Goal: Task Accomplishment & Management: Complete application form

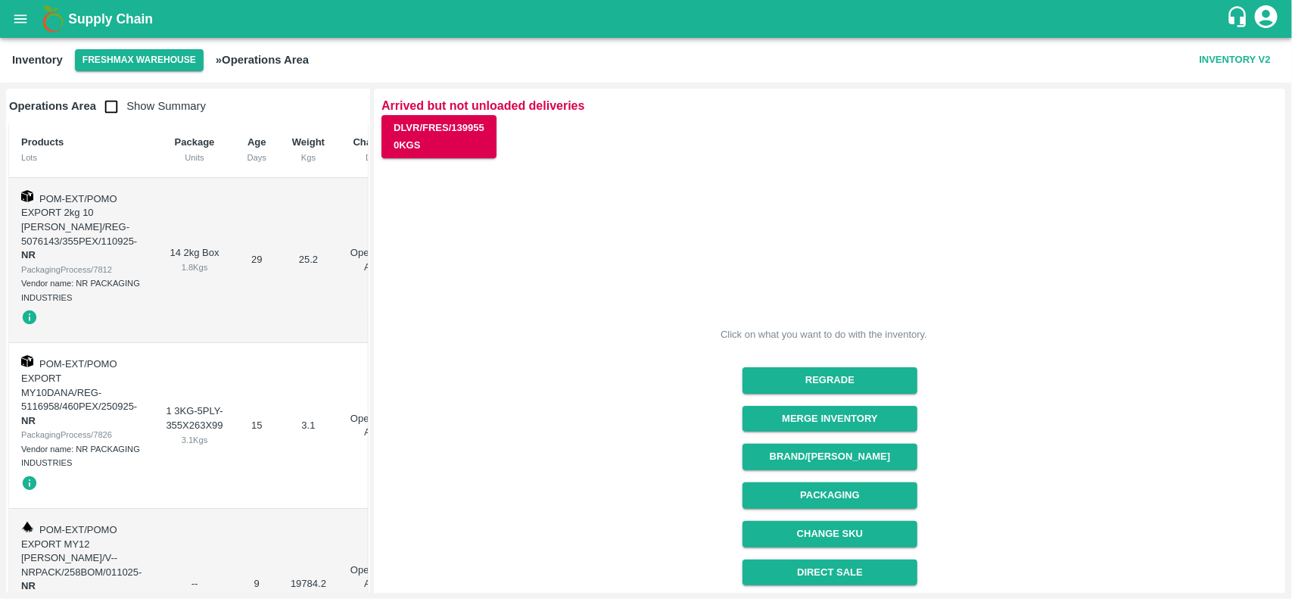
drag, startPoint x: 1284, startPoint y: 184, endPoint x: 1115, endPoint y: 111, distance: 184.4
click at [1115, 111] on p "Arrived but not unloaded deliveries" at bounding box center [829, 105] width 897 height 19
drag, startPoint x: 1291, startPoint y: 384, endPoint x: 1285, endPoint y: 592, distance: 208.2
click at [1285, 592] on div "Arrived but not unloaded deliveries DLVR/FRES/139955 0 Kgs Click on what you wa…" at bounding box center [830, 341] width 912 height 504
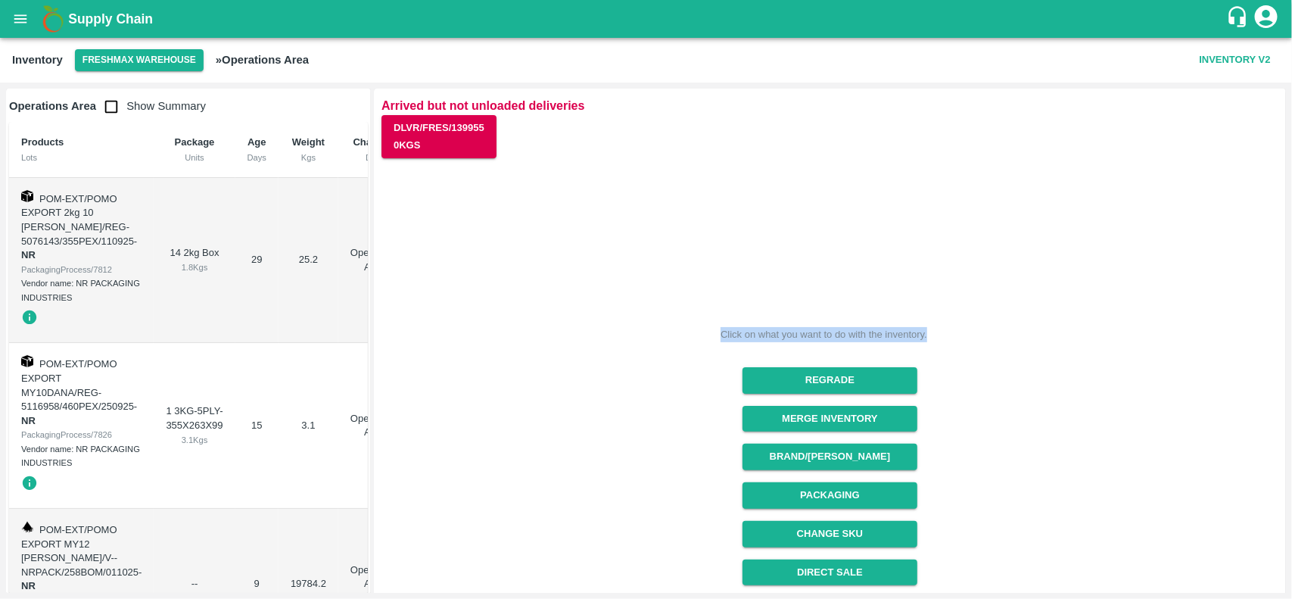
click at [1285, 592] on div "Arrived but not unloaded deliveries DLVR/FRES/139955 0 Kgs Click on what you wa…" at bounding box center [830, 341] width 912 height 504
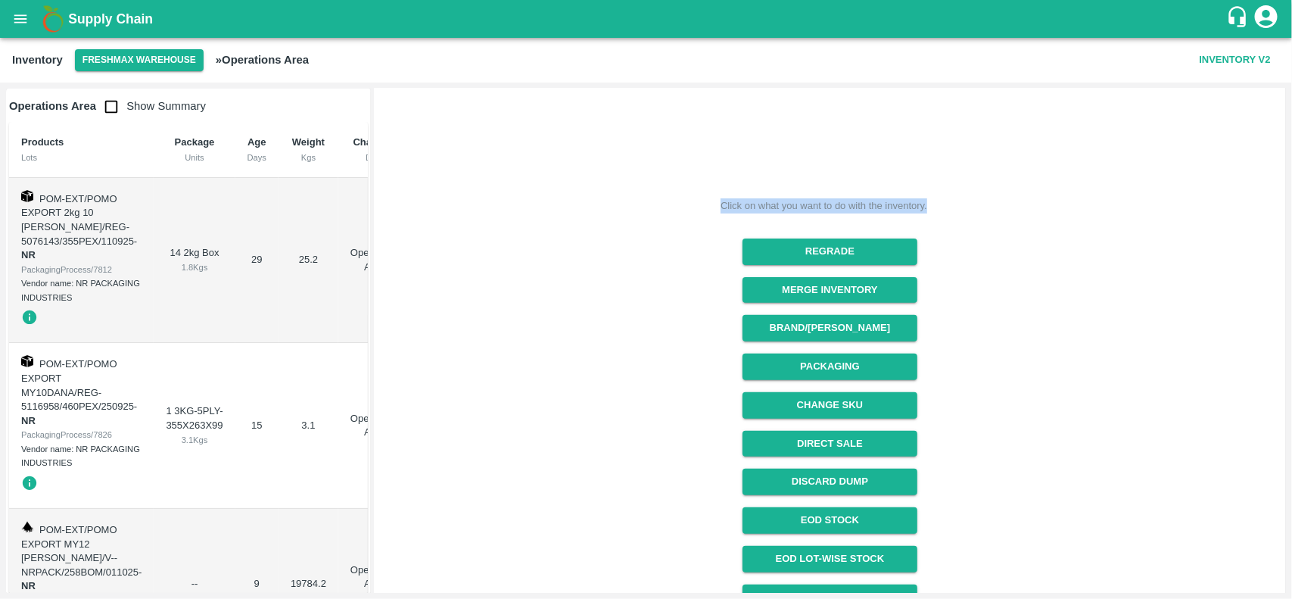
scroll to position [191, 0]
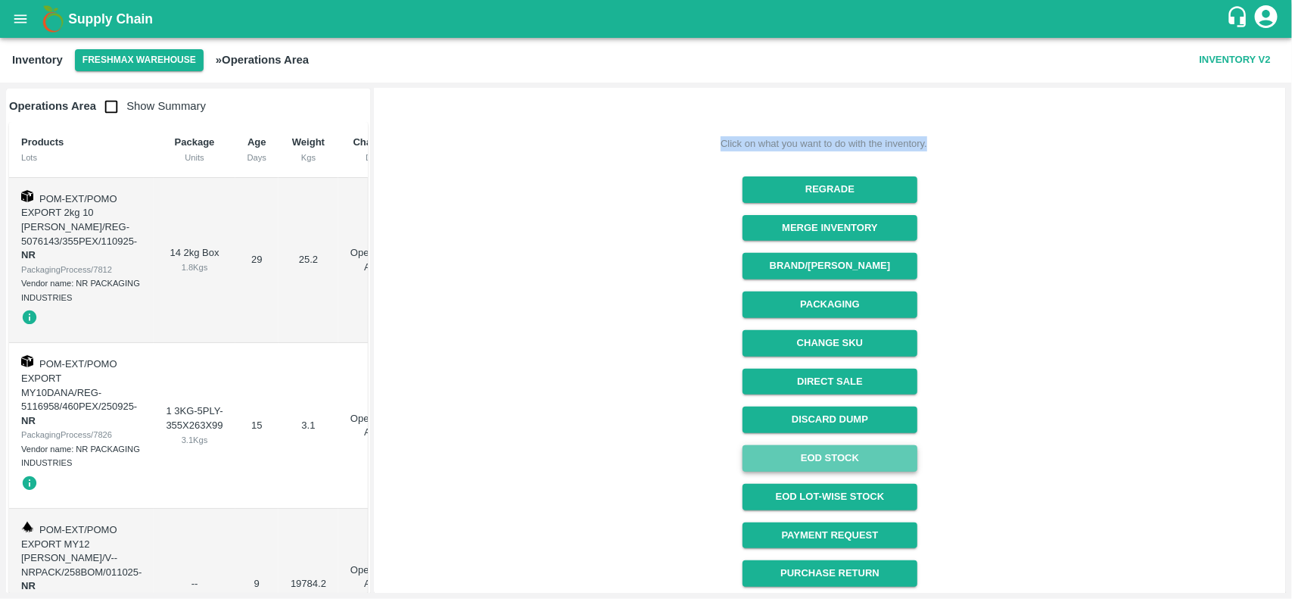
click at [874, 464] on link "EOD Stock" at bounding box center [829, 458] width 175 height 26
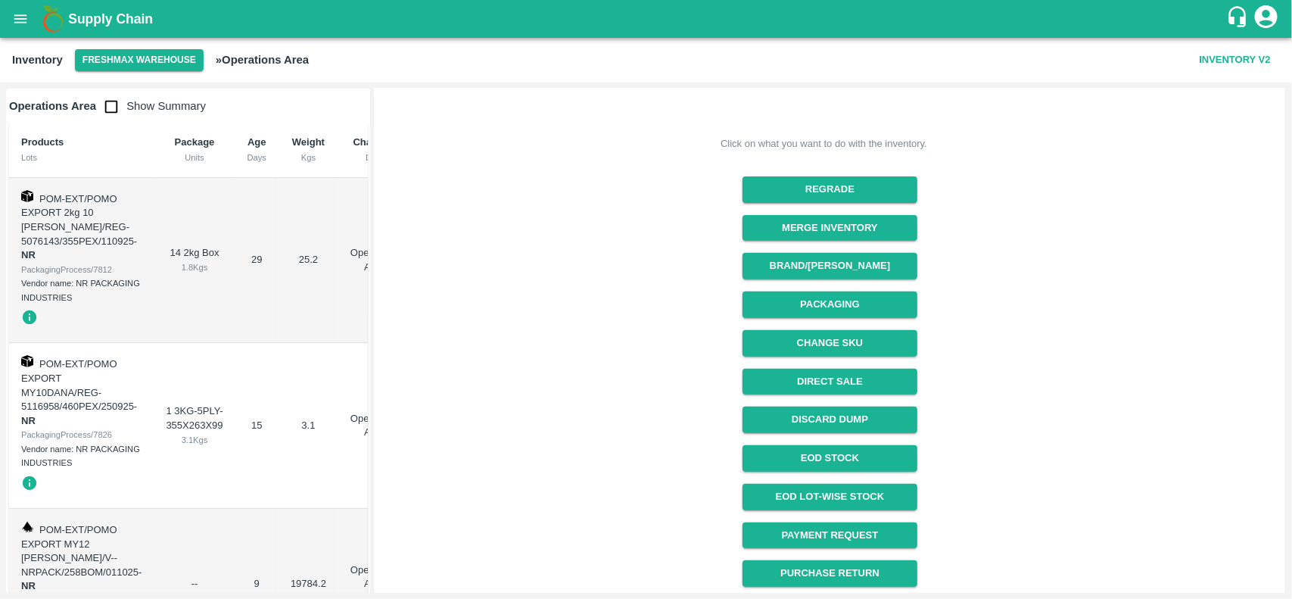
click at [437, 235] on div "Click on what you want to do with the inventory. Regrade Merge Inventory Brand/…" at bounding box center [823, 272] width 909 height 630
click at [841, 297] on button "Packaging" at bounding box center [829, 304] width 175 height 26
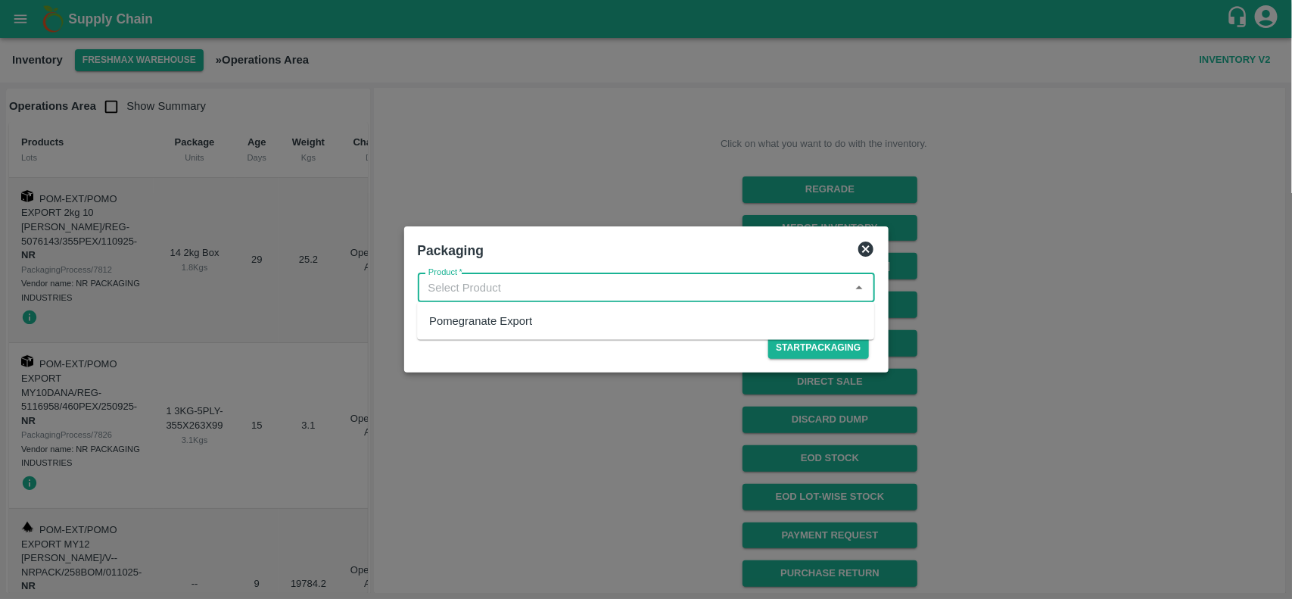
click at [558, 282] on input "Product   *" at bounding box center [633, 288] width 423 height 20
click at [512, 313] on div "Pomegranate Export" at bounding box center [480, 321] width 103 height 17
type input "Pomegranate Export"
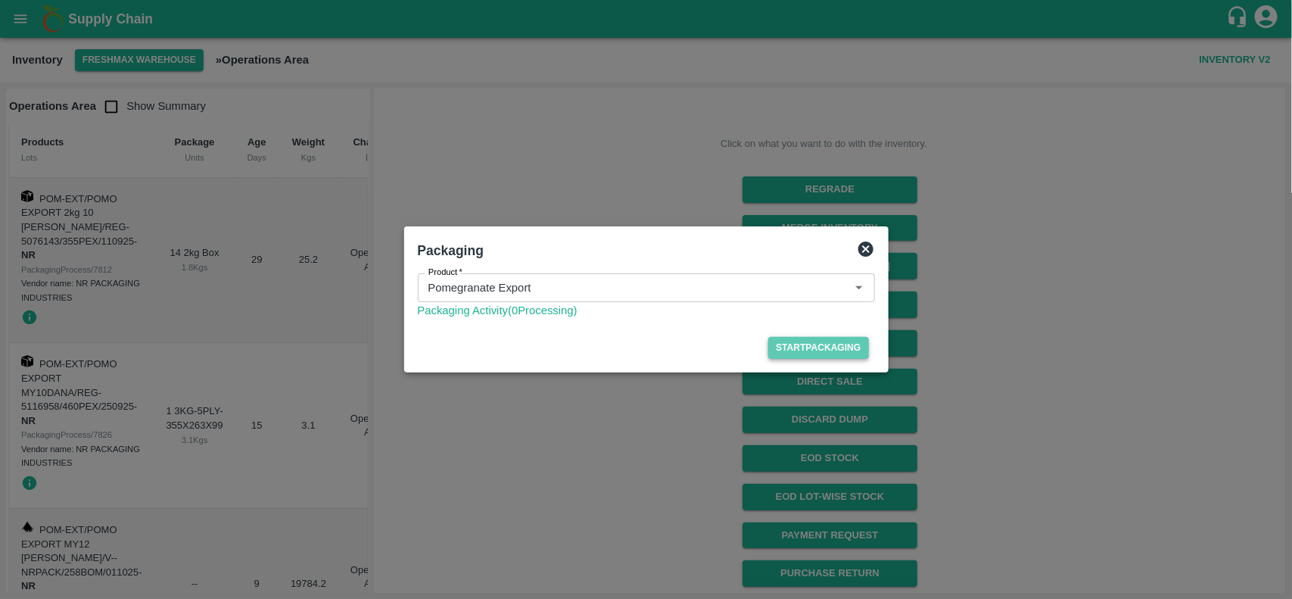
click at [789, 350] on button "Start Packaging" at bounding box center [818, 348] width 100 height 22
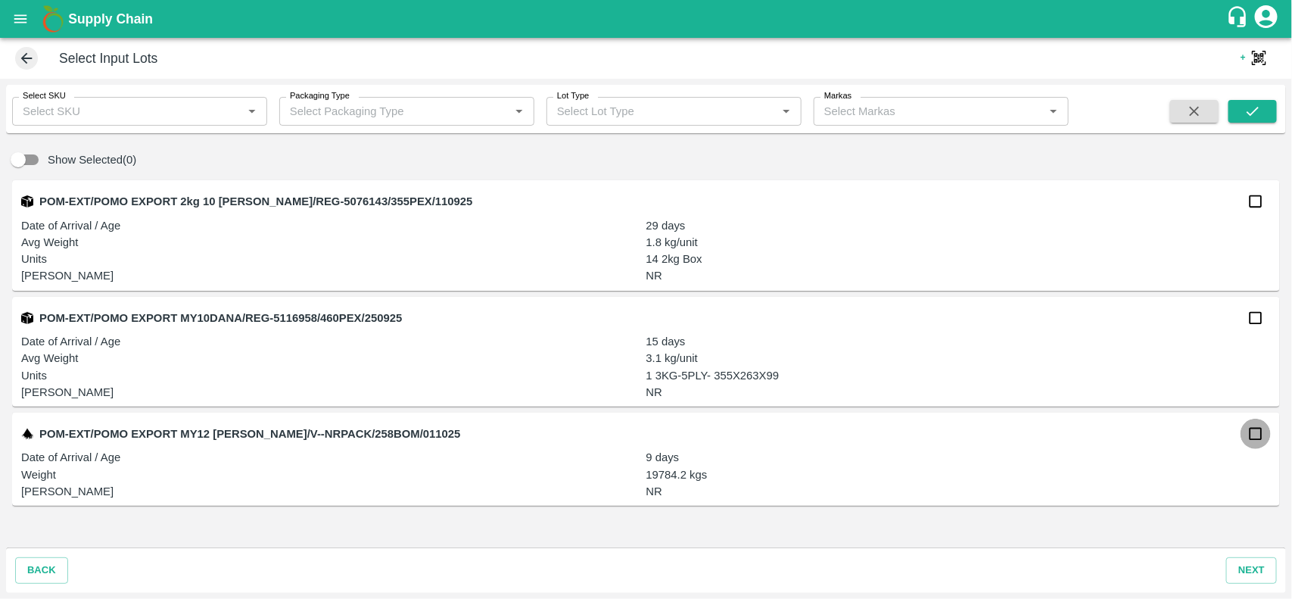
click at [1253, 443] on input "checkbox" at bounding box center [1255, 433] width 30 height 30
checkbox input "true"
click at [1249, 576] on button "next" at bounding box center [1251, 570] width 51 height 26
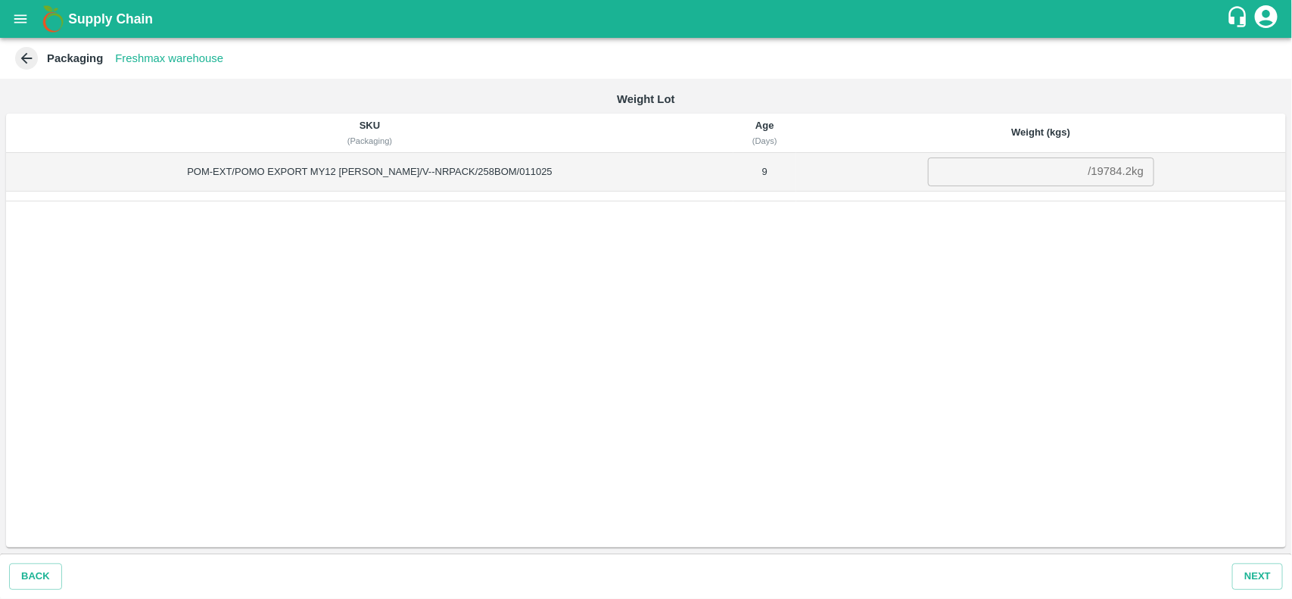
click at [1088, 172] on div "/ 19784.2 kg" at bounding box center [1115, 172] width 55 height 0
copy div "19784.2 kg"
click at [967, 160] on input "number" at bounding box center [1005, 171] width 154 height 29
paste input "19784.2"
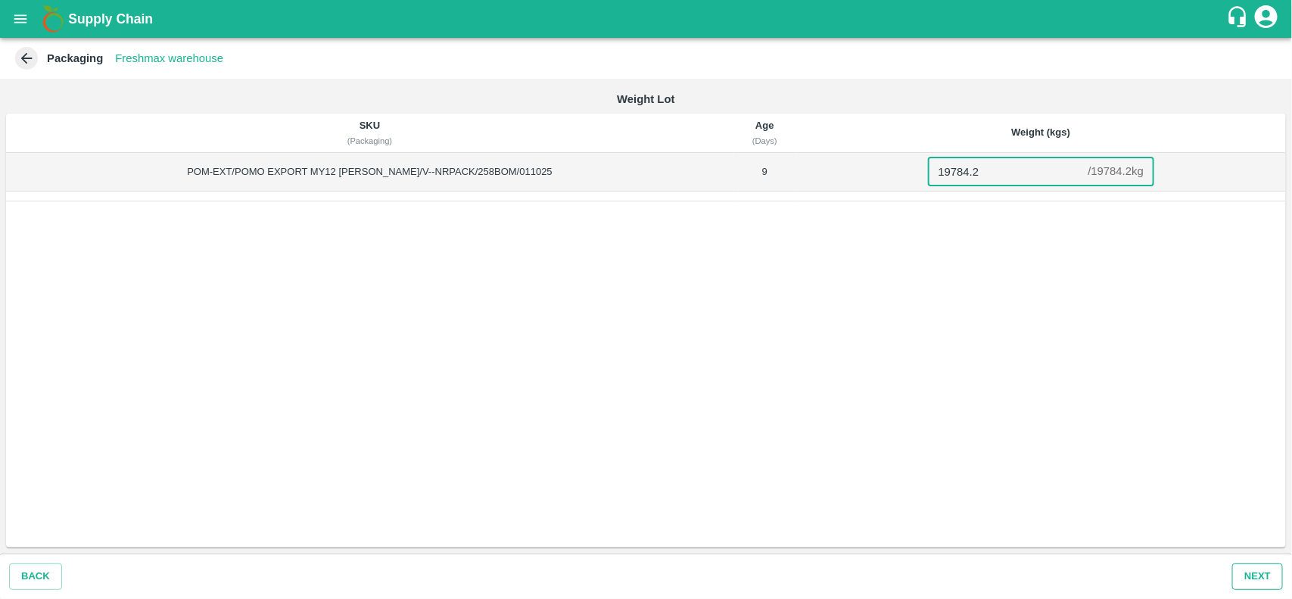
type input "19784.2"
click at [1251, 570] on button "Next" at bounding box center [1257, 576] width 51 height 26
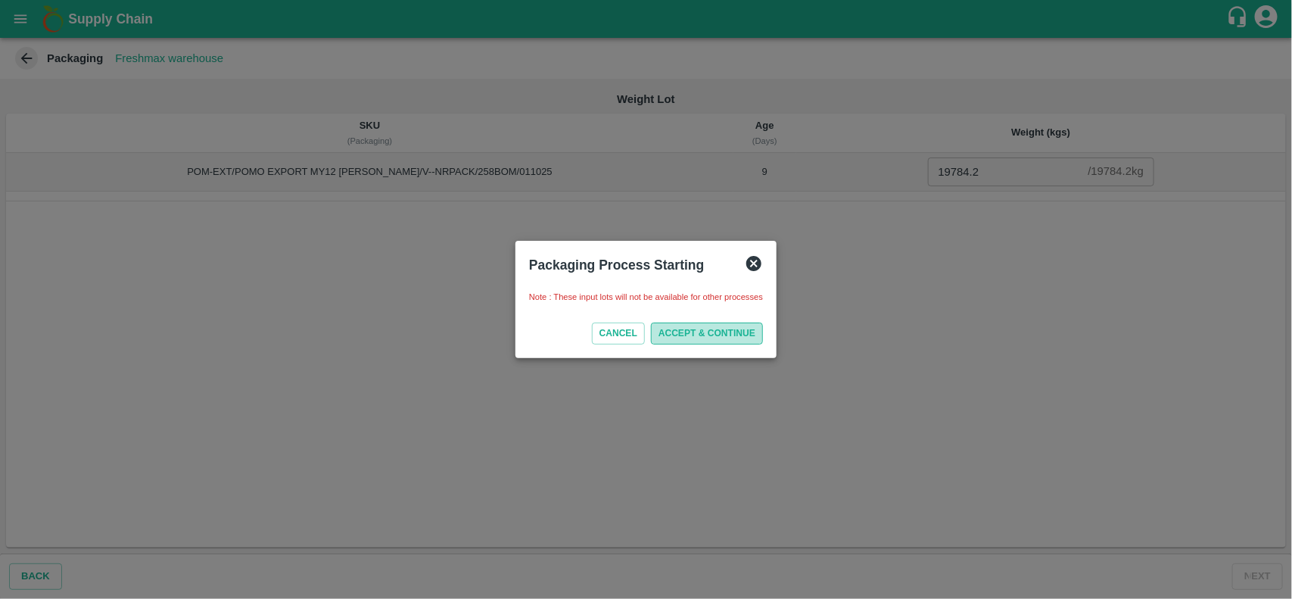
click at [746, 324] on button "ACCEPT & CONTINUE" at bounding box center [707, 333] width 112 height 22
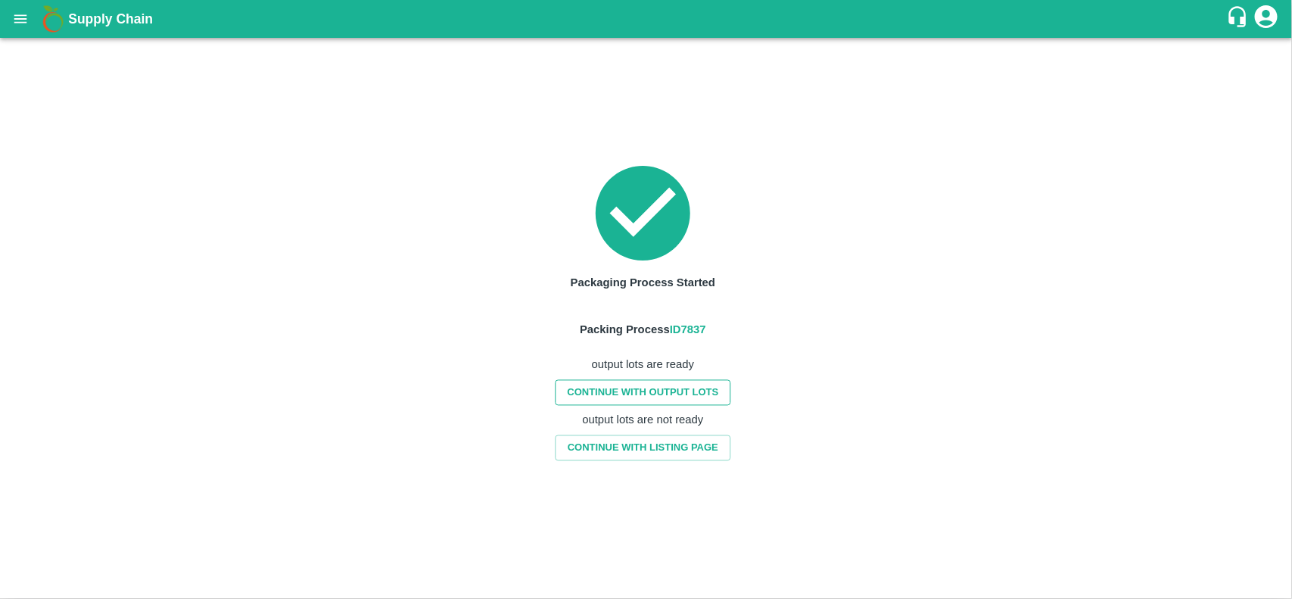
click at [695, 395] on link "CONTINUE WITH OUTPUT LOTS" at bounding box center [643, 392] width 176 height 26
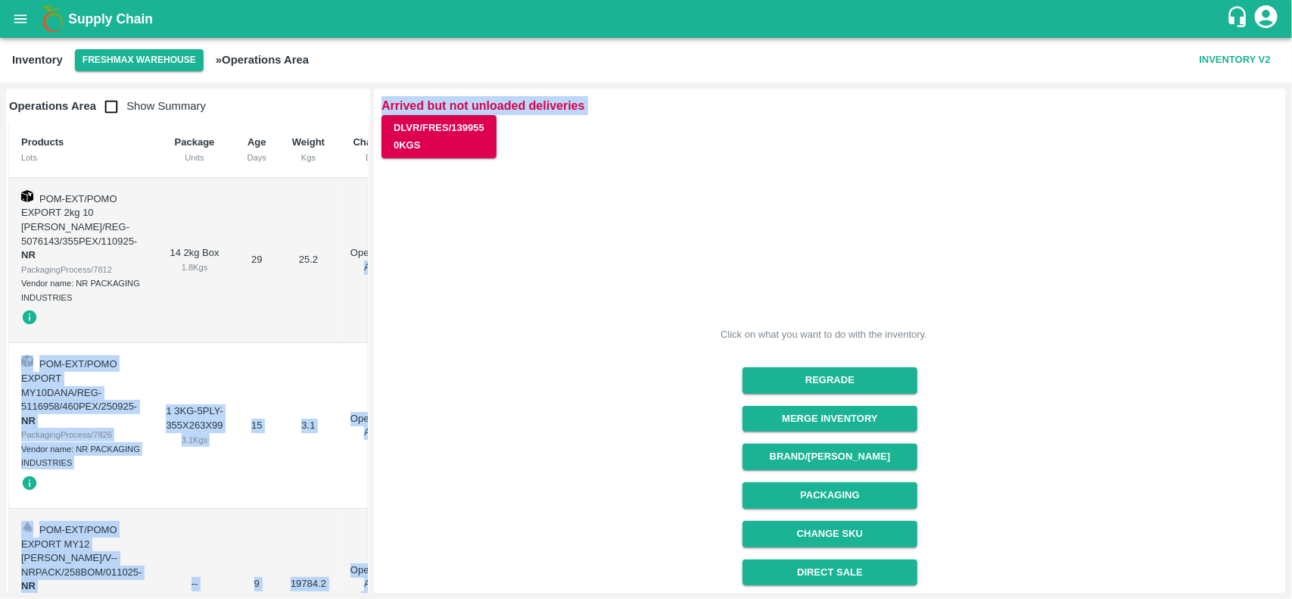
drag, startPoint x: 367, startPoint y: 190, endPoint x: 373, endPoint y: 303, distance: 112.9
click at [373, 303] on div "Operations Area Show Summary Products Lots Package Units Age Days Weight Kgs Ch…" at bounding box center [646, 340] width 1292 height 516
click at [24, 23] on icon "open drawer" at bounding box center [20, 19] width 17 height 17
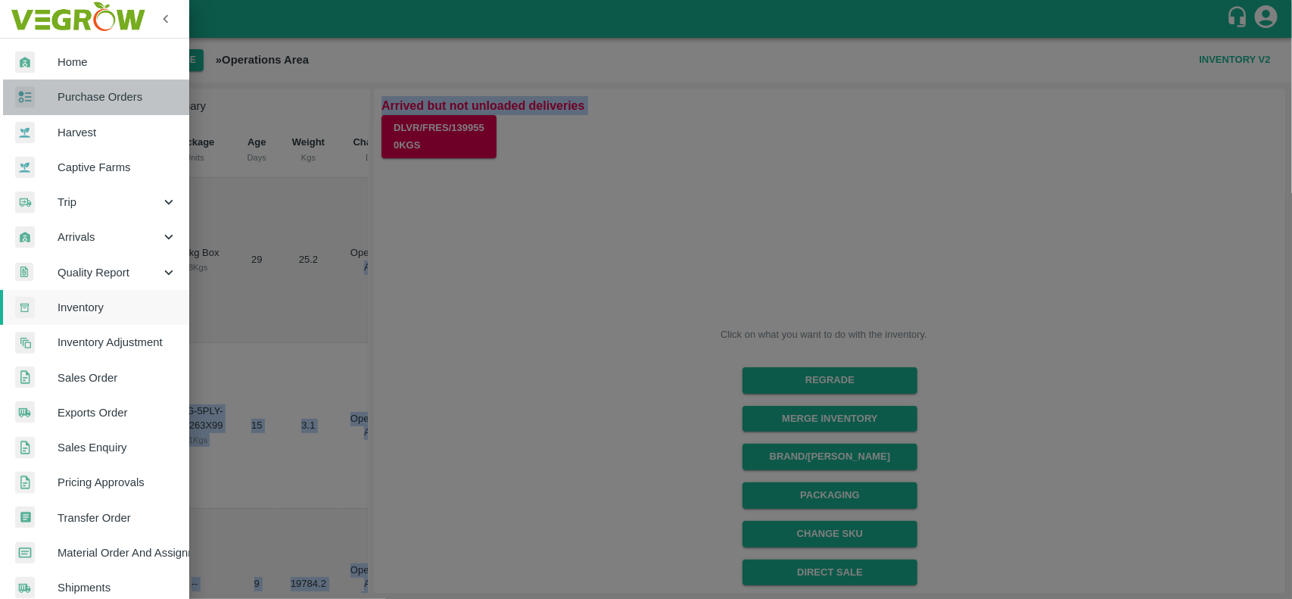
click at [101, 104] on span "Purchase Orders" at bounding box center [118, 97] width 120 height 17
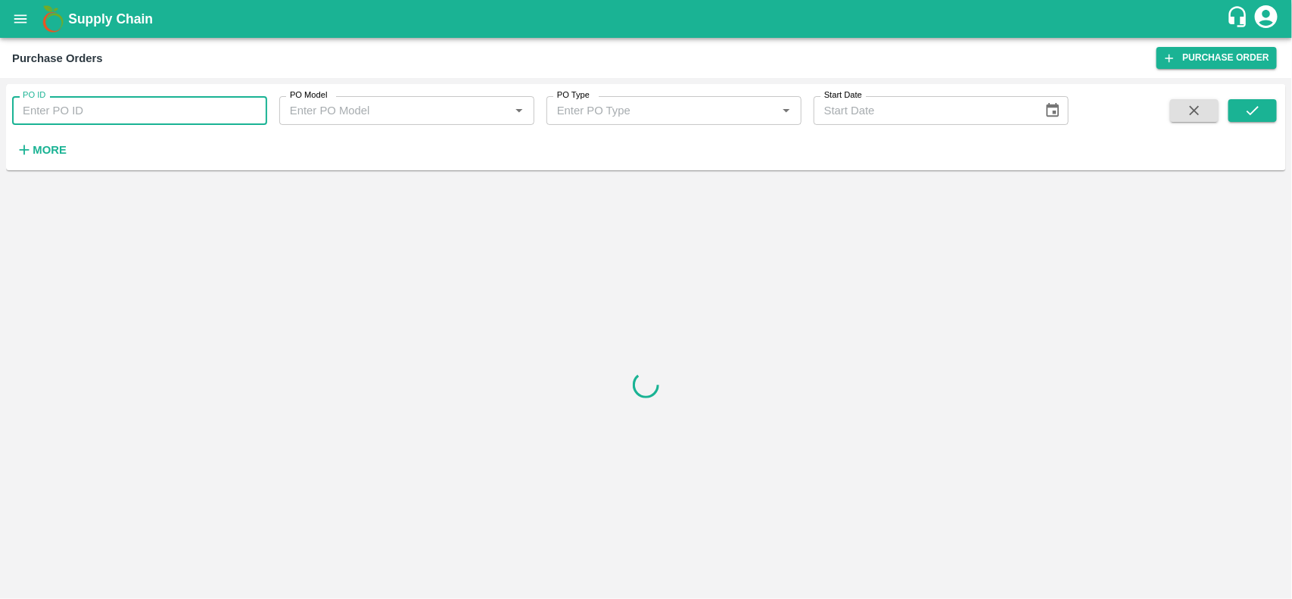
click at [87, 122] on input "PO ID" at bounding box center [139, 110] width 255 height 29
paste input "175398"
type input "175398"
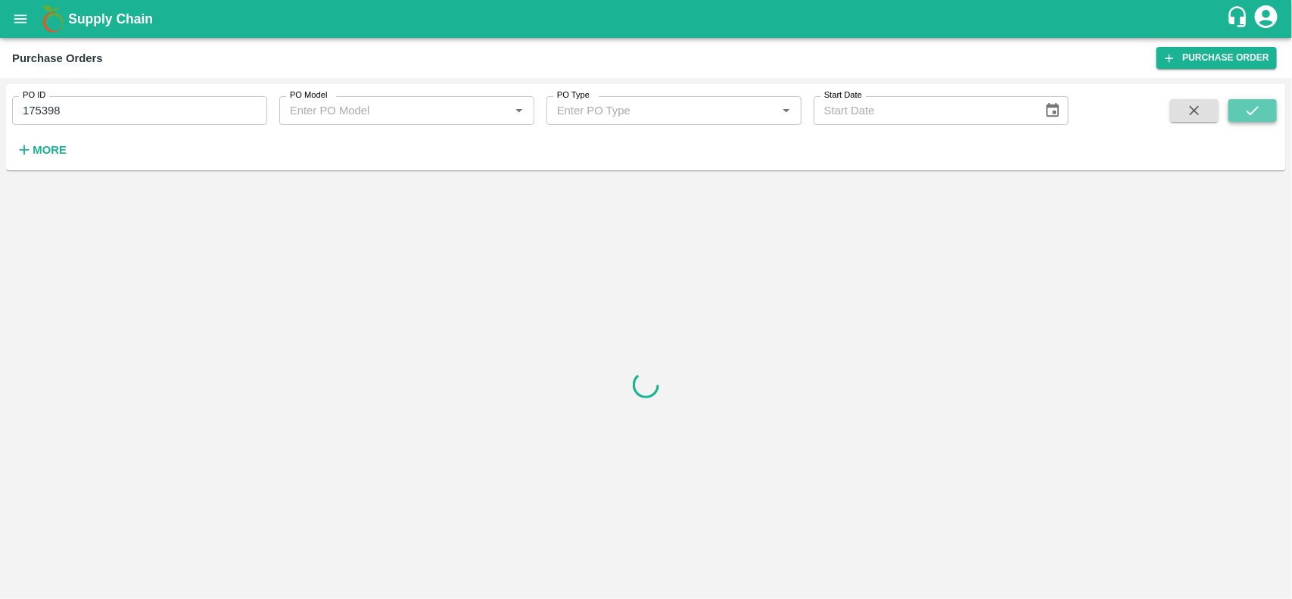
click at [1228, 110] on button "submit" at bounding box center [1252, 110] width 48 height 23
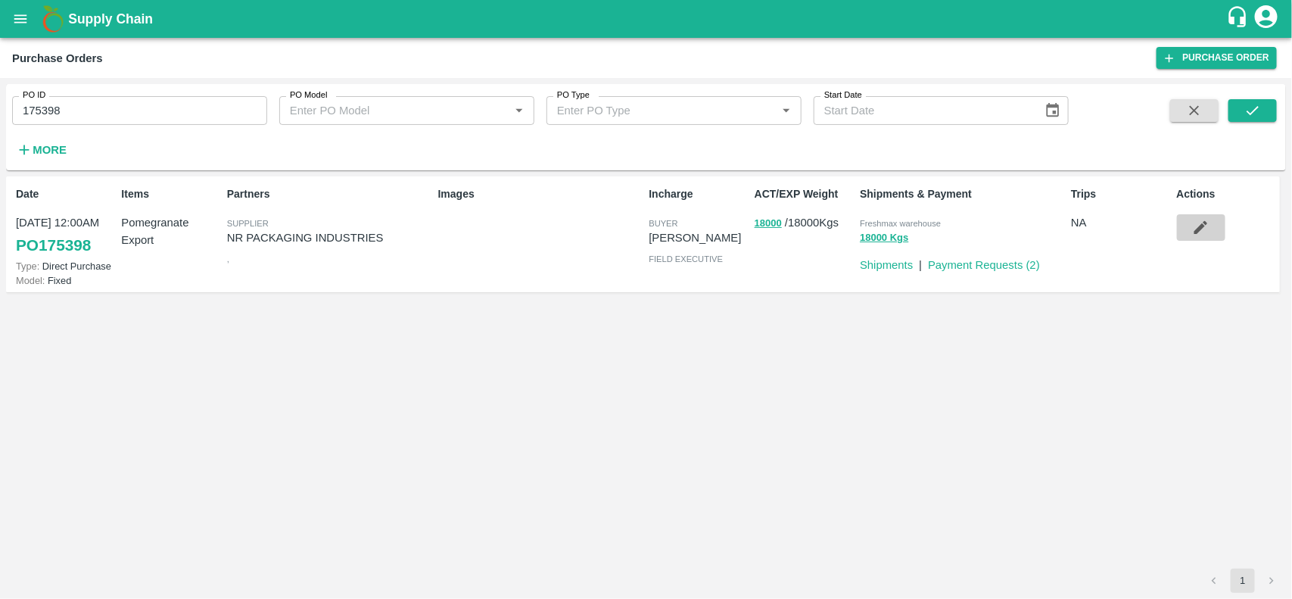
click at [1193, 232] on icon "button" at bounding box center [1200, 227] width 17 height 17
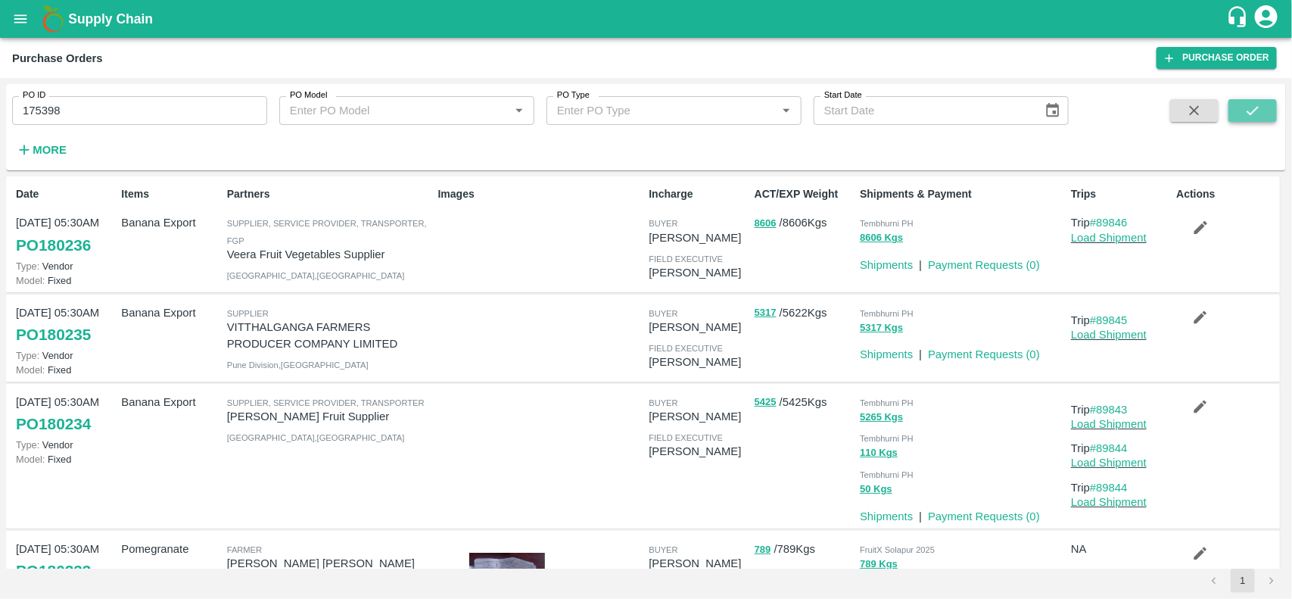
click at [1259, 108] on icon "submit" at bounding box center [1252, 110] width 17 height 17
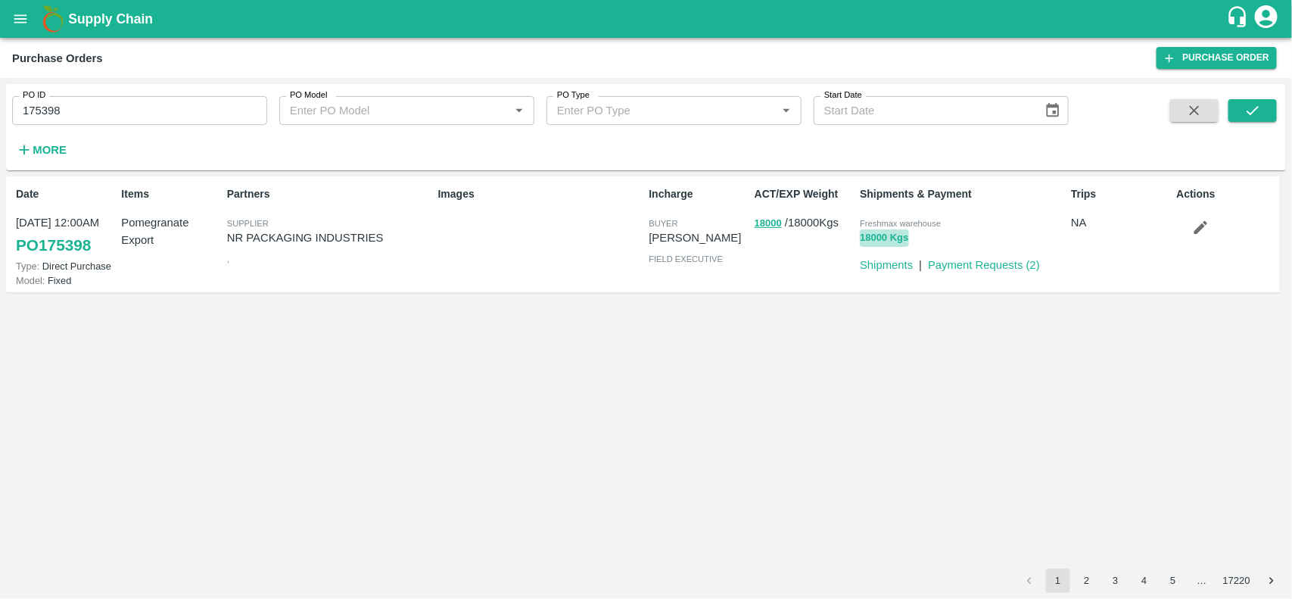
click at [878, 239] on button "18000 Kgs" at bounding box center [884, 237] width 48 height 17
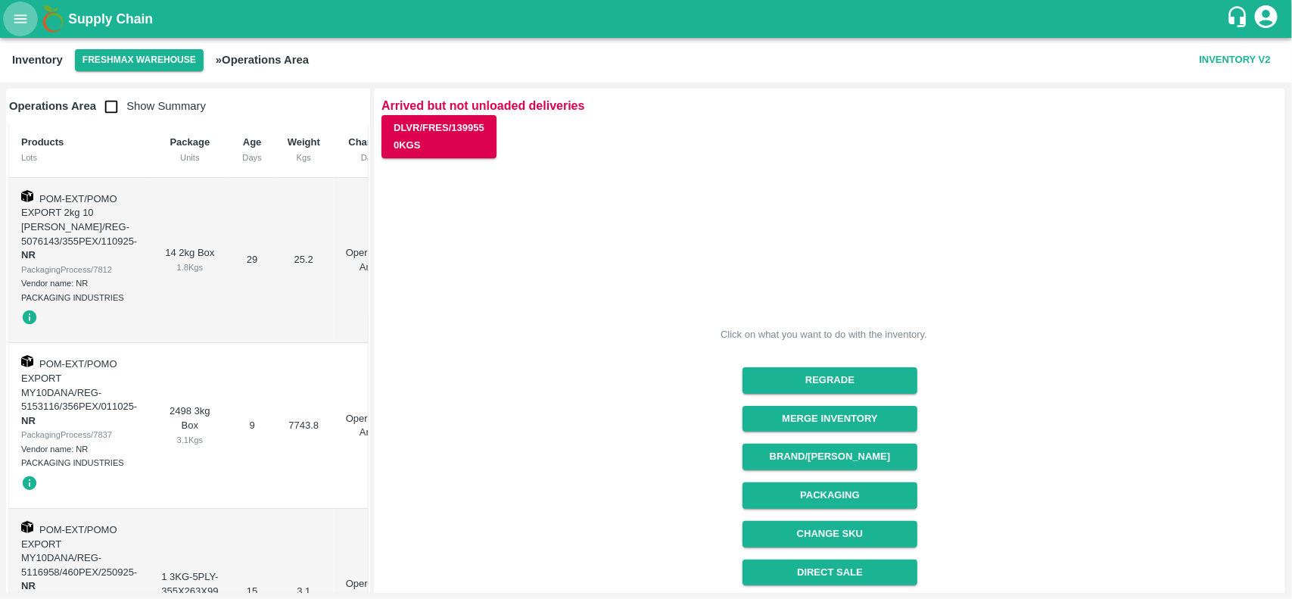
click at [23, 33] on button "open drawer" at bounding box center [20, 19] width 35 height 35
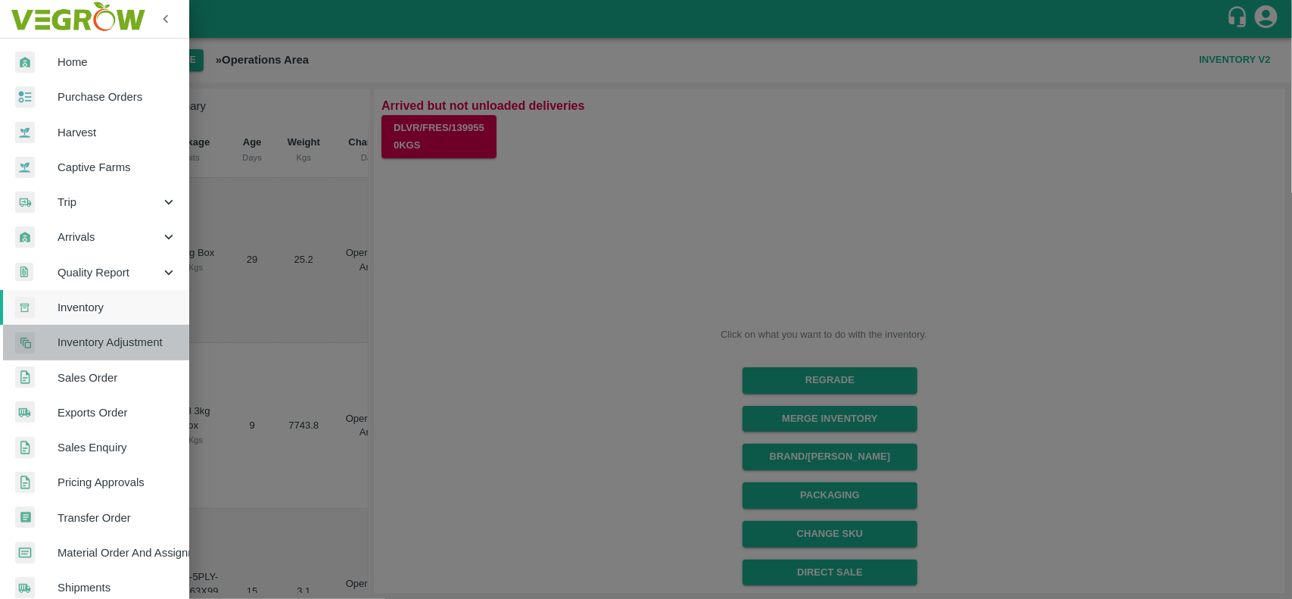
click at [131, 349] on span "Inventory Adjustment" at bounding box center [118, 342] width 120 height 17
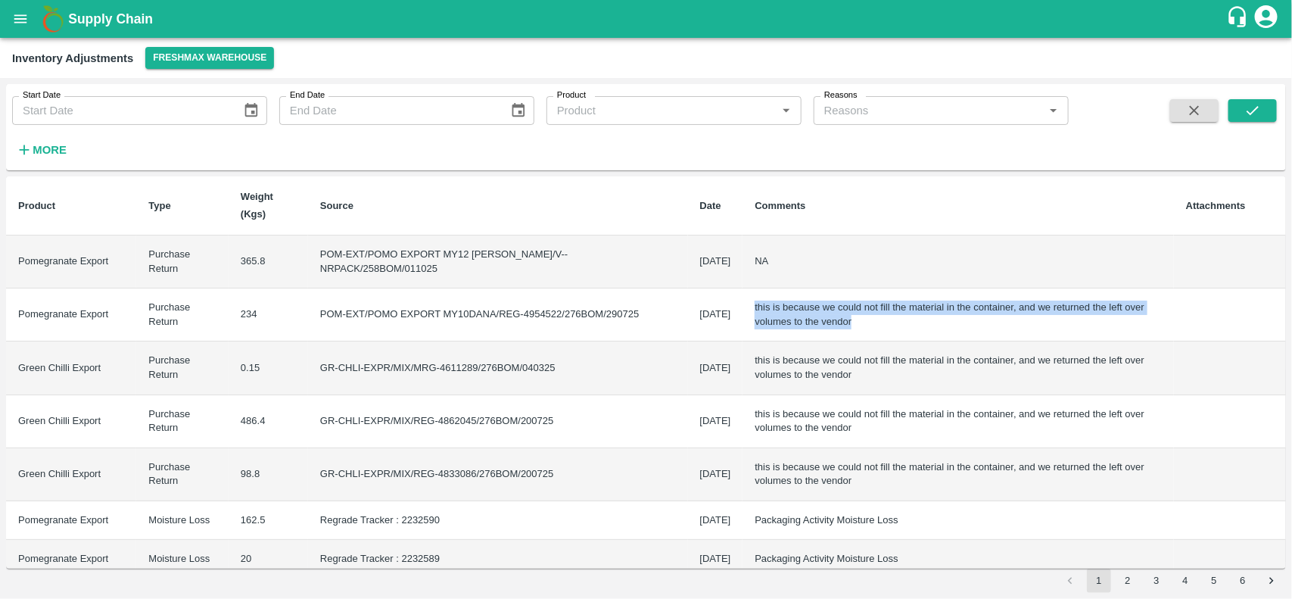
drag, startPoint x: 781, startPoint y: 323, endPoint x: 719, endPoint y: 306, distance: 64.2
click at [742, 306] on td "this is because we could not fill the material in the container, and we returne…" at bounding box center [957, 314] width 431 height 53
copy td "this is because we could not fill the material in the container, and we returne…"
click at [21, 8] on button "open drawer" at bounding box center [20, 19] width 35 height 35
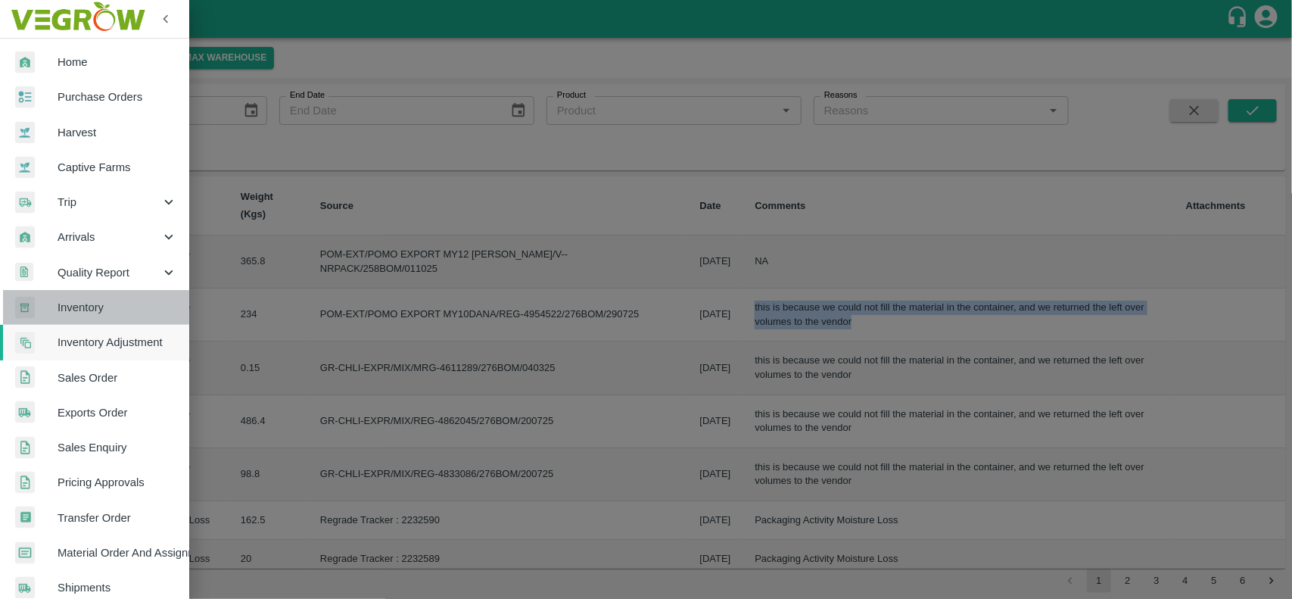
click at [96, 306] on span "Inventory" at bounding box center [118, 307] width 120 height 17
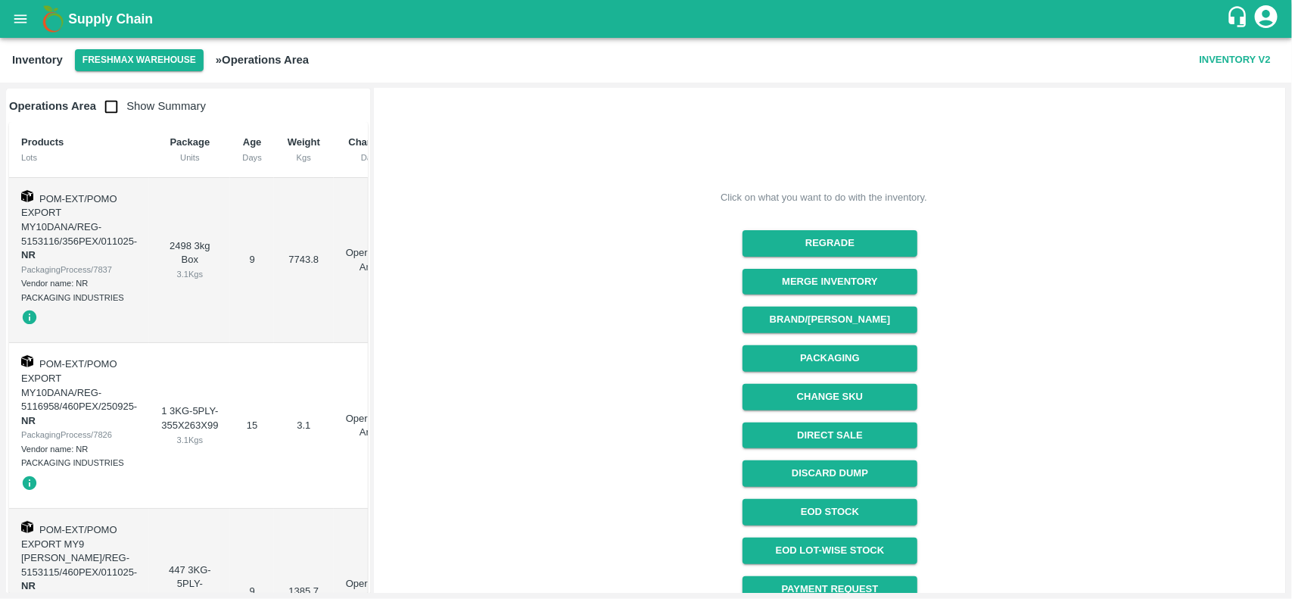
scroll to position [191, 0]
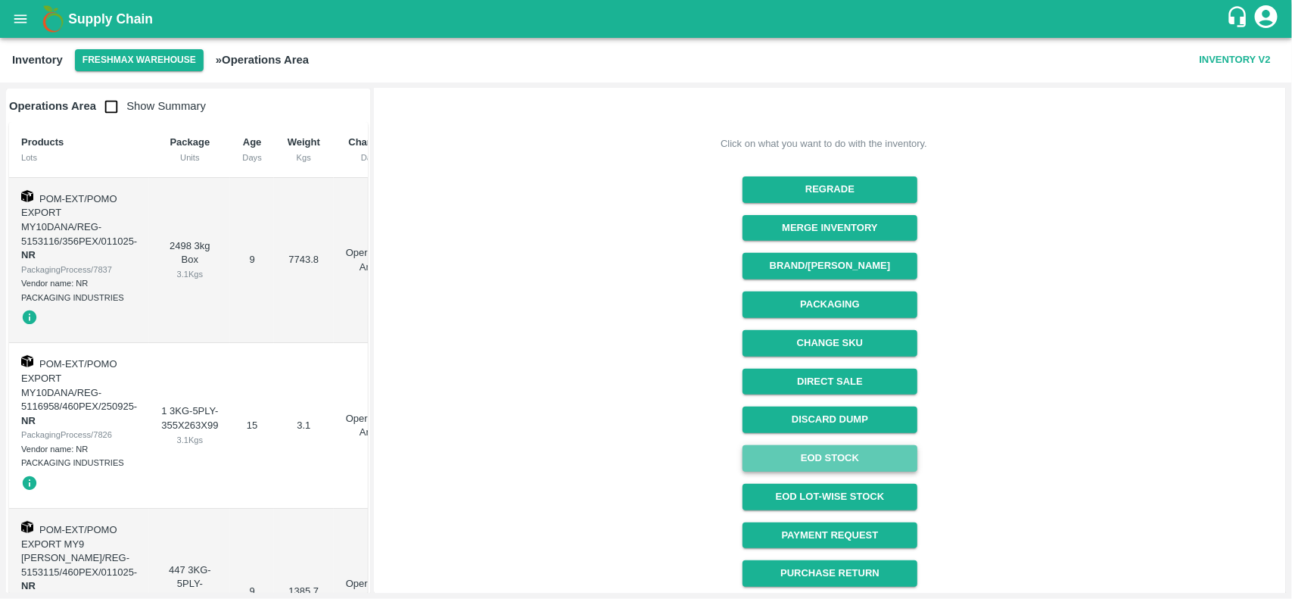
click at [833, 468] on link "EOD Stock" at bounding box center [829, 458] width 175 height 26
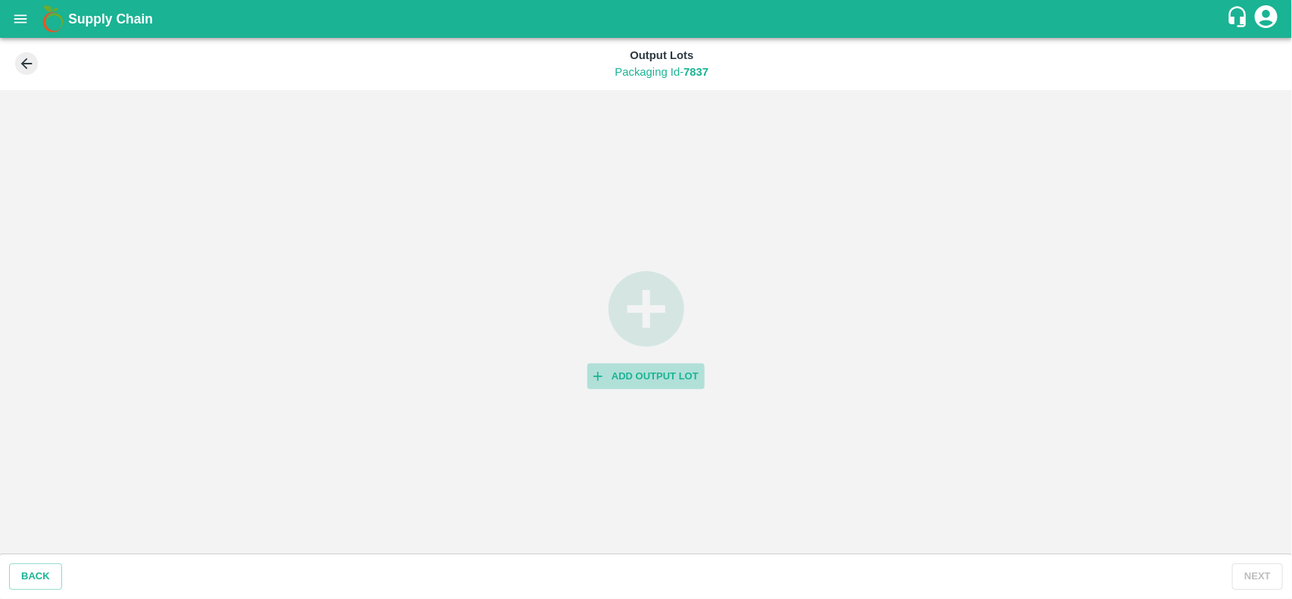
click at [641, 384] on button "Add Output Lot" at bounding box center [645, 376] width 117 height 26
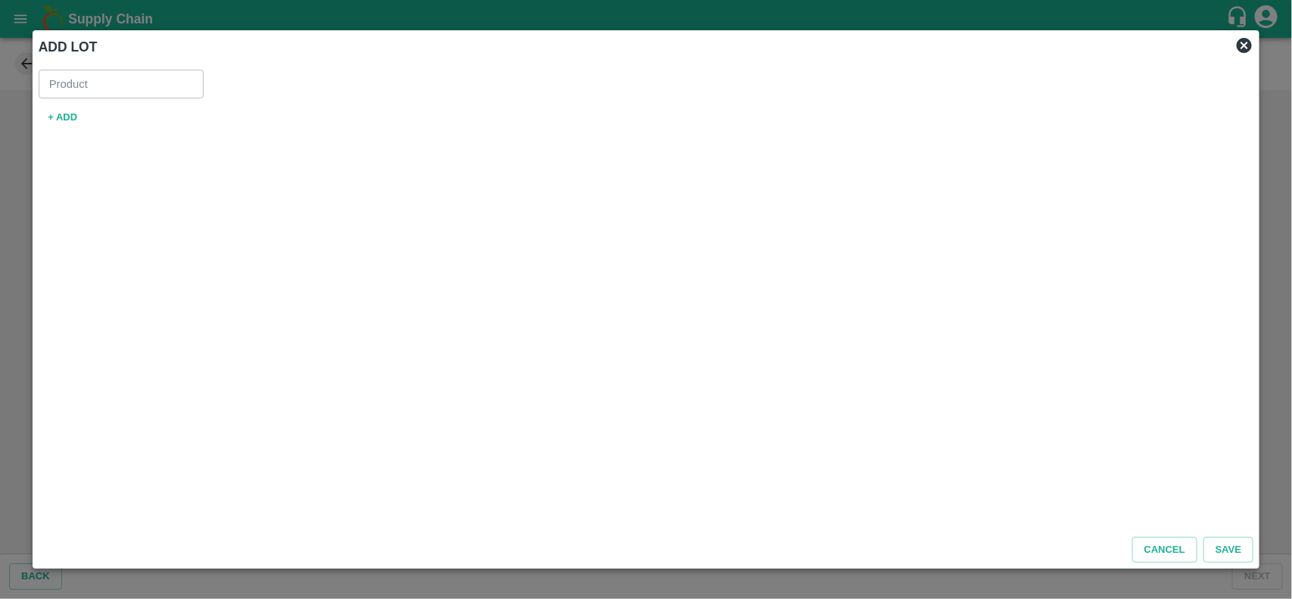
type input "Pomegranate Export"
click at [57, 117] on button "+ ADD" at bounding box center [63, 117] width 48 height 26
click at [110, 135] on input "SKU for New lot   *" at bounding box center [583, 128] width 1063 height 20
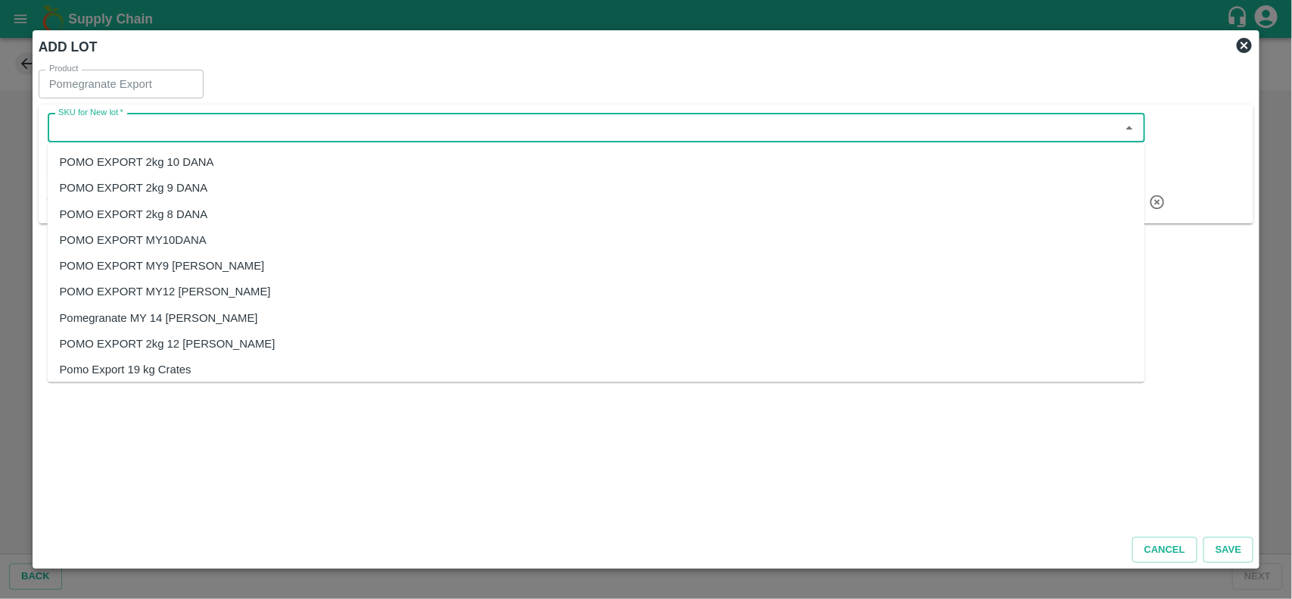
click at [194, 269] on div "POMO EXPORT MY9 DANA" at bounding box center [162, 265] width 205 height 17
type input "POMO EXPORT MY9 DANA"
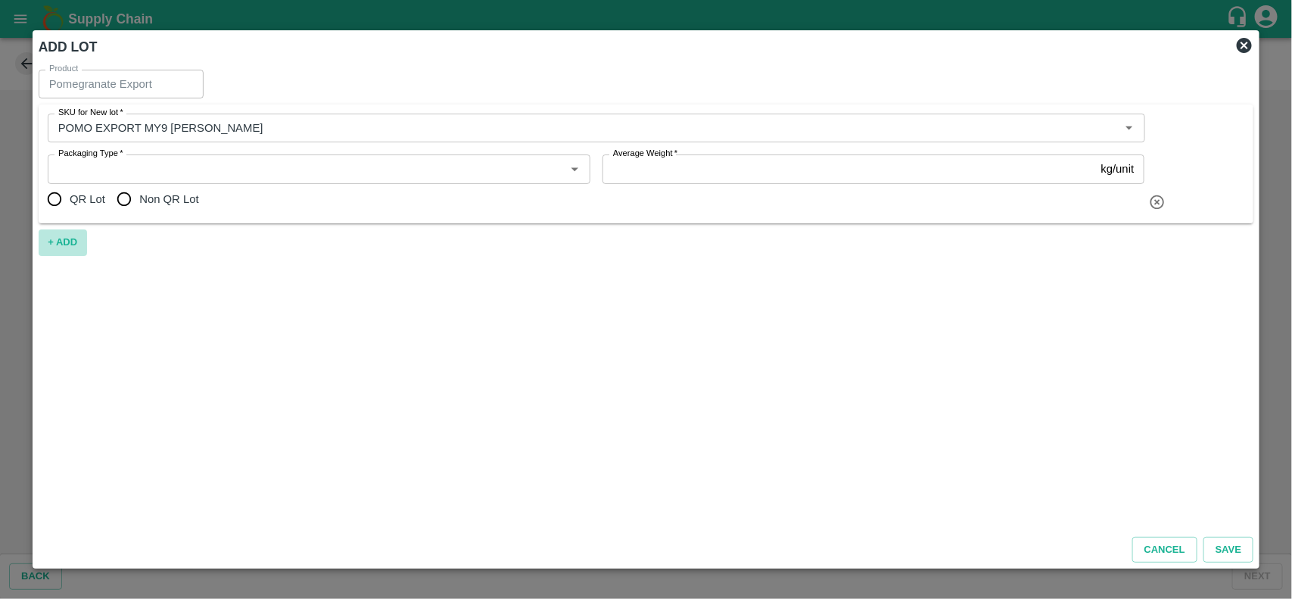
click at [69, 241] on button "+ ADD" at bounding box center [63, 242] width 48 height 26
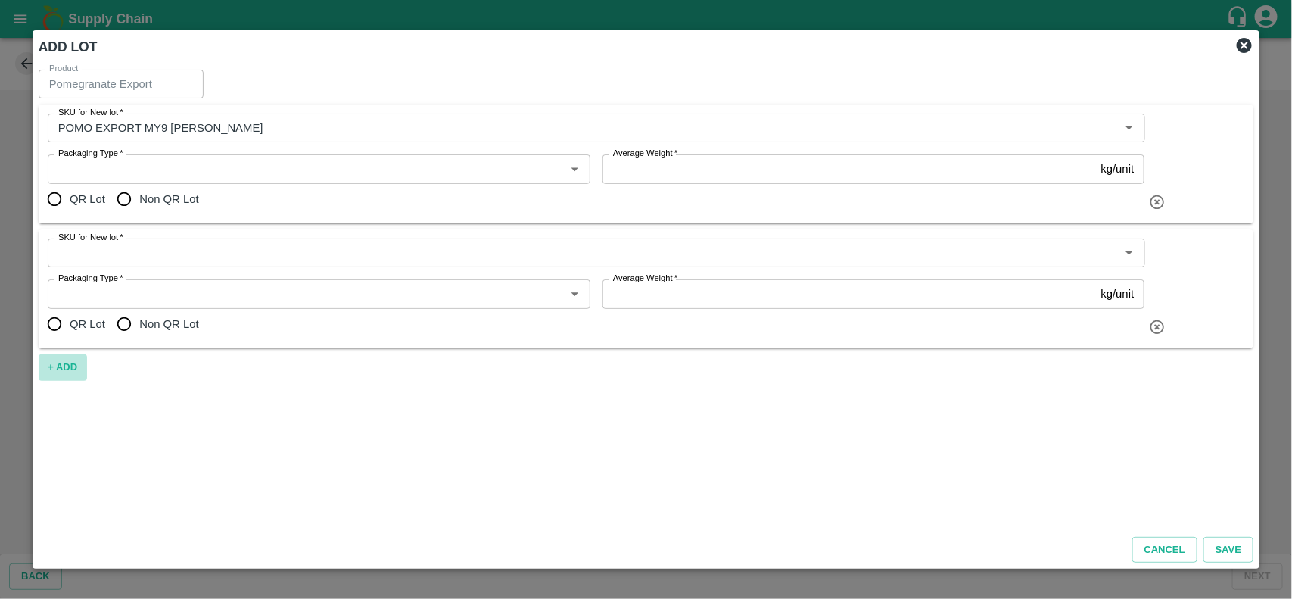
click at [65, 360] on button "+ ADD" at bounding box center [63, 367] width 48 height 26
click at [185, 164] on input "Packaging Type   *" at bounding box center [306, 169] width 509 height 20
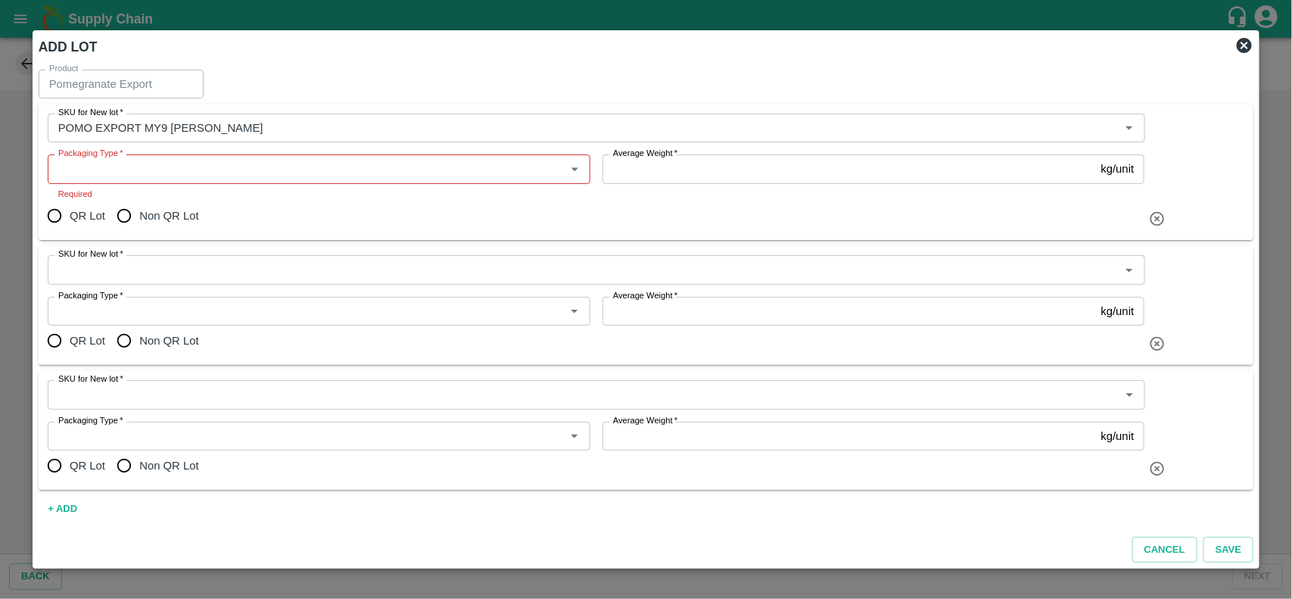
click at [347, 70] on div "Product Pomegranate Export Product" at bounding box center [646, 87] width 1215 height 35
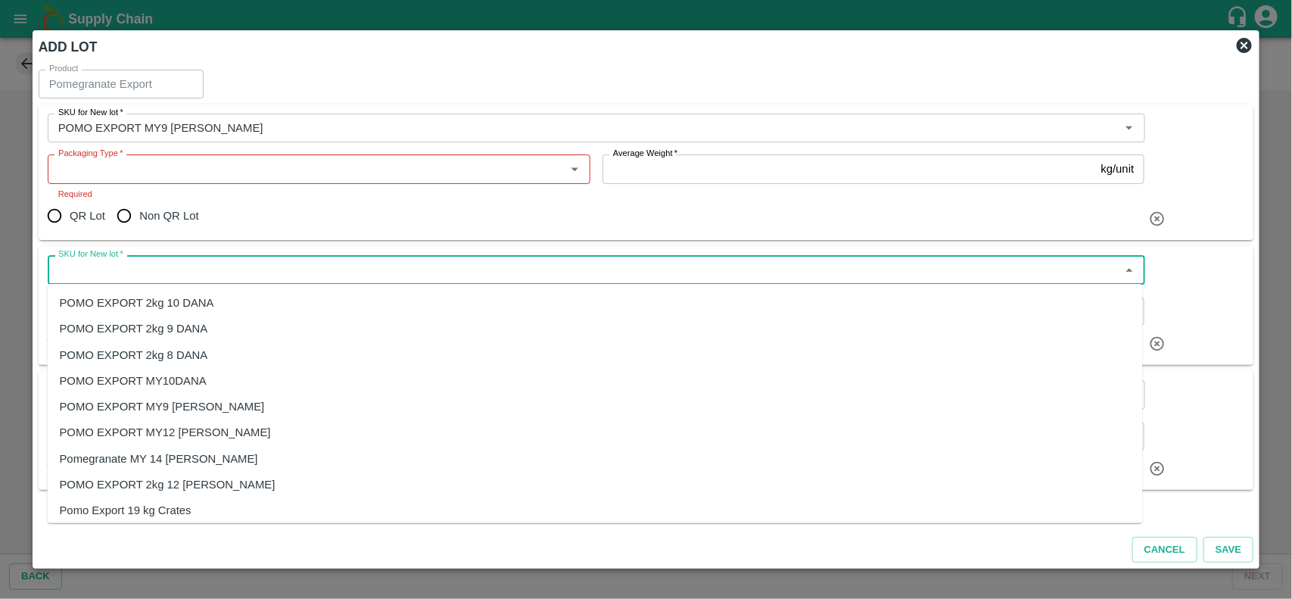
click at [127, 272] on input "SKU for New lot   *" at bounding box center [583, 270] width 1063 height 20
click at [188, 386] on div "POMO EXPORT MY10DANA" at bounding box center [133, 380] width 147 height 17
type input "POMO EXPORT MY10DANA"
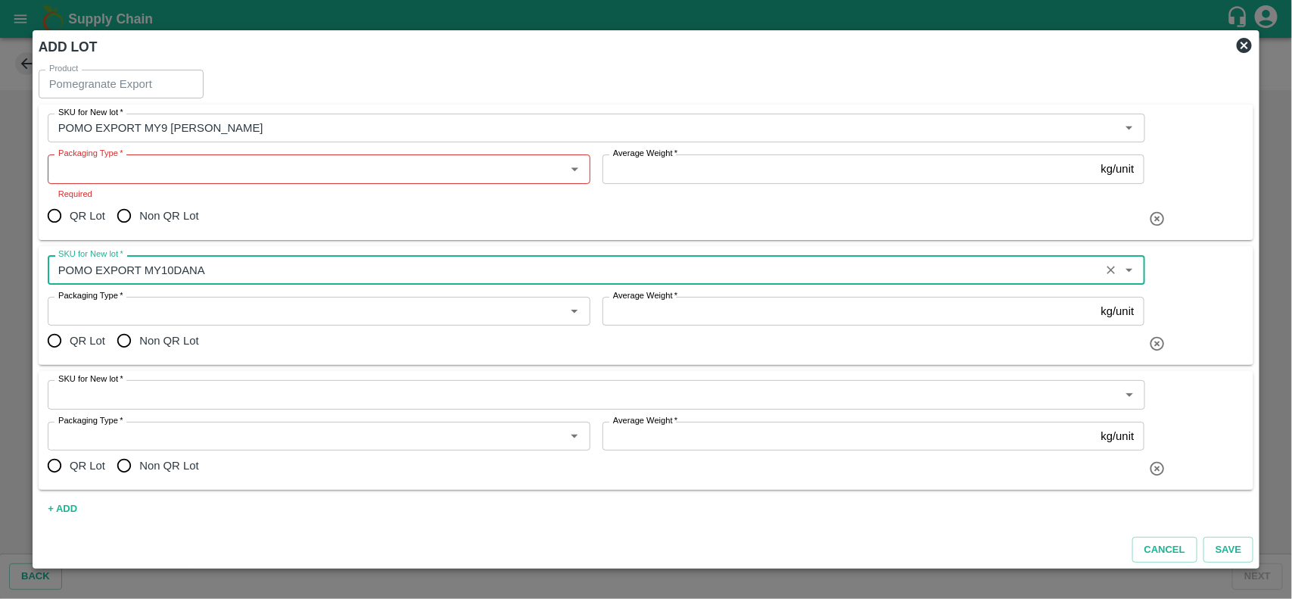
click at [154, 406] on div "SKU for New lot   *" at bounding box center [596, 394] width 1097 height 29
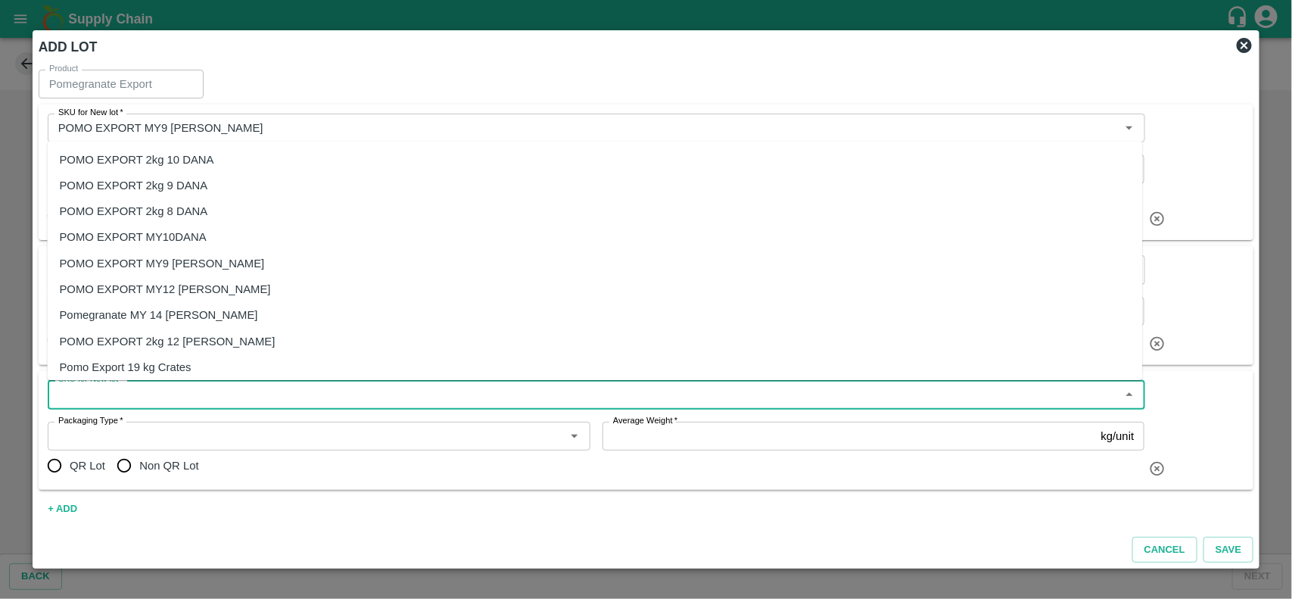
click at [198, 289] on div "POMO EXPORT MY12 DANA" at bounding box center [165, 289] width 211 height 17
type input "POMO EXPORT MY12 DANA"
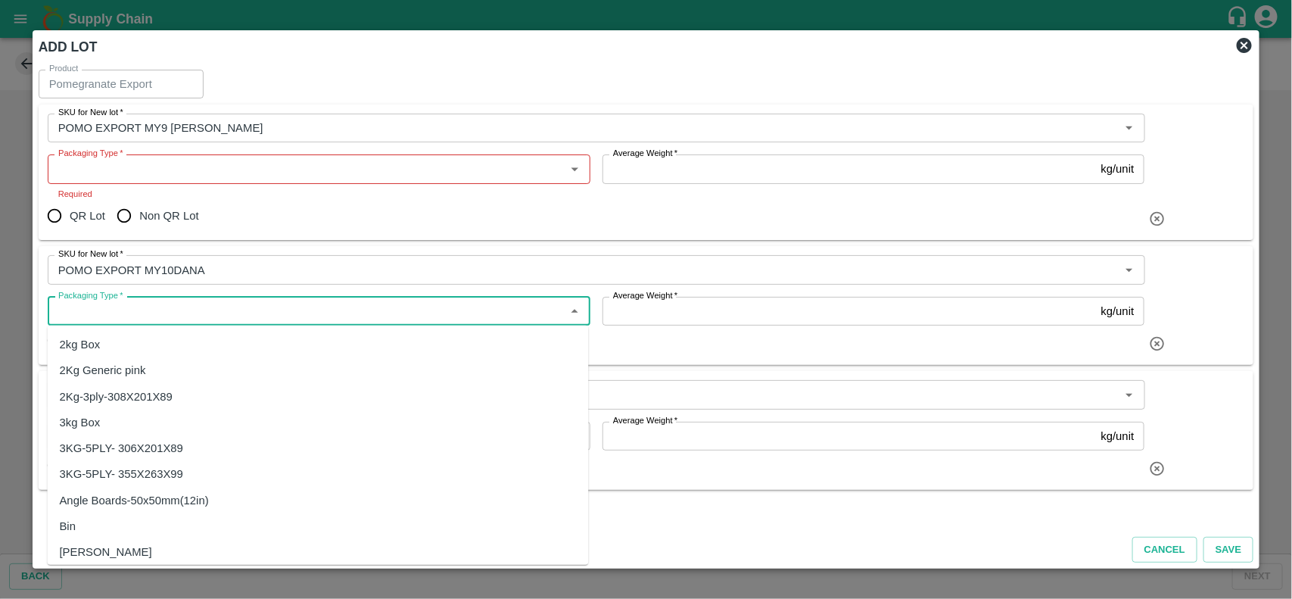
click at [184, 308] on input "Packaging Type   *" at bounding box center [306, 311] width 509 height 20
click at [137, 422] on div "3kg Box" at bounding box center [318, 422] width 541 height 26
type input "3kg Box"
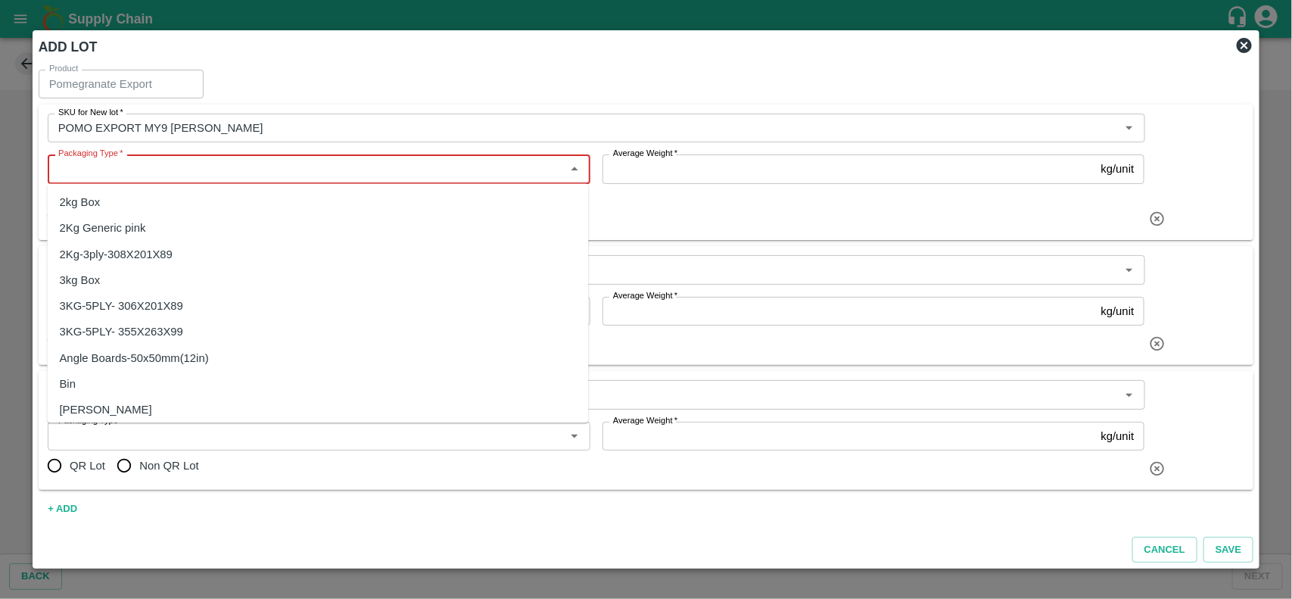
click at [180, 163] on input "Packaging Type   *" at bounding box center [306, 169] width 509 height 20
click at [137, 164] on input "Packaging Type   *" at bounding box center [306, 169] width 509 height 20
click at [198, 333] on div "3KG-5PLY- 355X263X99" at bounding box center [318, 332] width 541 height 26
type input "3KG-5PLY- 355X263X99"
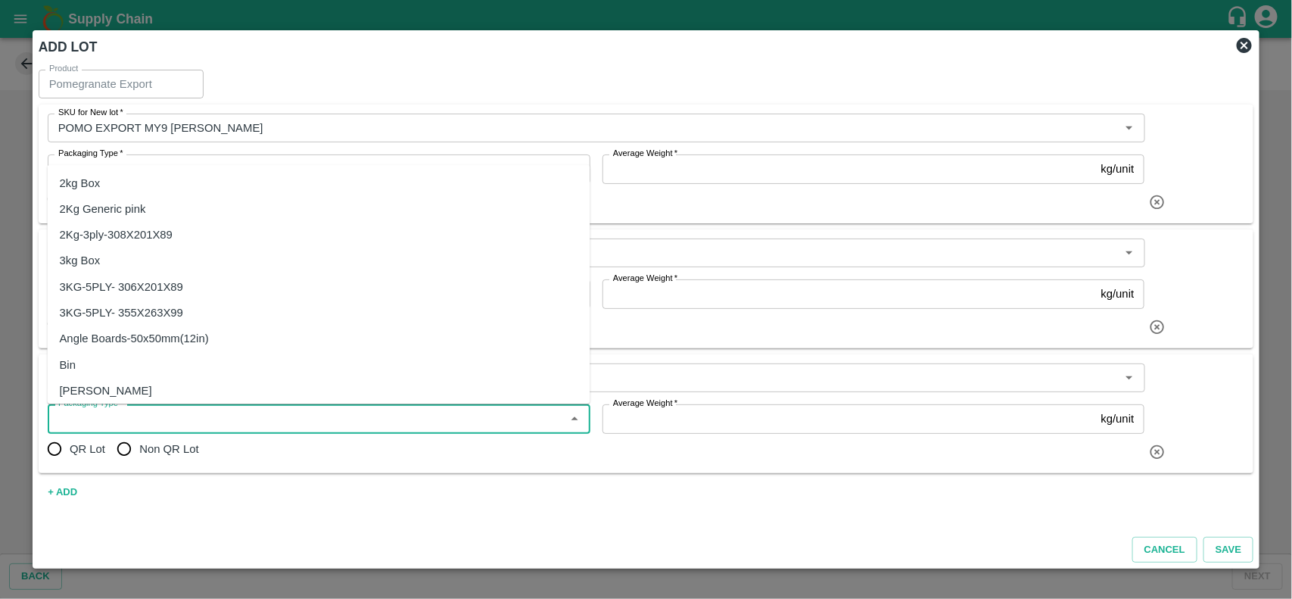
click at [179, 428] on input "Packaging Type   *" at bounding box center [306, 419] width 509 height 20
click at [185, 311] on div "3KG-5PLY- 355X263X99" at bounding box center [319, 313] width 543 height 26
type input "3KG-5PLY- 355X263X99"
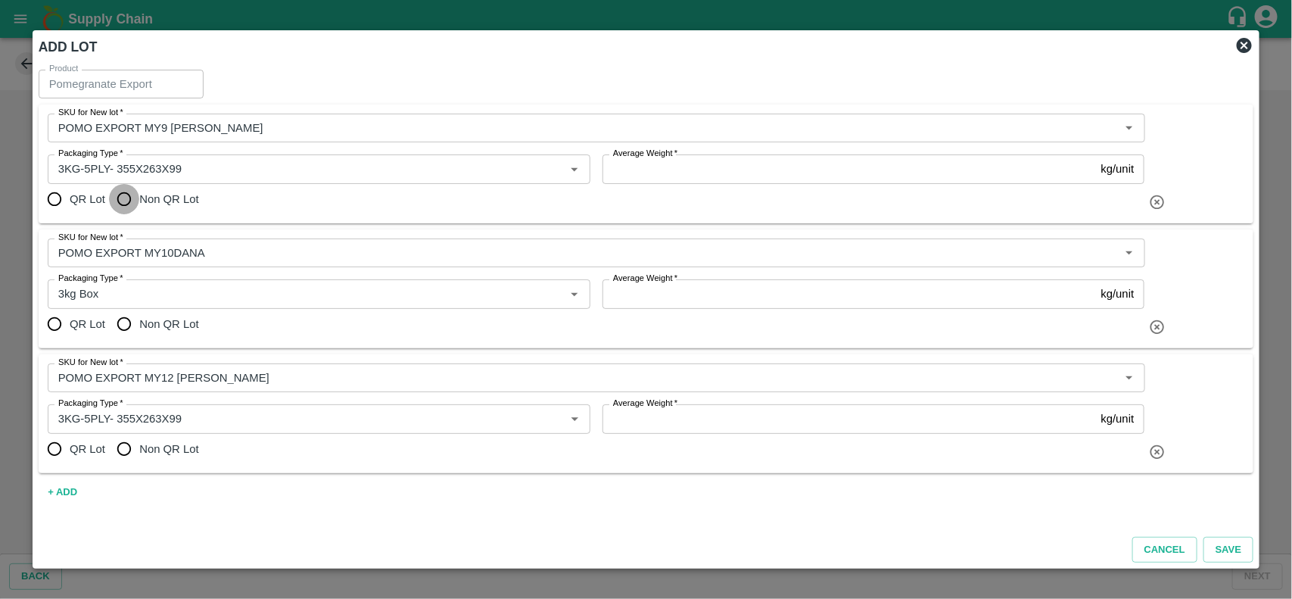
click at [134, 201] on input "Non QR Lot" at bounding box center [124, 199] width 30 height 30
radio input "true"
click at [121, 324] on input "Non QR Lot" at bounding box center [124, 324] width 30 height 30
radio input "true"
click at [126, 453] on input "Non QR Lot" at bounding box center [124, 449] width 30 height 30
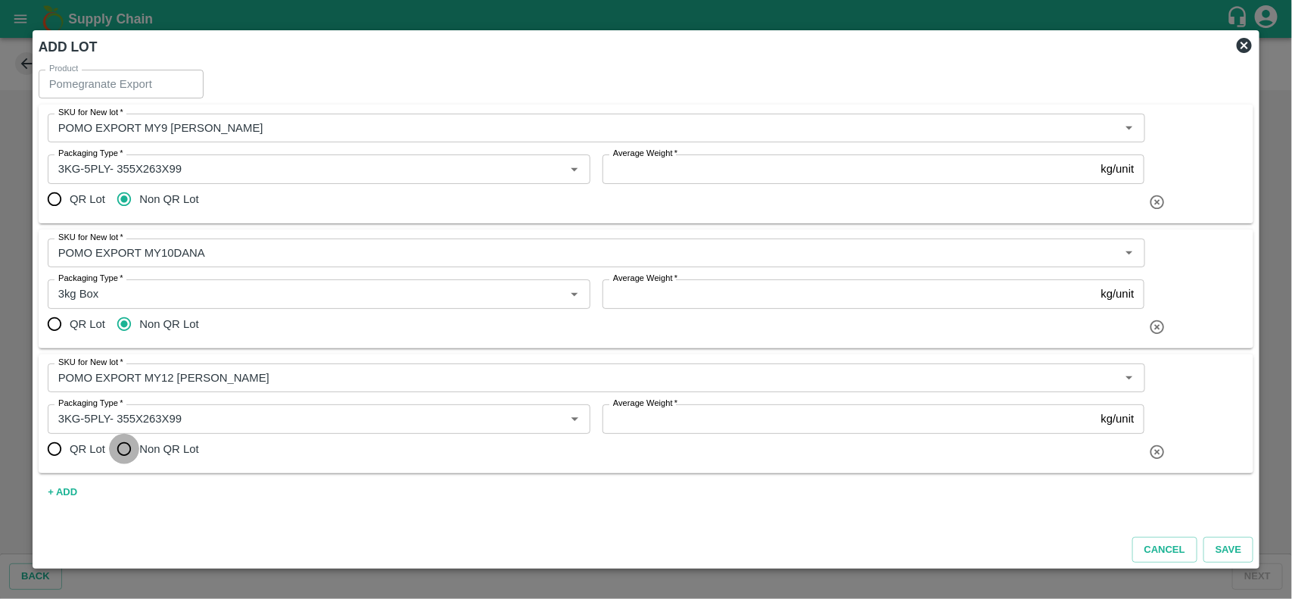
radio input "true"
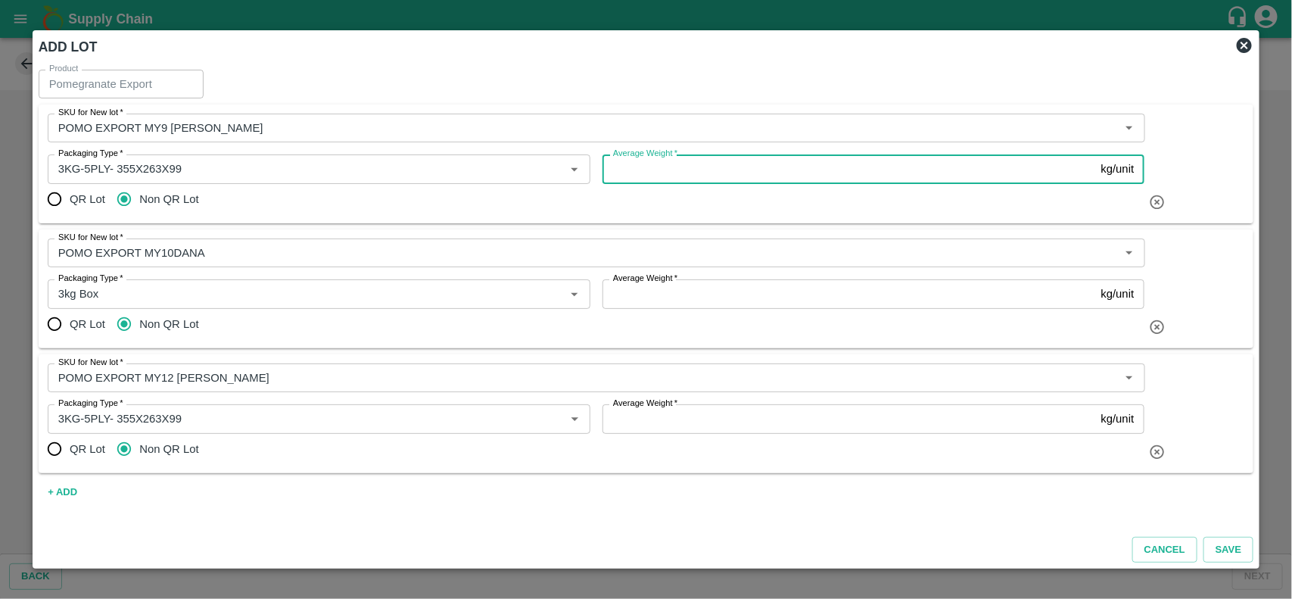
click at [655, 163] on input "Average Weight   *" at bounding box center [848, 168] width 493 height 29
type input "3.1"
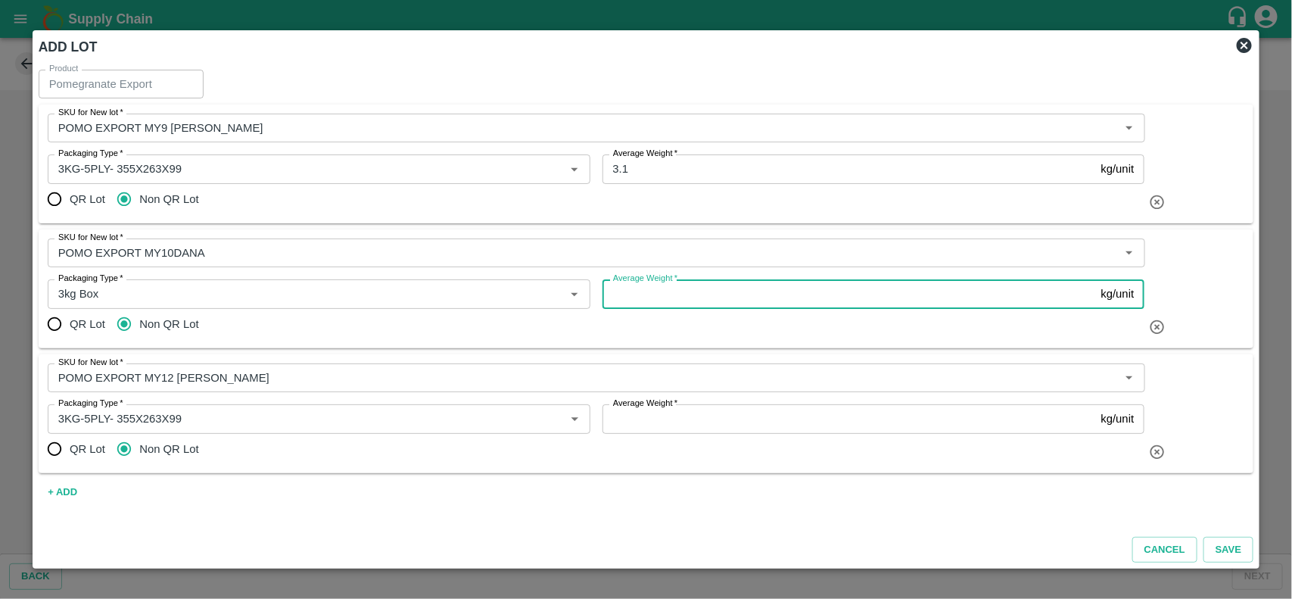
click at [652, 299] on input "Average Weight   *" at bounding box center [848, 293] width 493 height 29
type input "3.1"
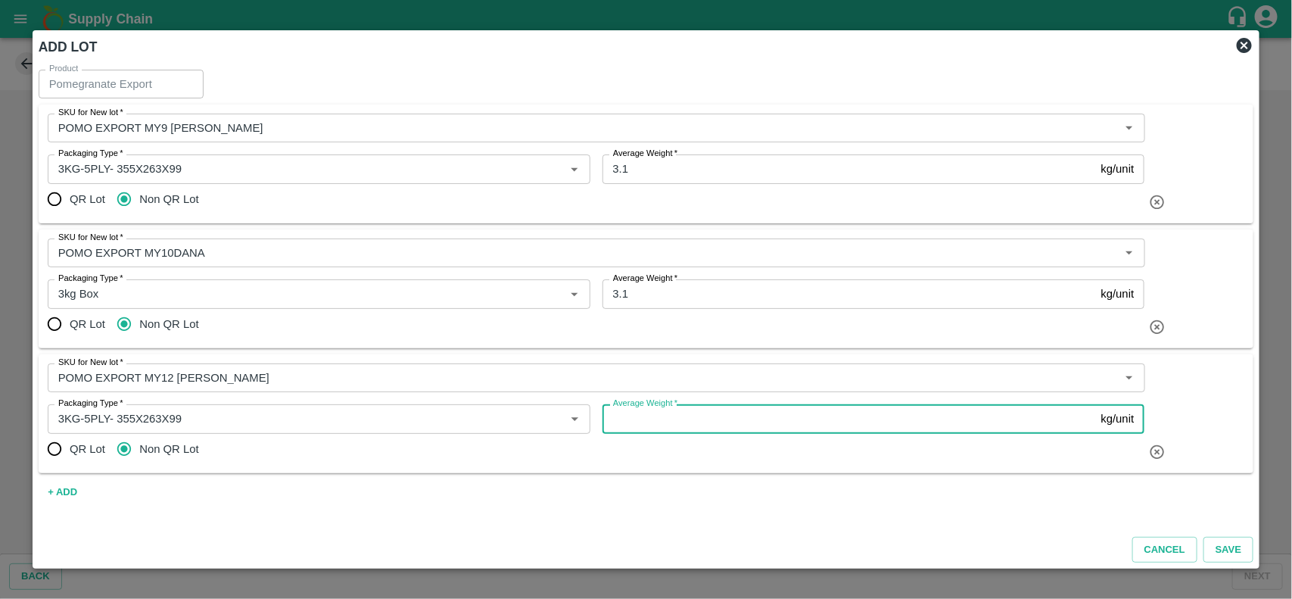
click at [639, 424] on input "Average Weight   *" at bounding box center [848, 418] width 493 height 29
type input "3.1"
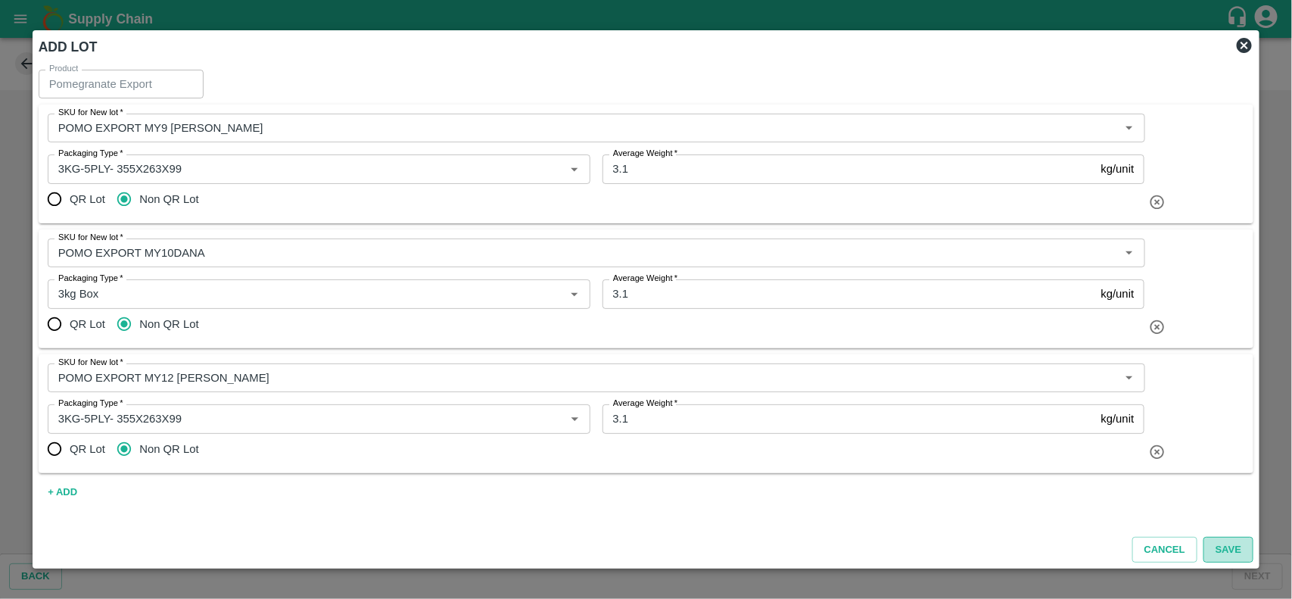
click at [1234, 550] on button "Save" at bounding box center [1228, 550] width 50 height 26
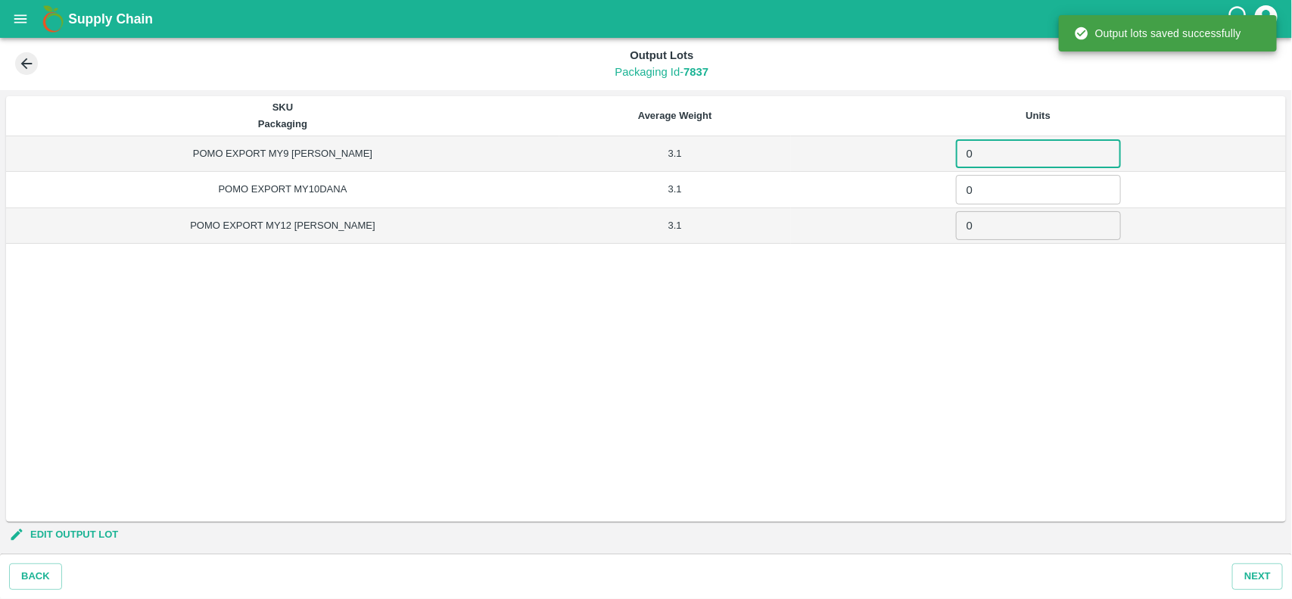
click at [971, 161] on input "0" at bounding box center [1038, 153] width 165 height 29
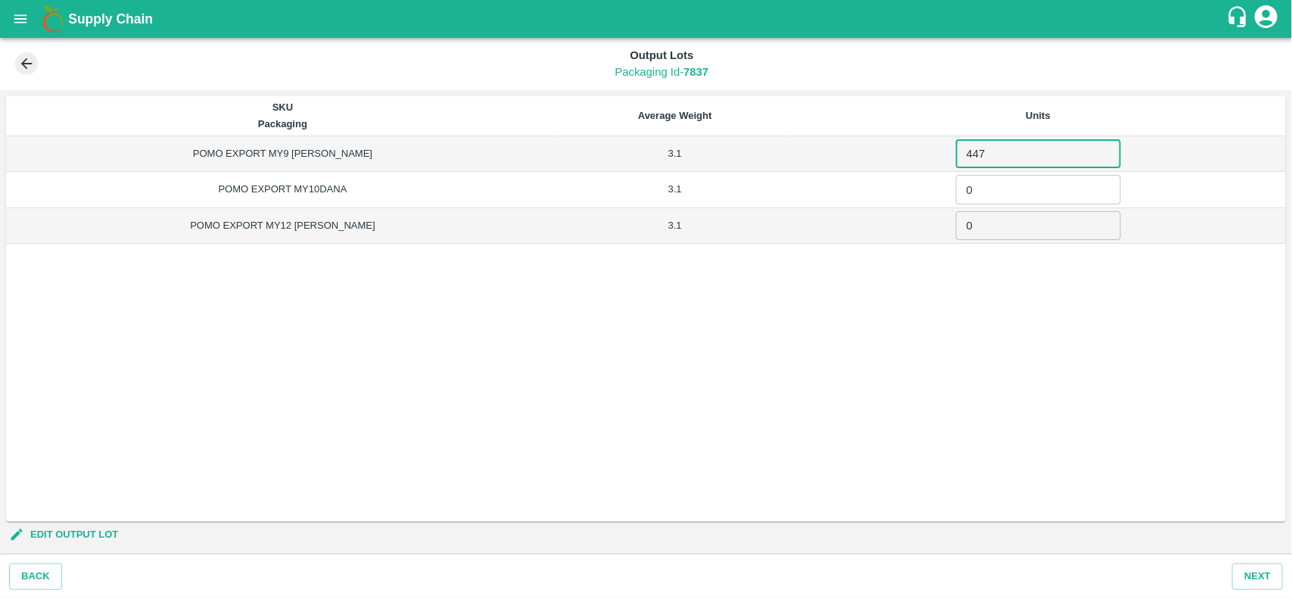
type input "447"
click at [971, 179] on input "0" at bounding box center [1038, 189] width 165 height 29
type input "2498"
click at [963, 221] on input "0" at bounding box center [1038, 225] width 165 height 29
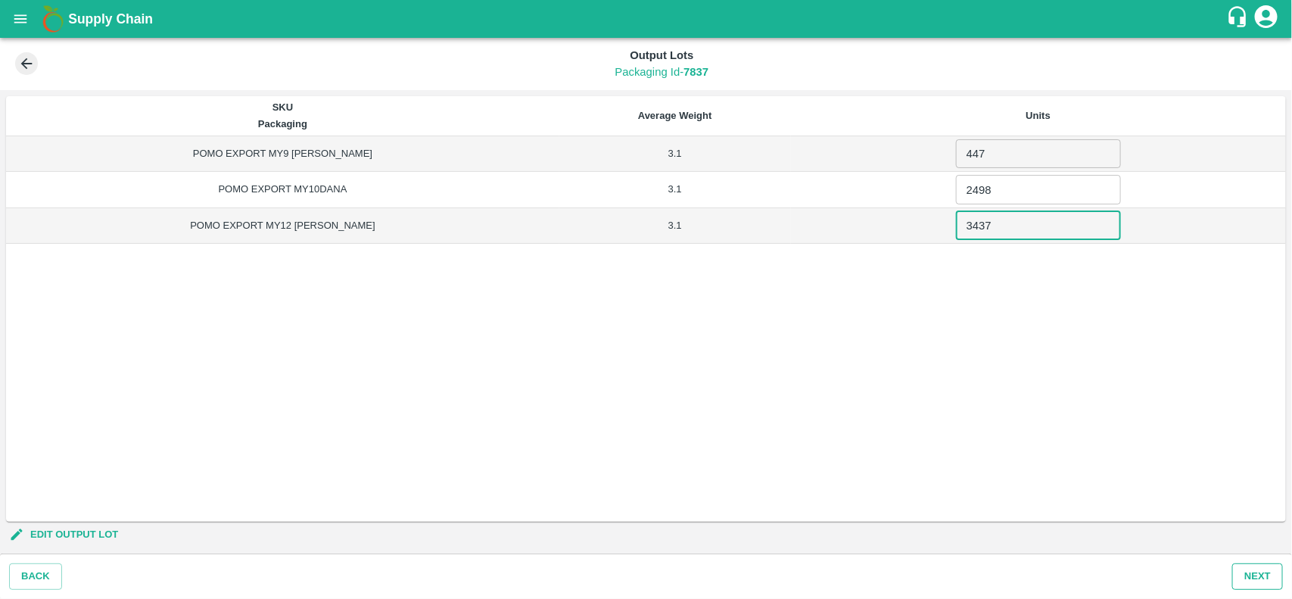
type input "3437"
click at [1264, 577] on button "Next" at bounding box center [1257, 576] width 51 height 26
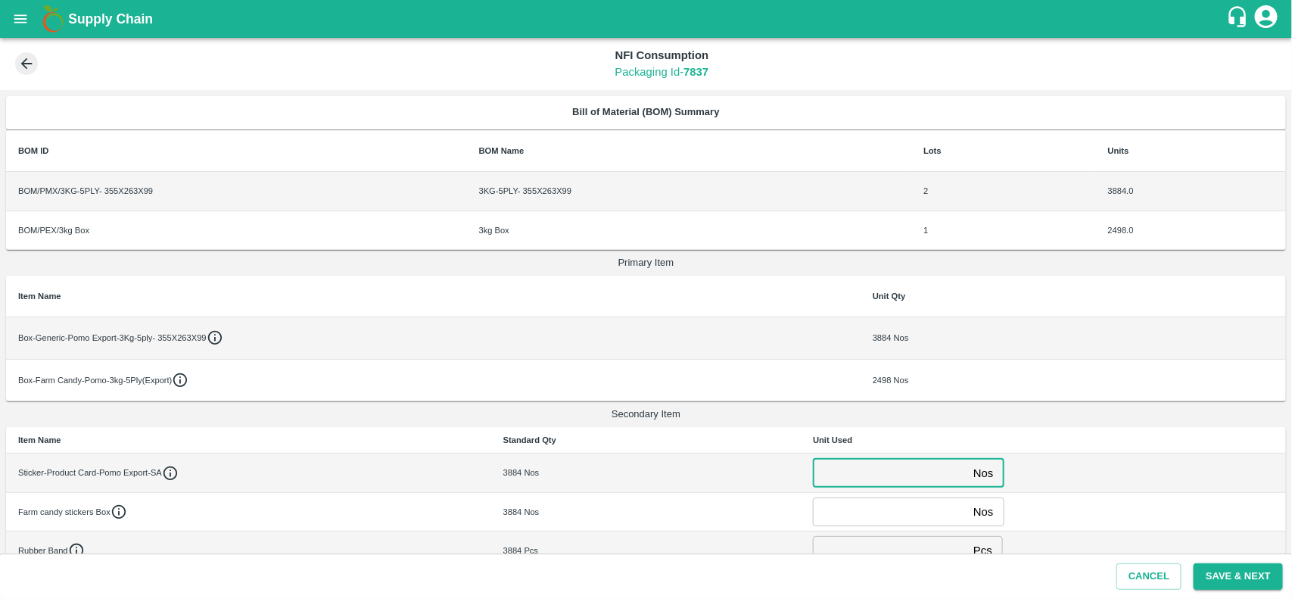
click at [863, 471] on input "number" at bounding box center [890, 472] width 154 height 29
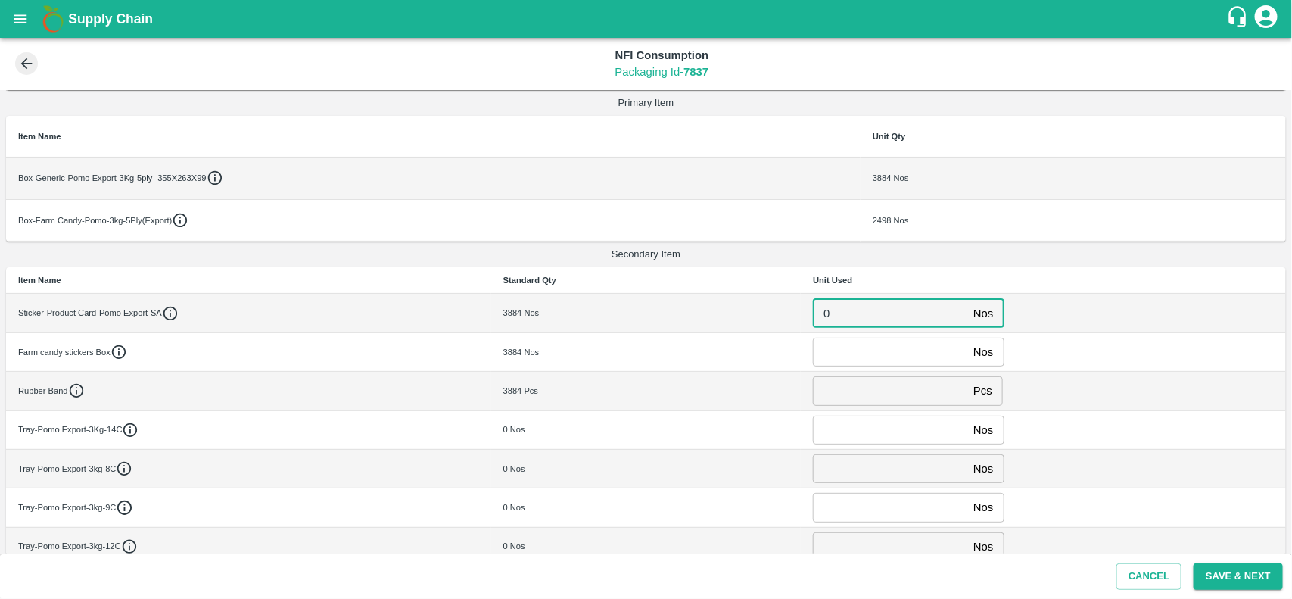
scroll to position [163, 0]
type input "0"
click at [864, 342] on input "number" at bounding box center [890, 348] width 154 height 29
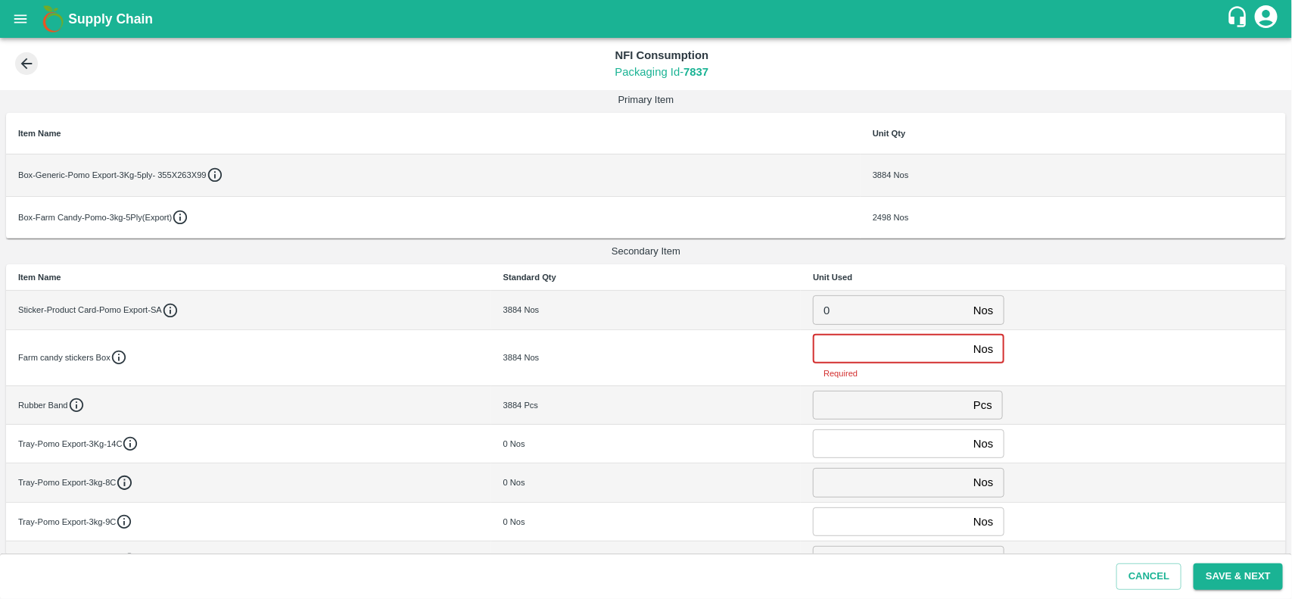
paste input "78000"
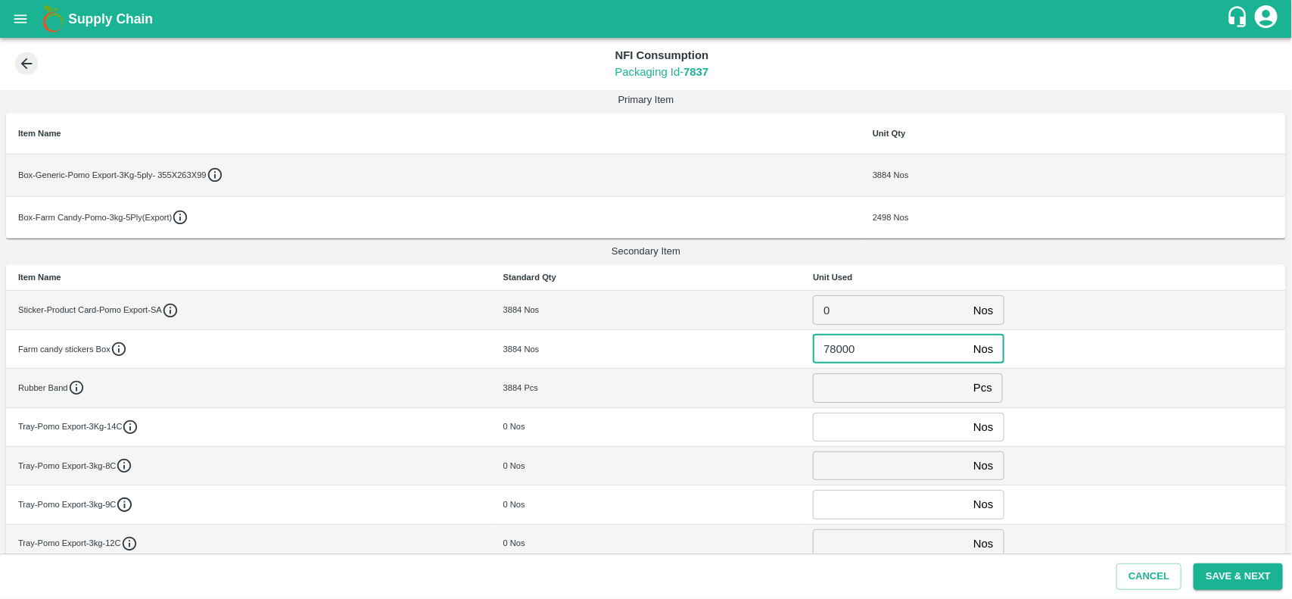
type input "78000"
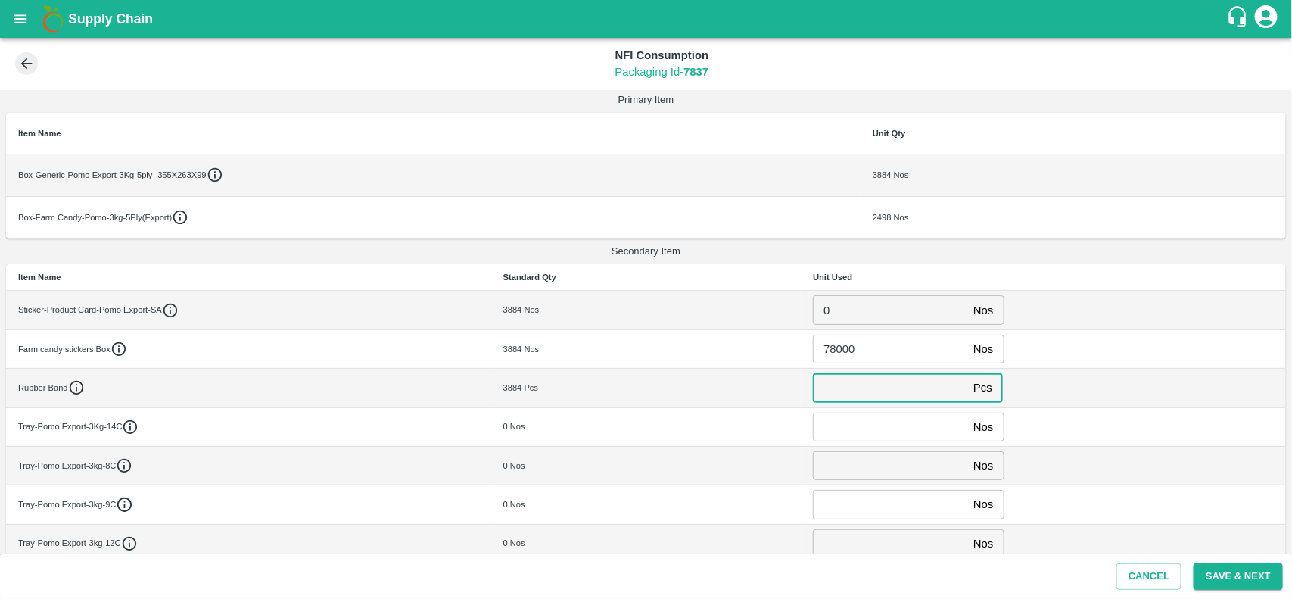
click at [845, 390] on input "number" at bounding box center [890, 387] width 154 height 29
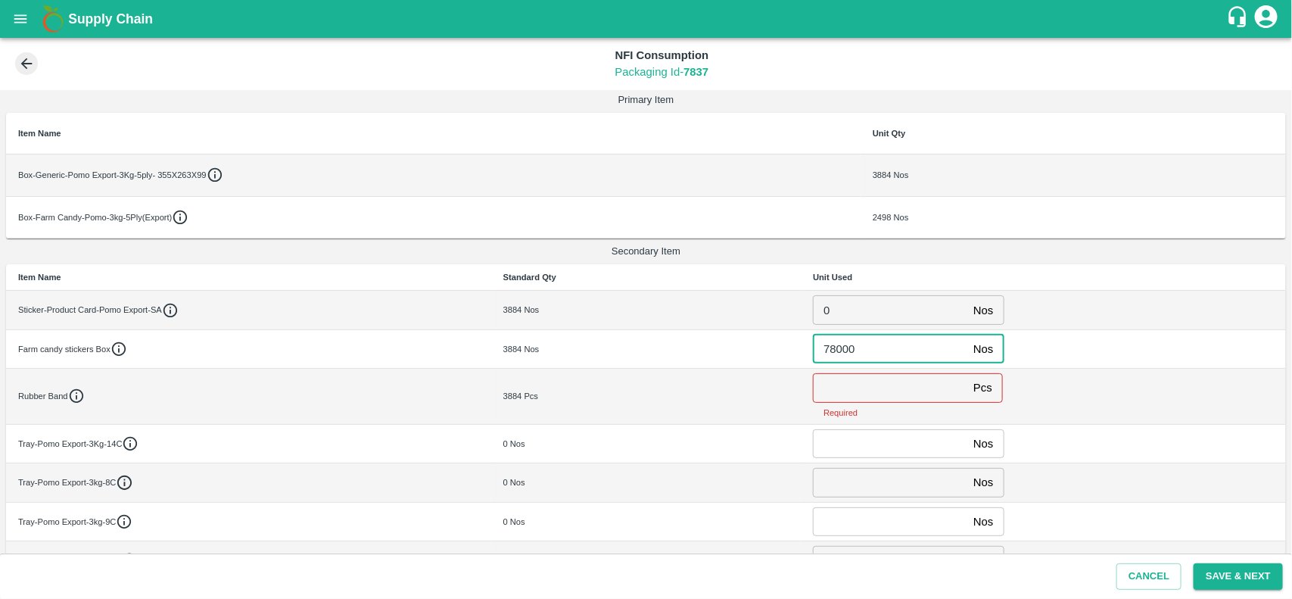
click at [867, 353] on input "78000" at bounding box center [890, 348] width 154 height 29
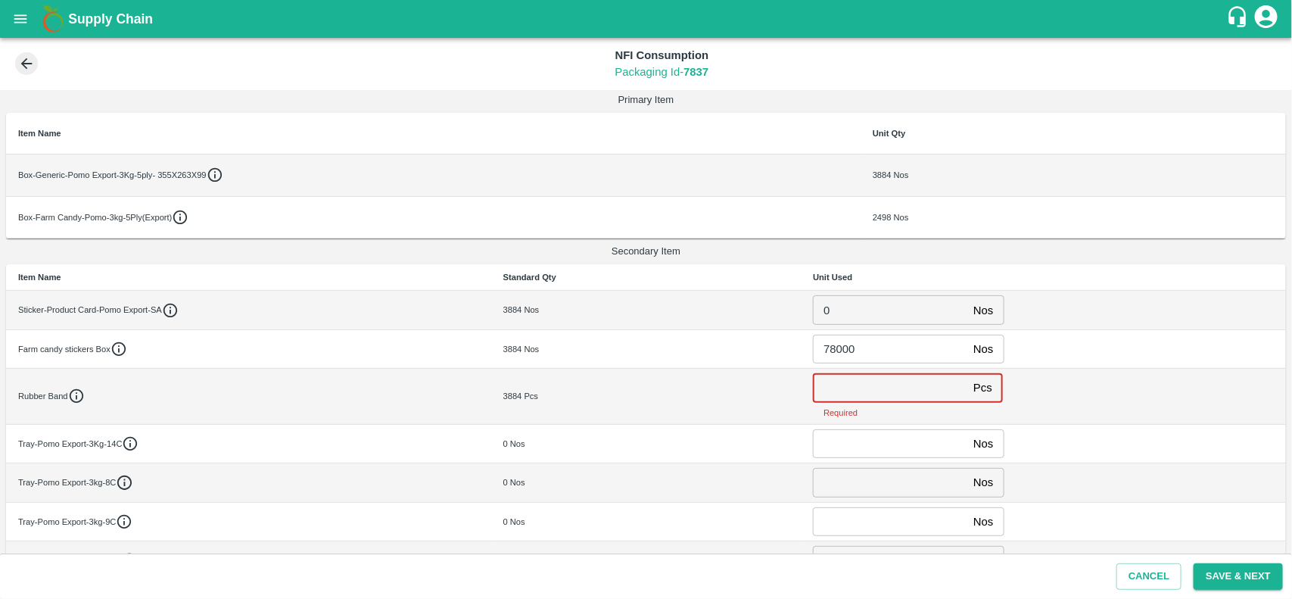
click at [848, 390] on input "number" at bounding box center [890, 387] width 154 height 29
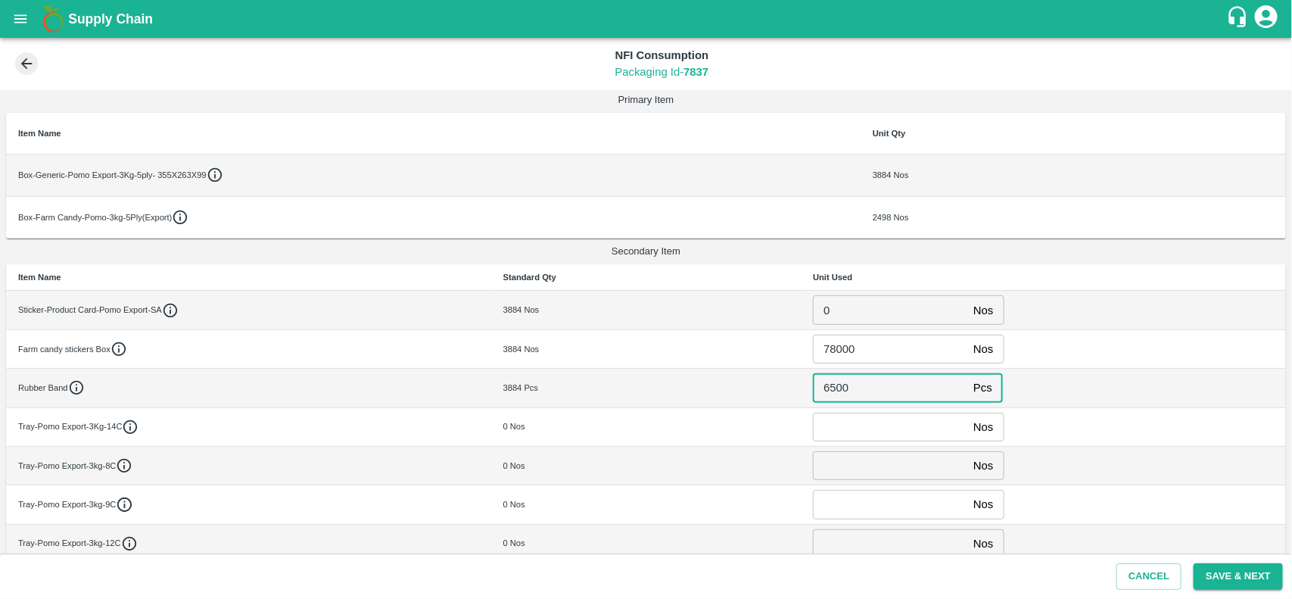
type input "6500"
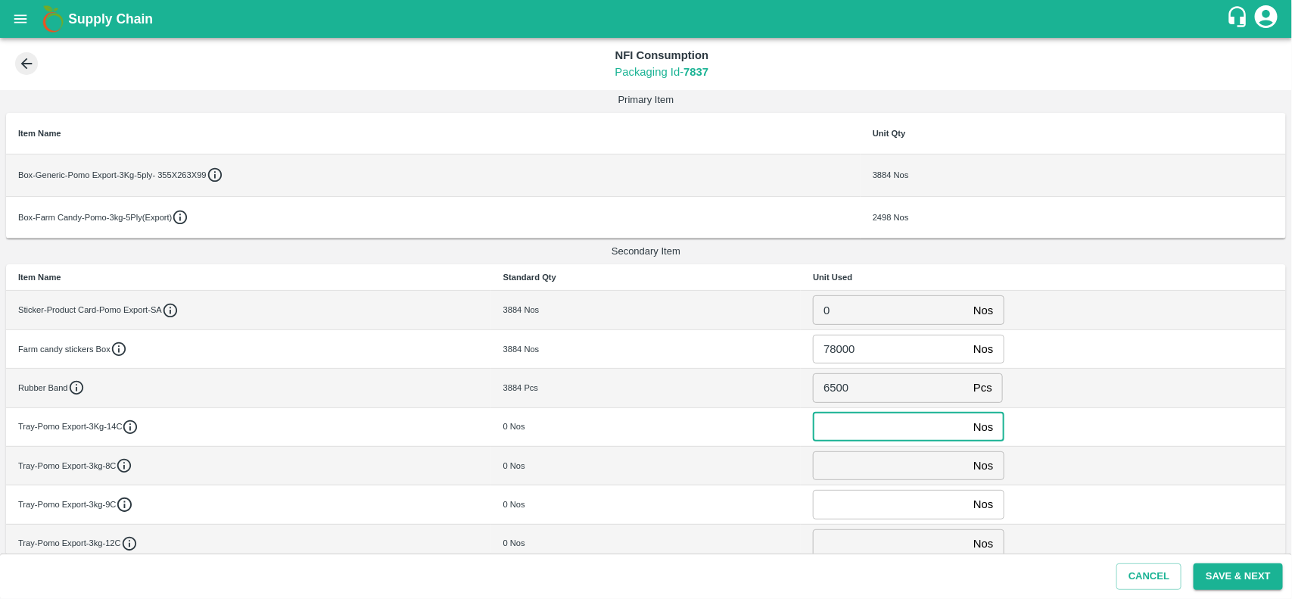
click at [848, 435] on input "number" at bounding box center [890, 426] width 154 height 29
type input "0"
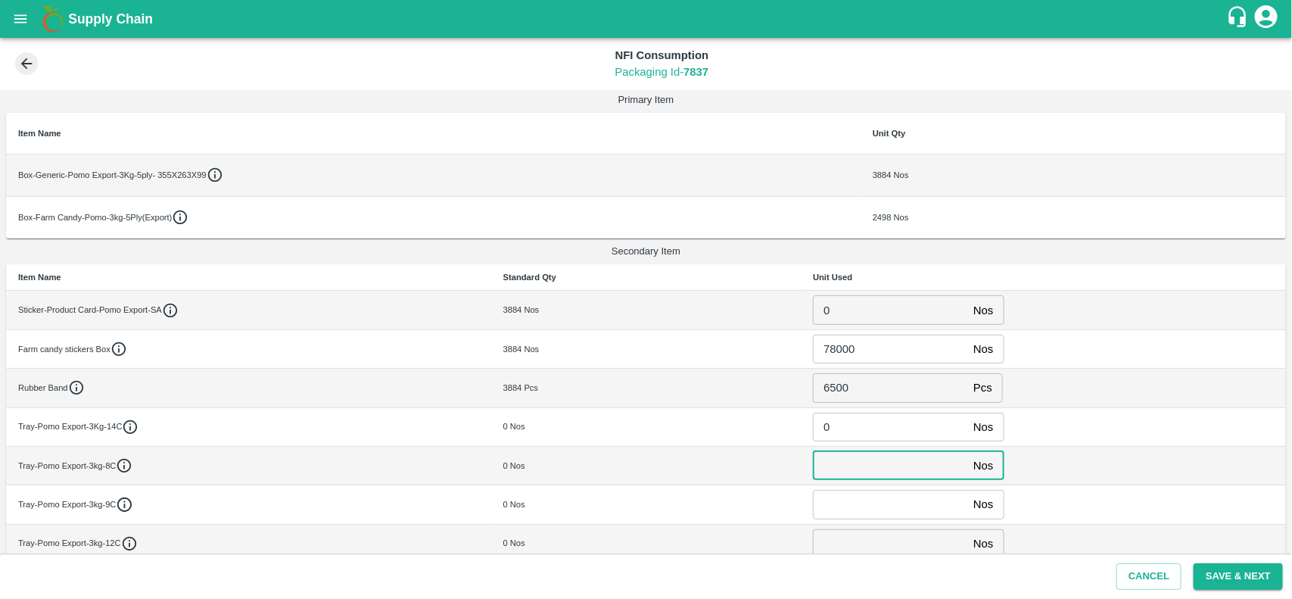
click at [841, 471] on input "number" at bounding box center [890, 465] width 154 height 29
type input "0"
click at [842, 527] on td "Nos ​" at bounding box center [1043, 543] width 485 height 39
click at [839, 515] on input "number" at bounding box center [890, 504] width 154 height 29
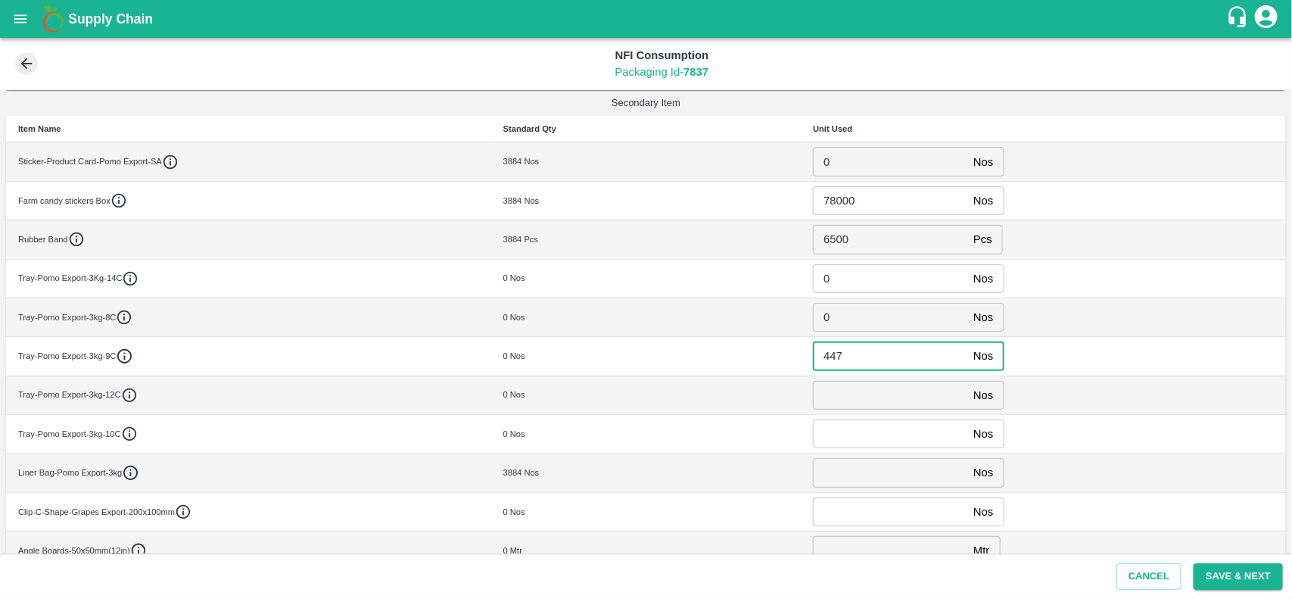
scroll to position [315, 0]
type input "447"
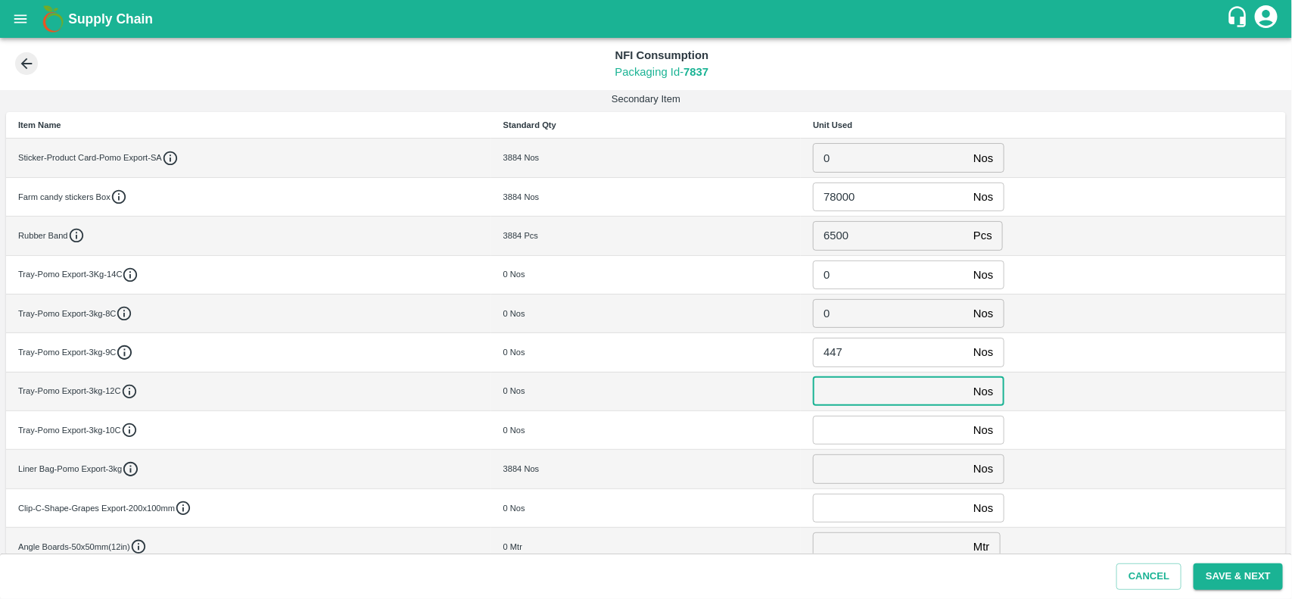
click at [839, 384] on input "number" at bounding box center [890, 391] width 154 height 29
type input "3447"
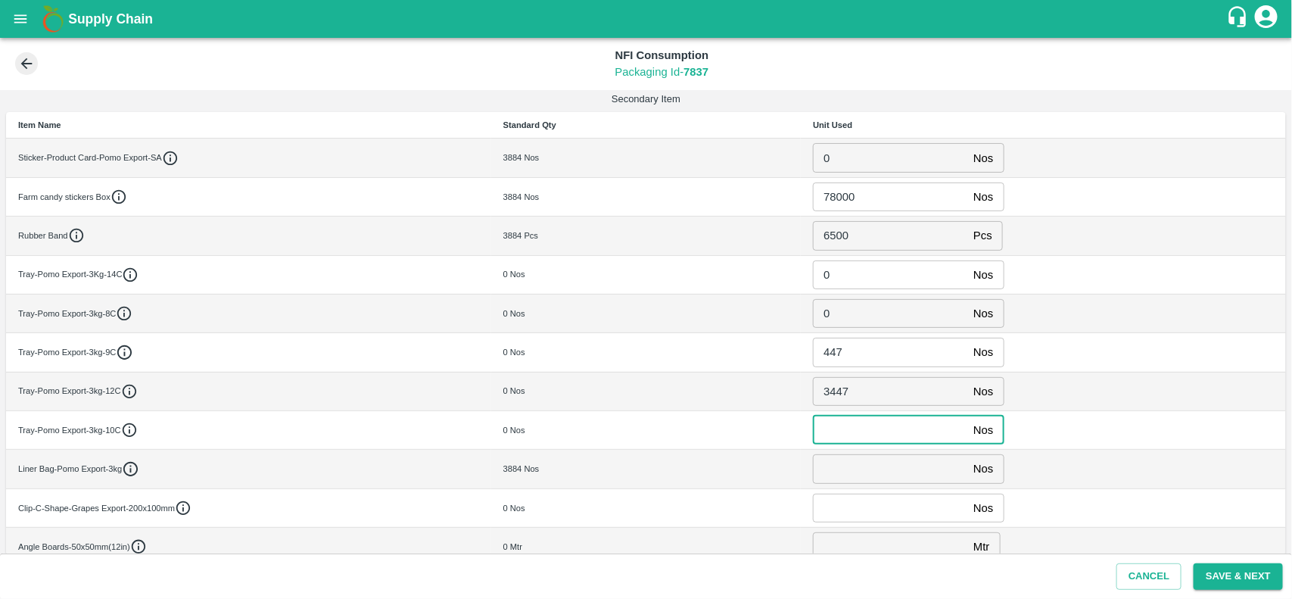
click at [844, 439] on input "number" at bounding box center [890, 429] width 154 height 29
type input "2498"
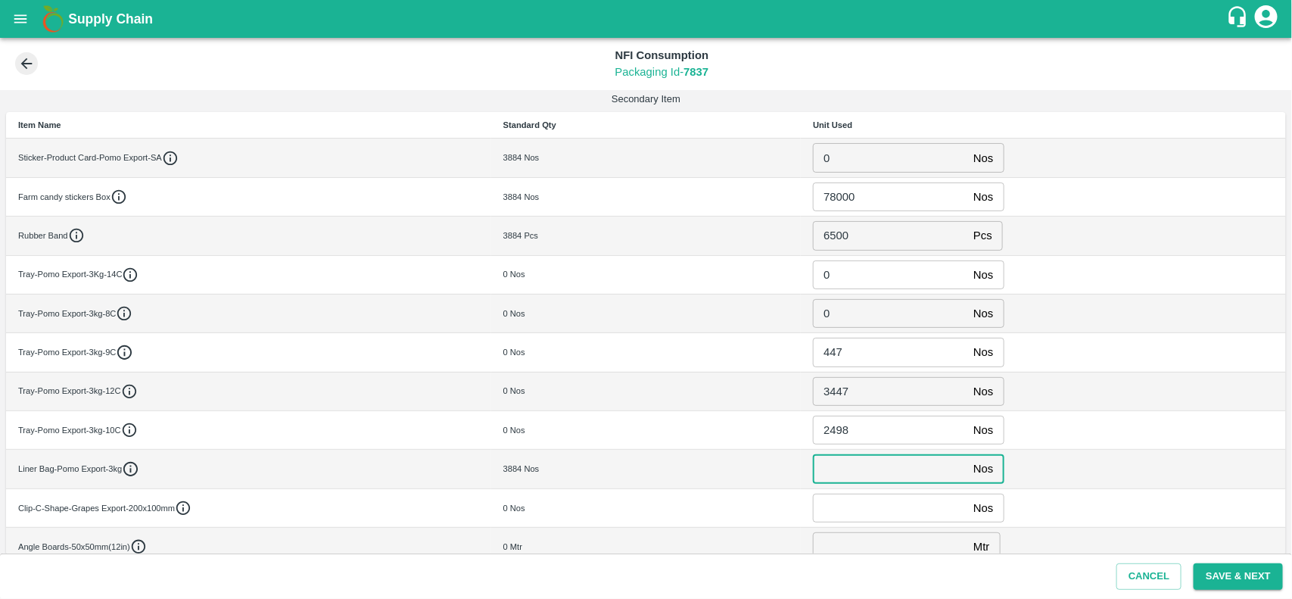
click at [844, 470] on input "number" at bounding box center [890, 468] width 154 height 29
type input "6500"
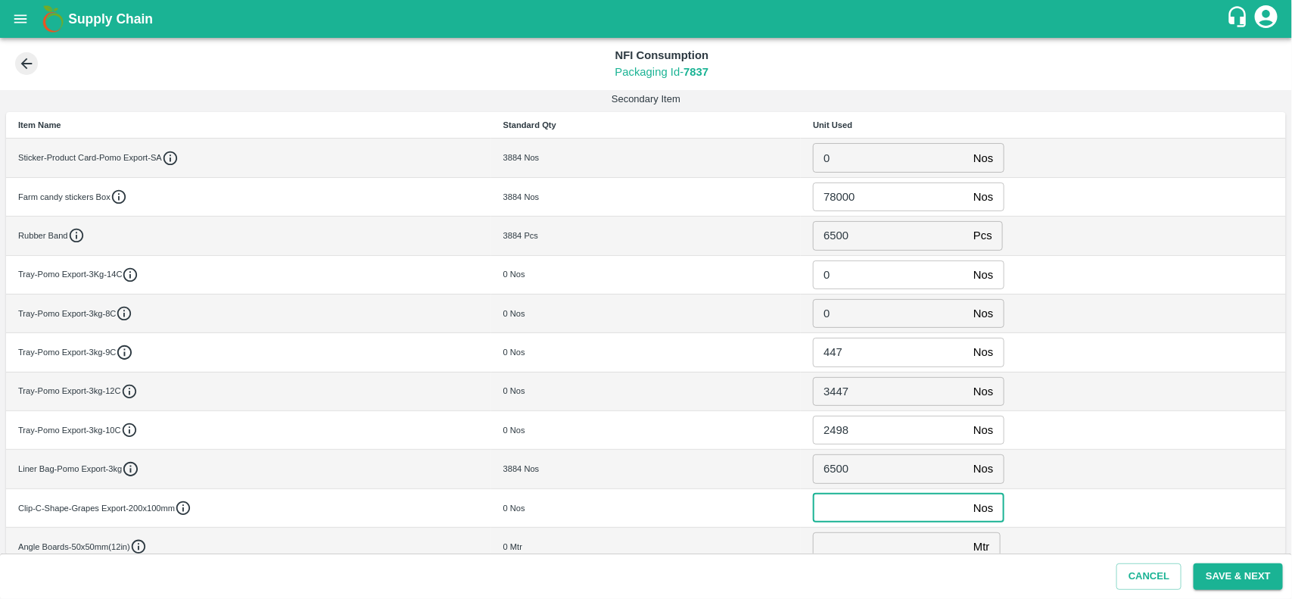
click at [844, 515] on input "number" at bounding box center [890, 507] width 154 height 29
type input "0"
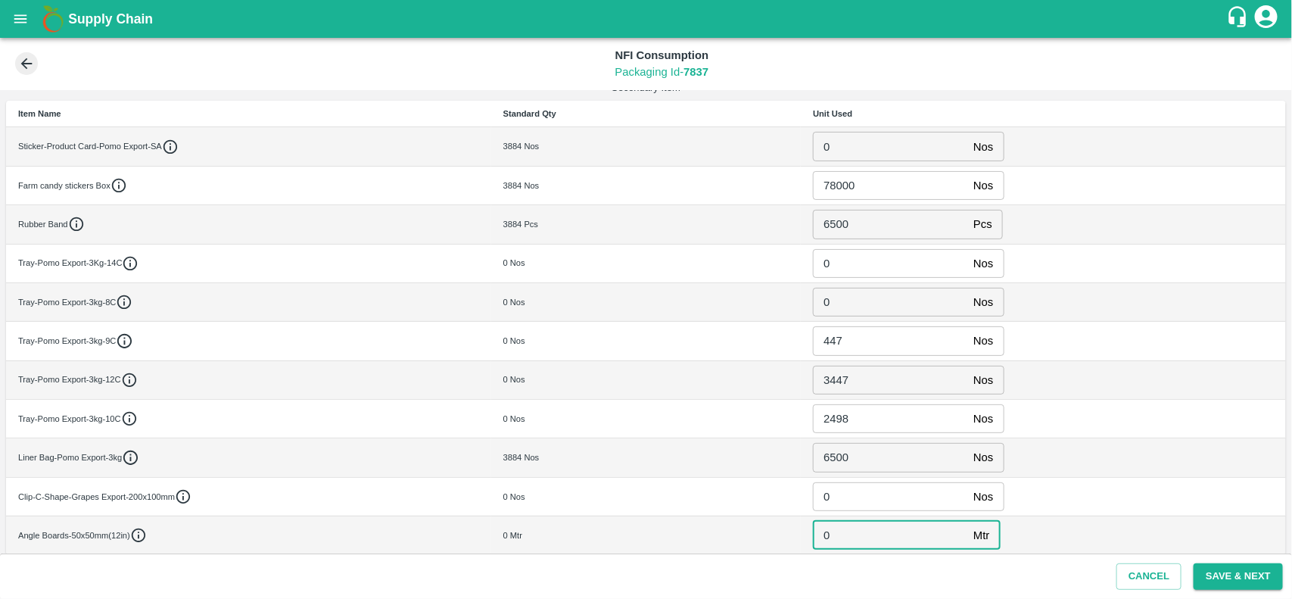
type input "0"
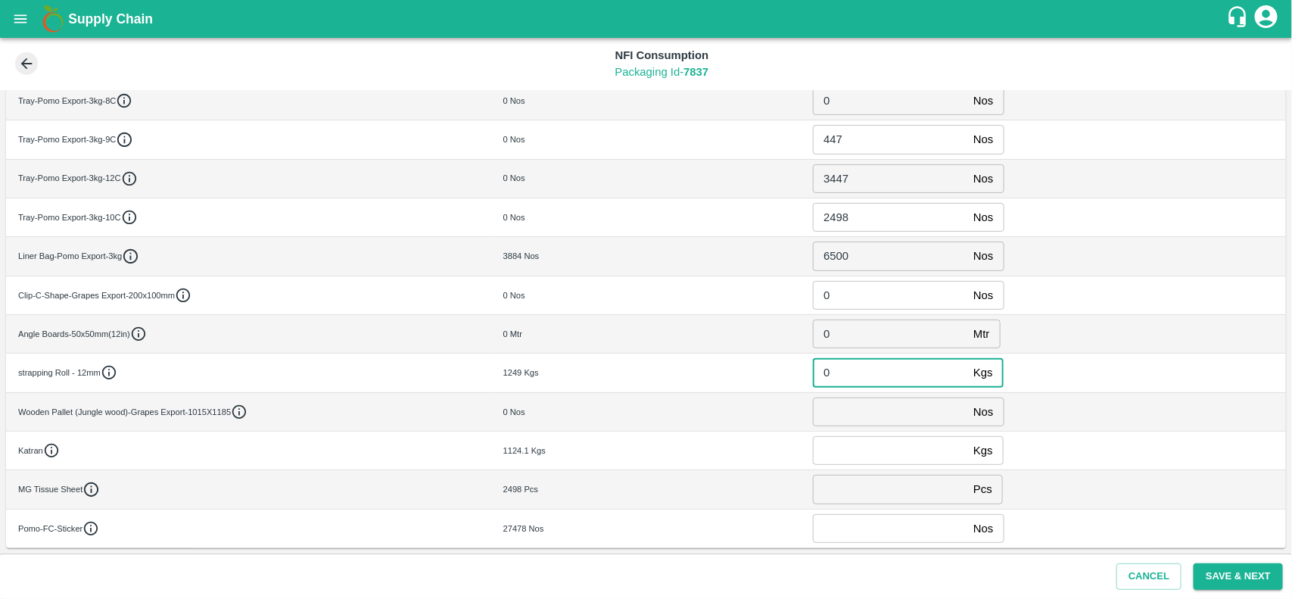
type input "0"
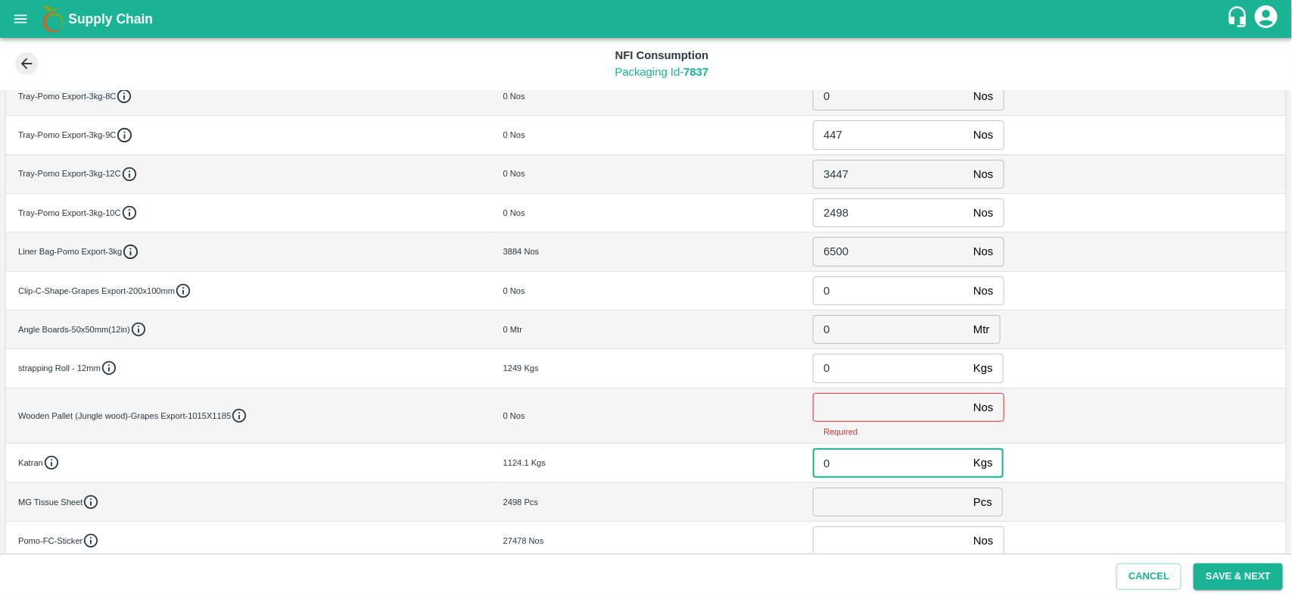
type input "0"
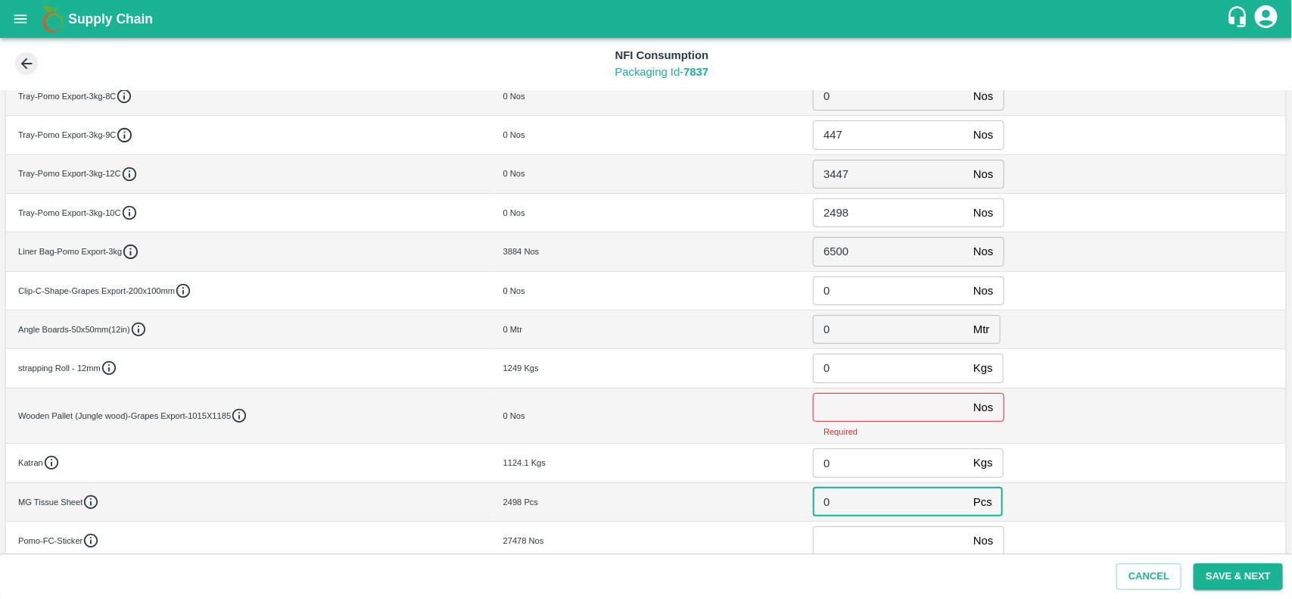
type input "0"
click at [844, 412] on input "number" at bounding box center [890, 407] width 154 height 29
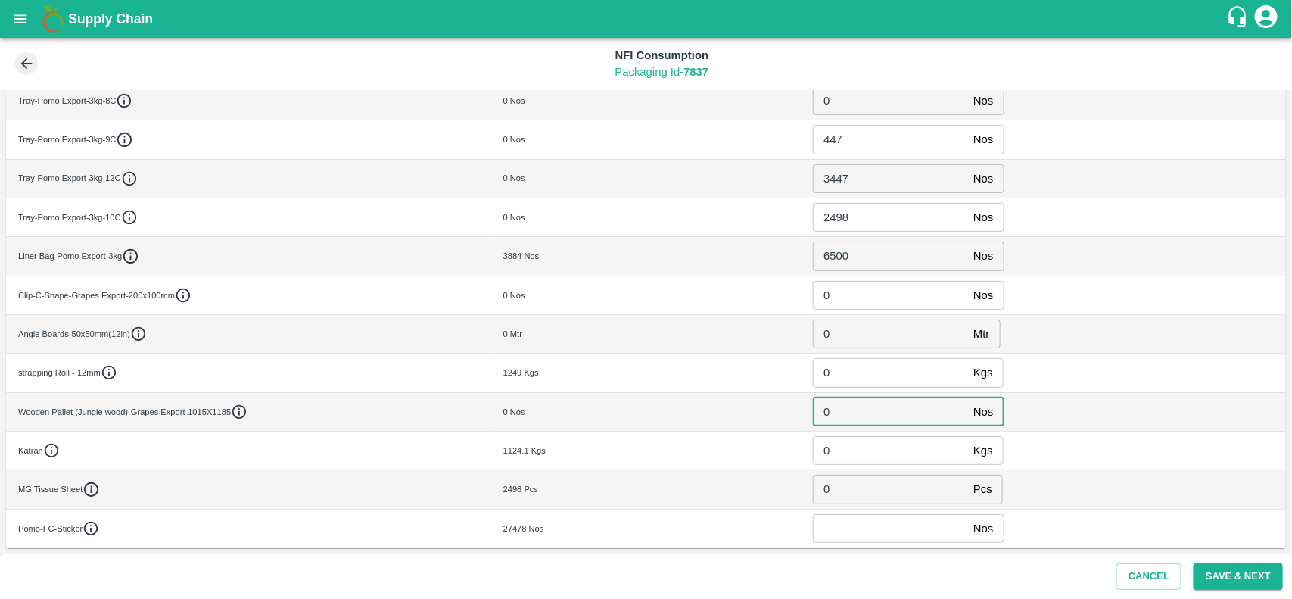
type input "0"
click at [836, 546] on td "Nos ​" at bounding box center [1043, 528] width 485 height 39
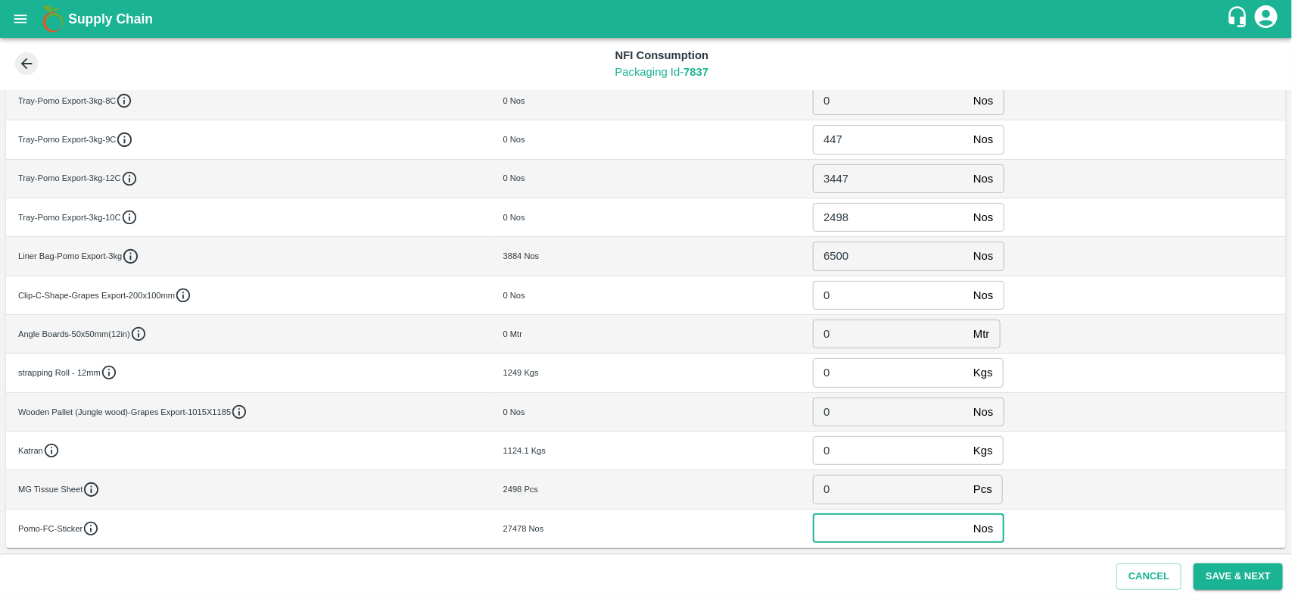
click at [846, 530] on input "number" at bounding box center [890, 528] width 154 height 29
type input "0"
click at [1245, 575] on button "Save & Next" at bounding box center [1237, 576] width 89 height 26
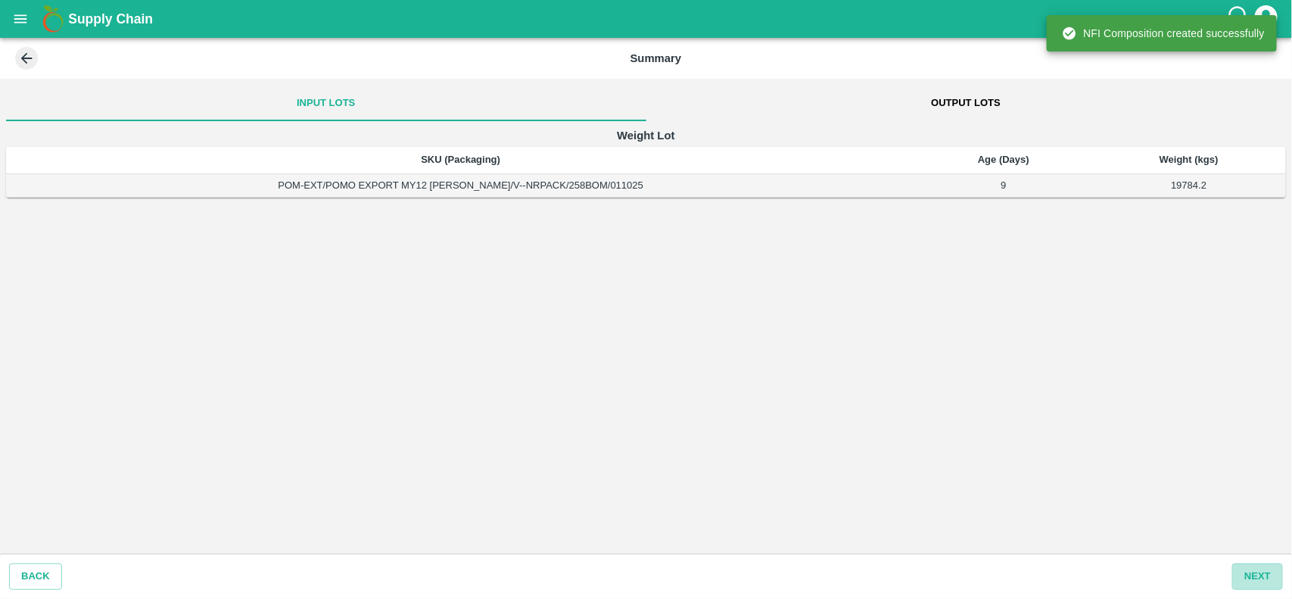
click at [1245, 575] on button "Next" at bounding box center [1257, 576] width 51 height 26
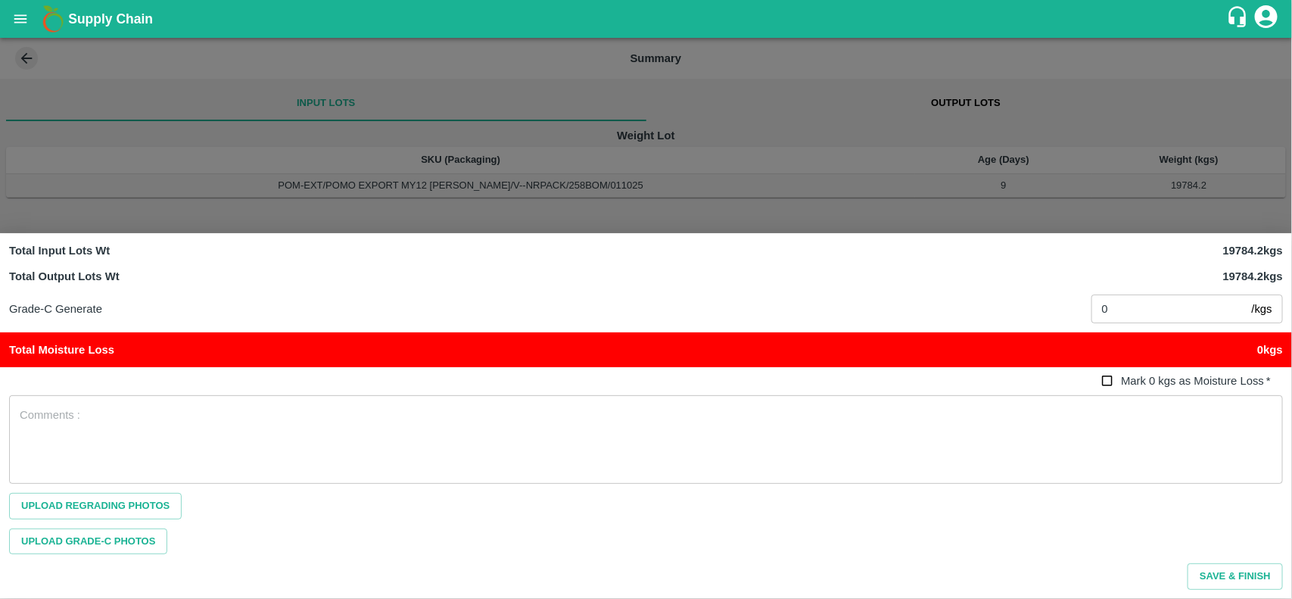
click at [1113, 384] on input "Mark 0 kgs as Moisture Loss   *" at bounding box center [1108, 381] width 28 height 28
checkbox input "true"
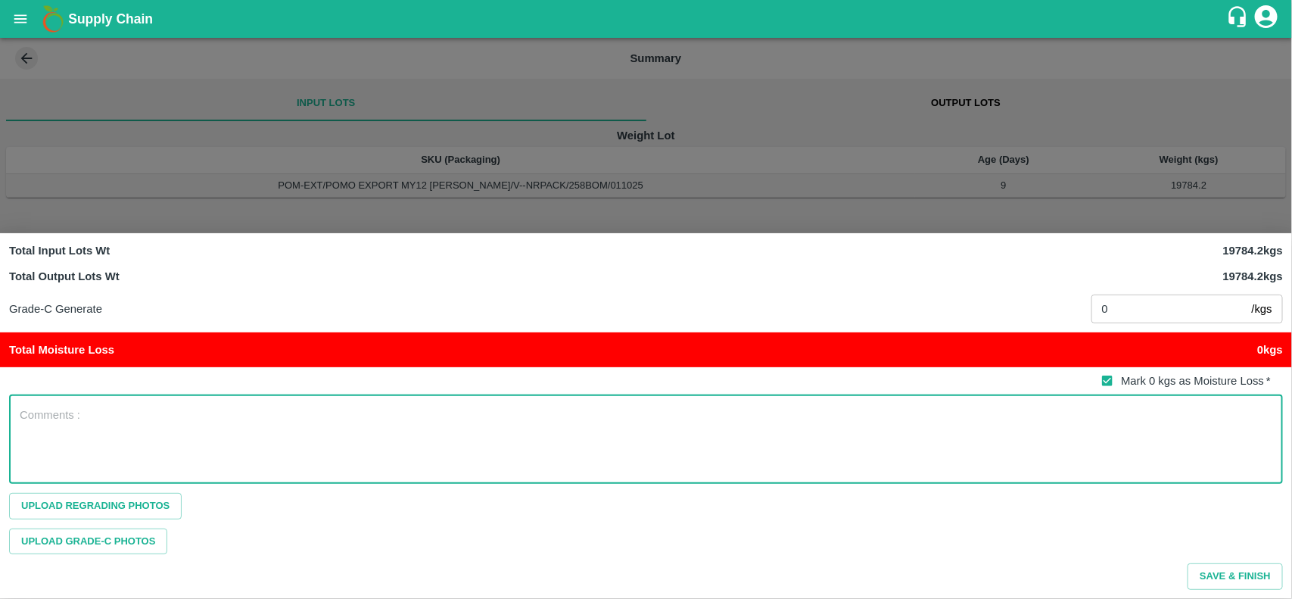
click at [916, 418] on textarea at bounding box center [646, 439] width 1252 height 64
type textarea "NA"
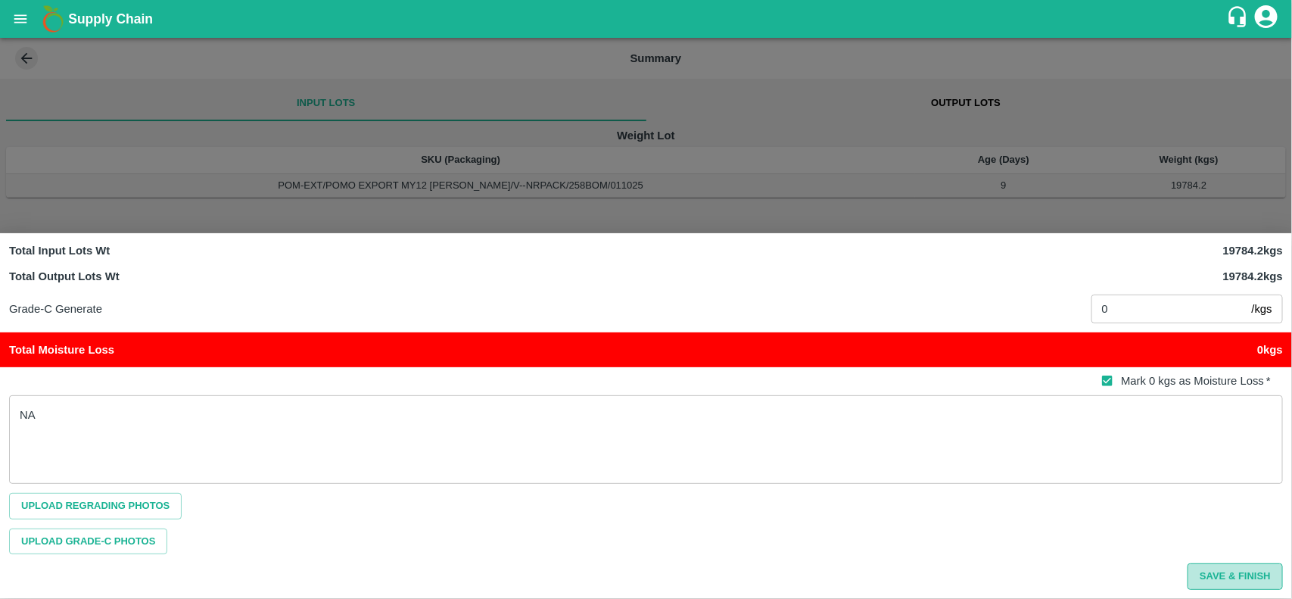
click at [1224, 569] on button "Save & Finish" at bounding box center [1234, 576] width 95 height 26
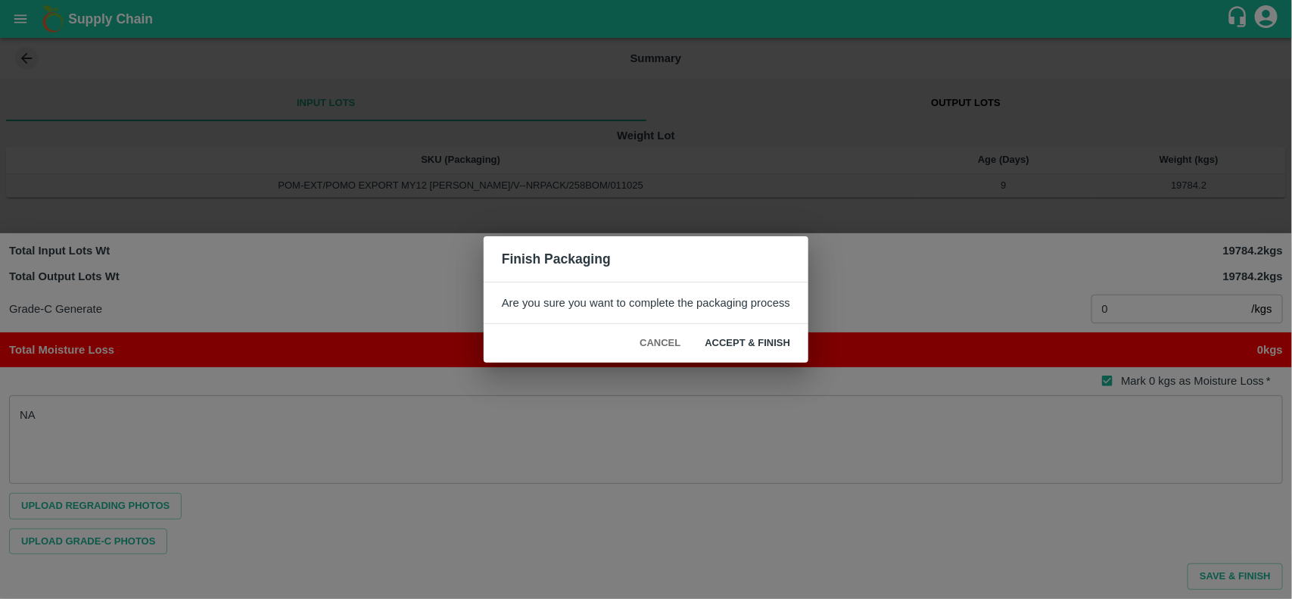
click at [747, 354] on button "ACCEPT & FINISH" at bounding box center [747, 343] width 110 height 26
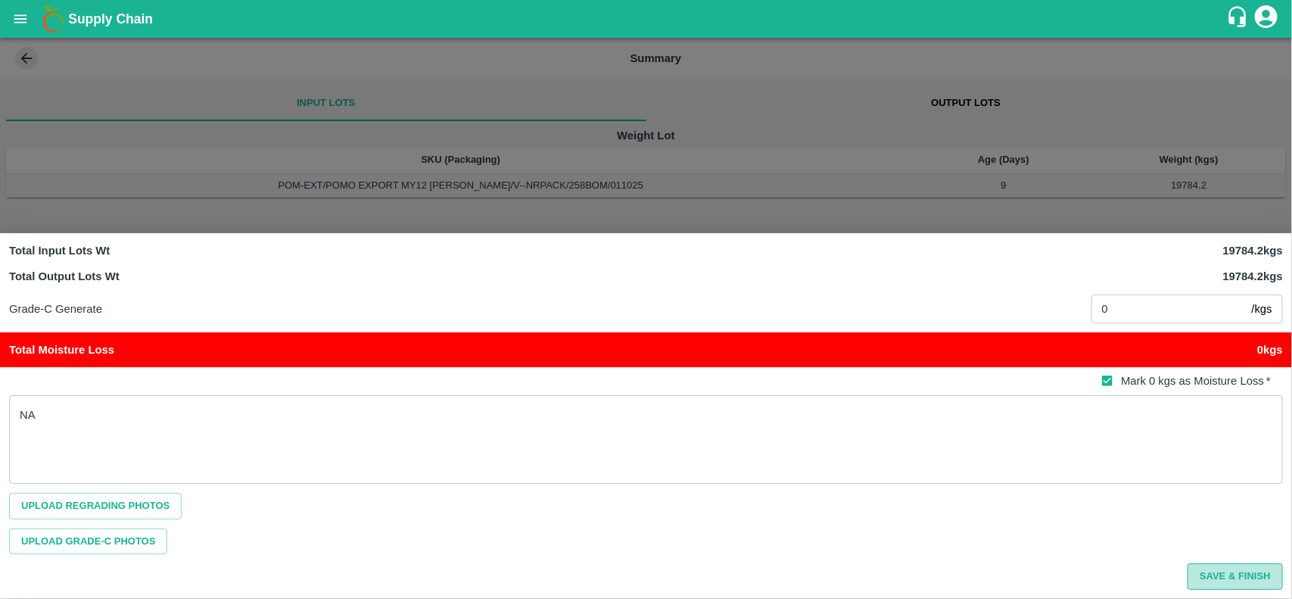
click at [1239, 569] on button "Save & Finish" at bounding box center [1234, 576] width 95 height 26
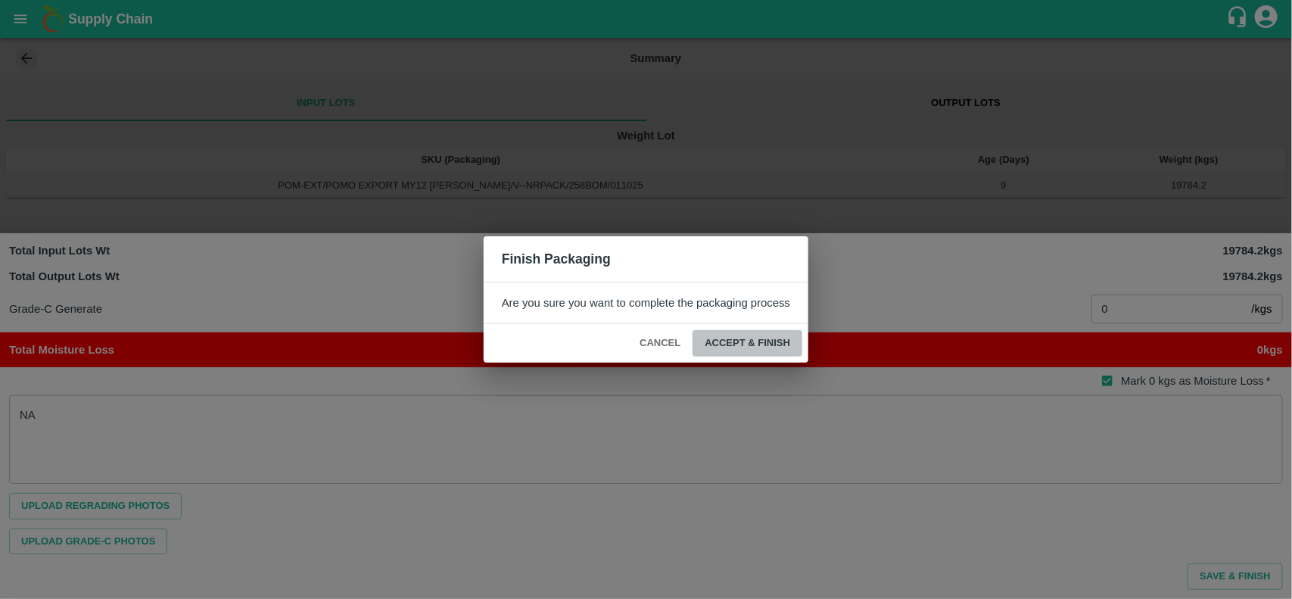
click at [746, 341] on button "ACCEPT & FINISH" at bounding box center [747, 343] width 110 height 26
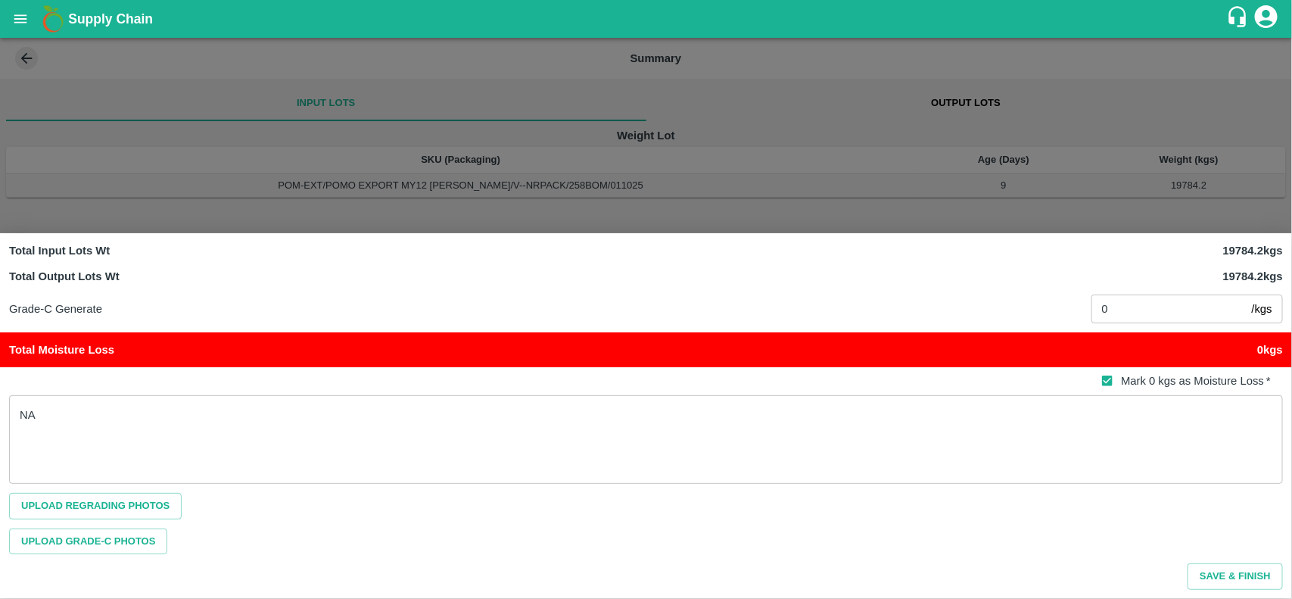
click at [1117, 175] on div at bounding box center [646, 299] width 1292 height 599
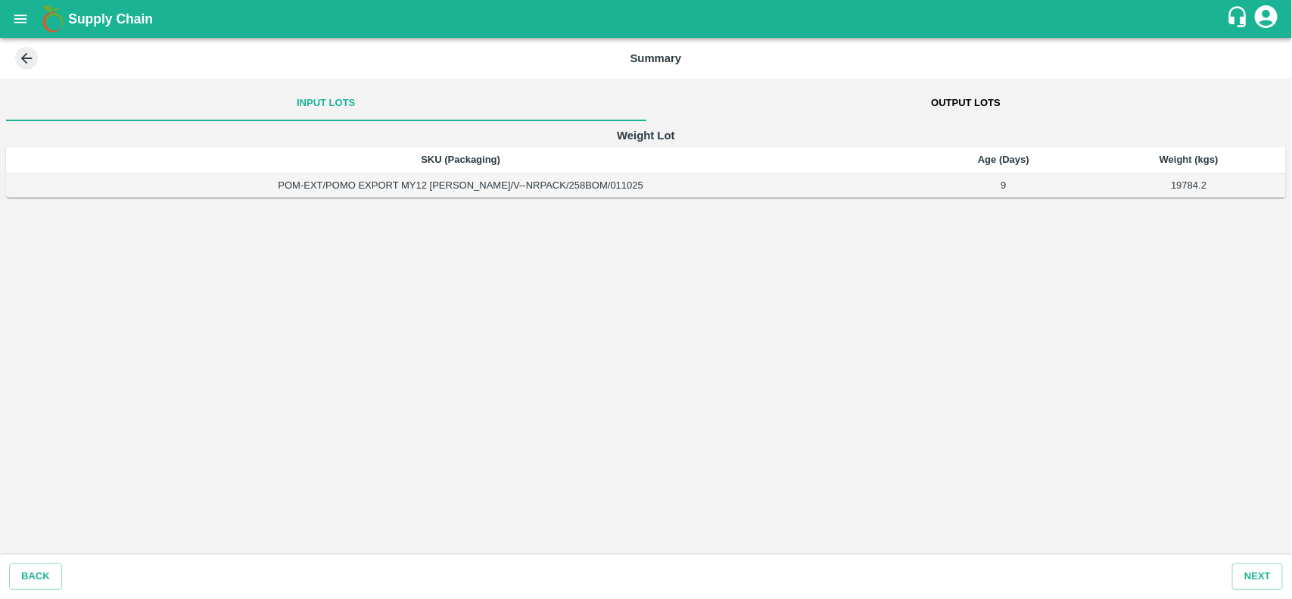
click at [31, 57] on icon at bounding box center [26, 58] width 17 height 17
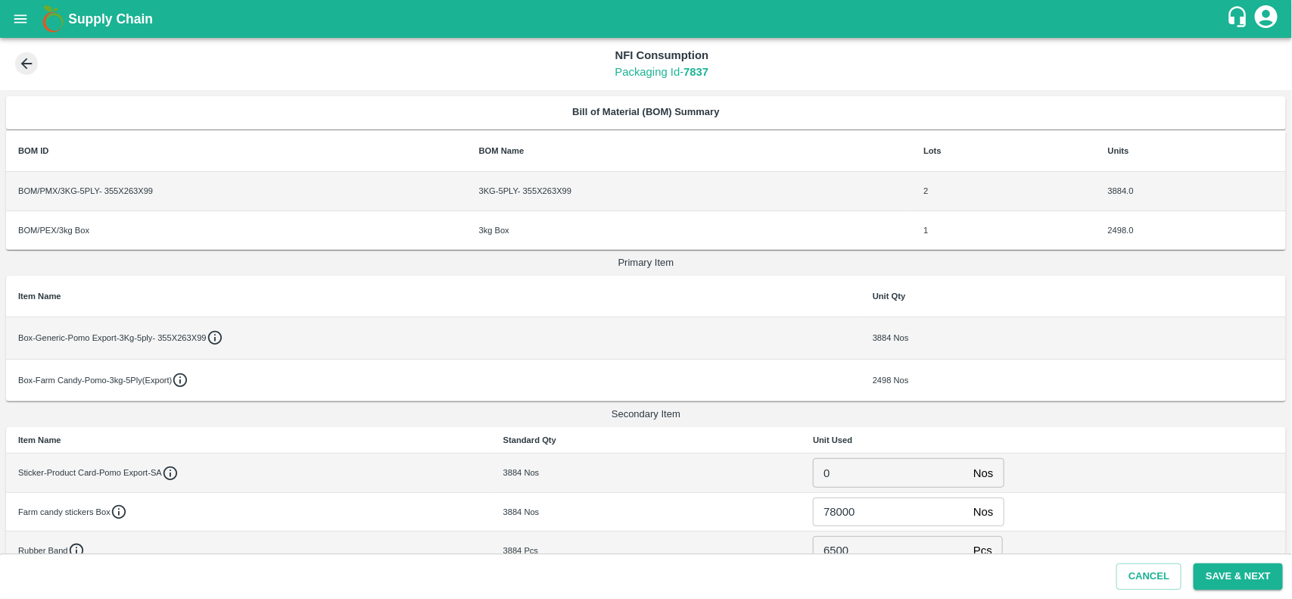
click at [868, 513] on input "78000" at bounding box center [890, 511] width 154 height 29
type input "7"
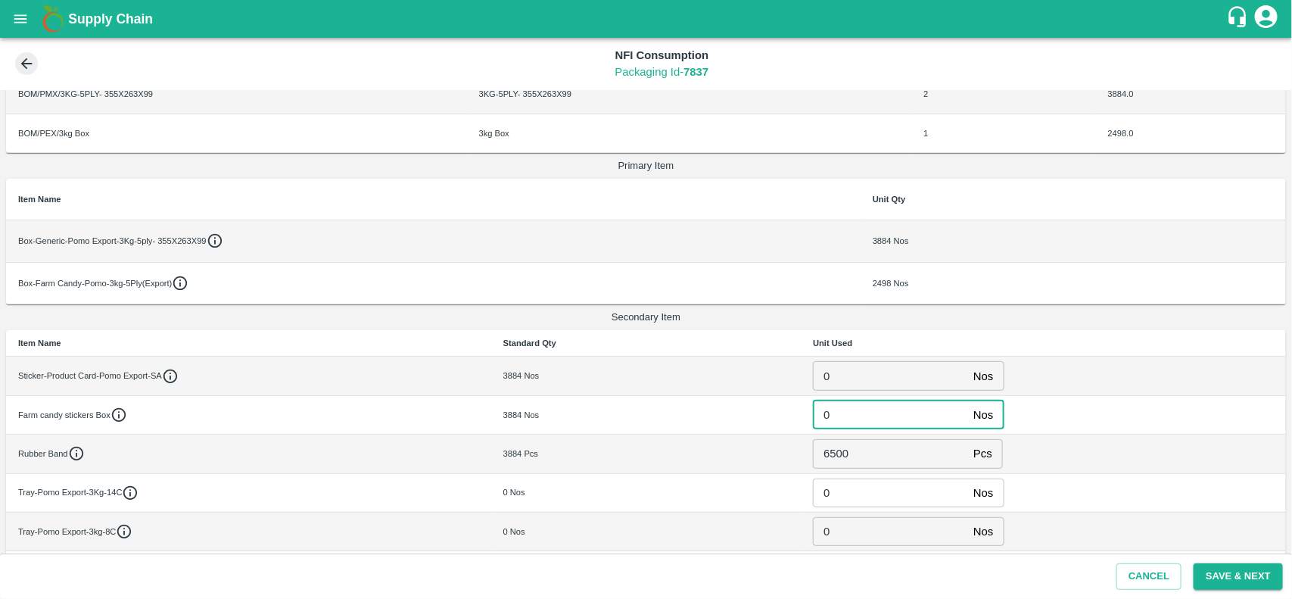
scroll to position [104, 0]
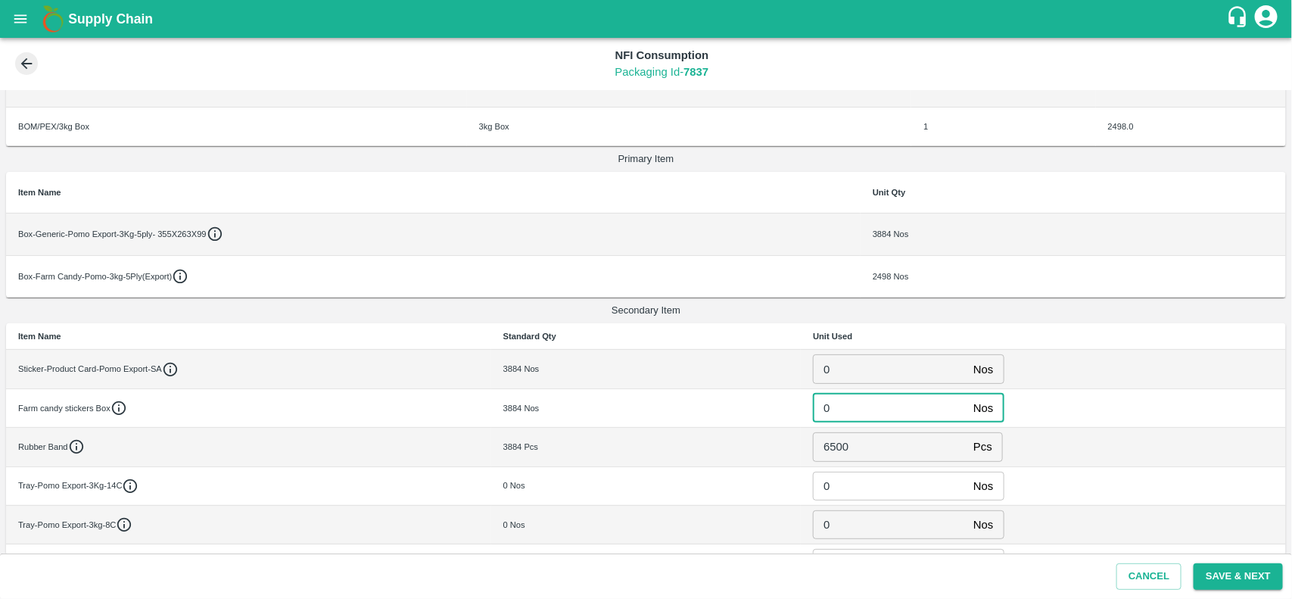
type input "0"
click at [856, 367] on input "0" at bounding box center [890, 368] width 154 height 29
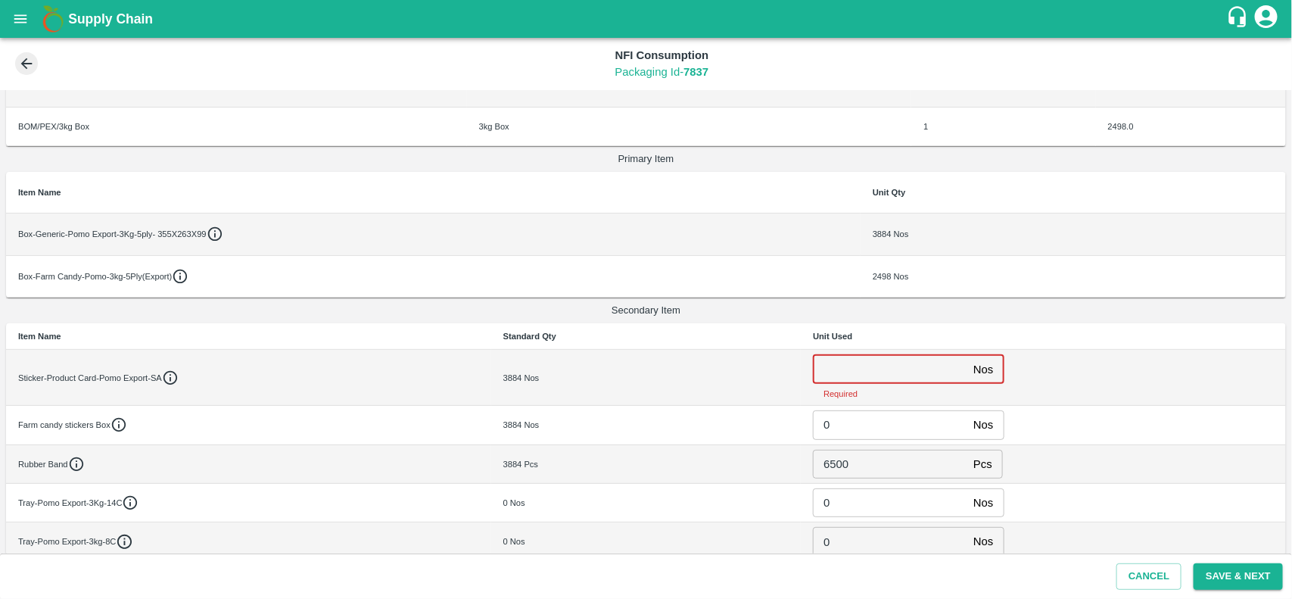
click at [863, 369] on input "number" at bounding box center [890, 368] width 154 height 29
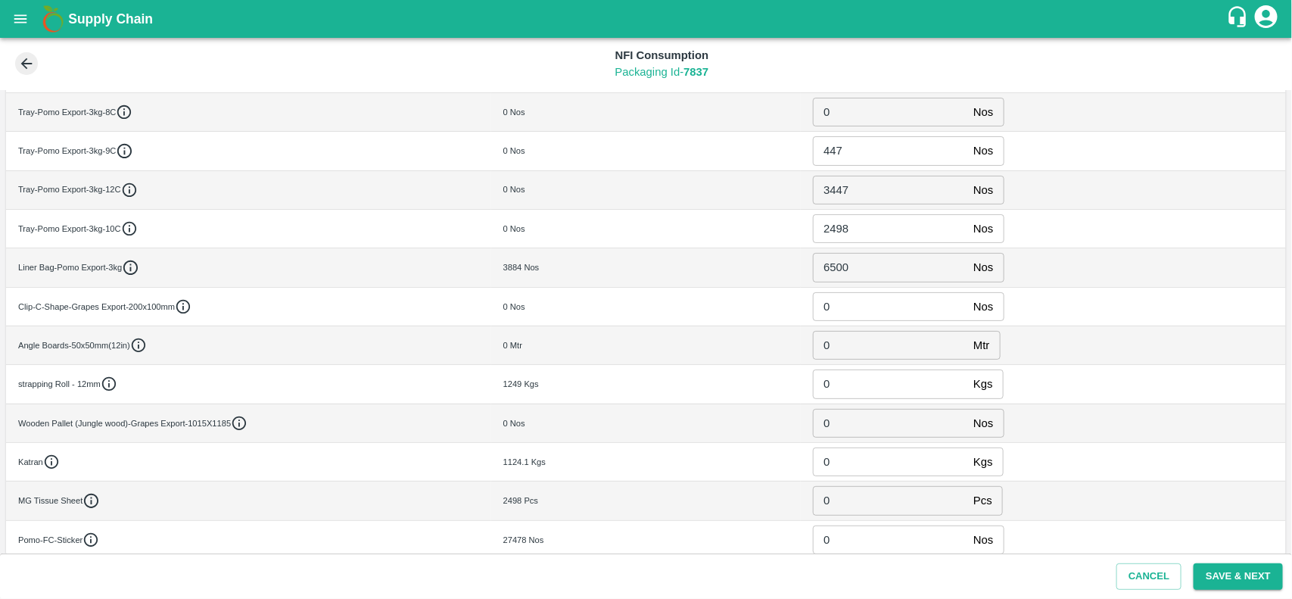
scroll to position [532, 0]
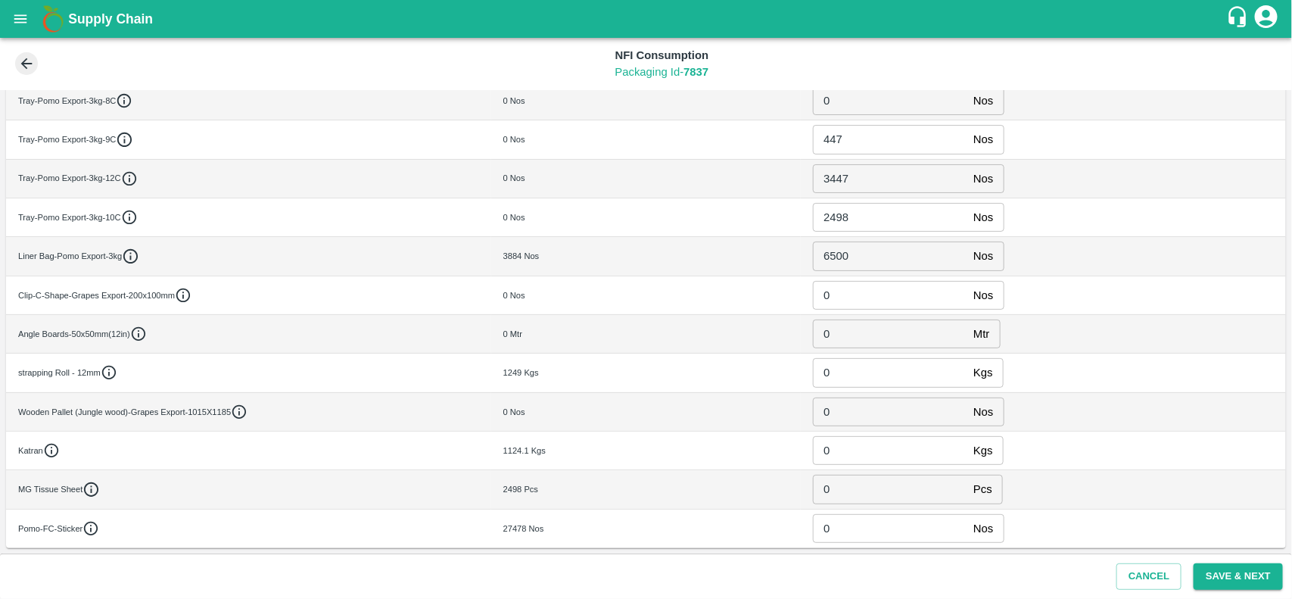
type input "0"
click at [856, 530] on input "0" at bounding box center [890, 528] width 154 height 29
paste input "78000"
type input "78000"
click at [1215, 569] on button "Save & Next" at bounding box center [1237, 576] width 89 height 26
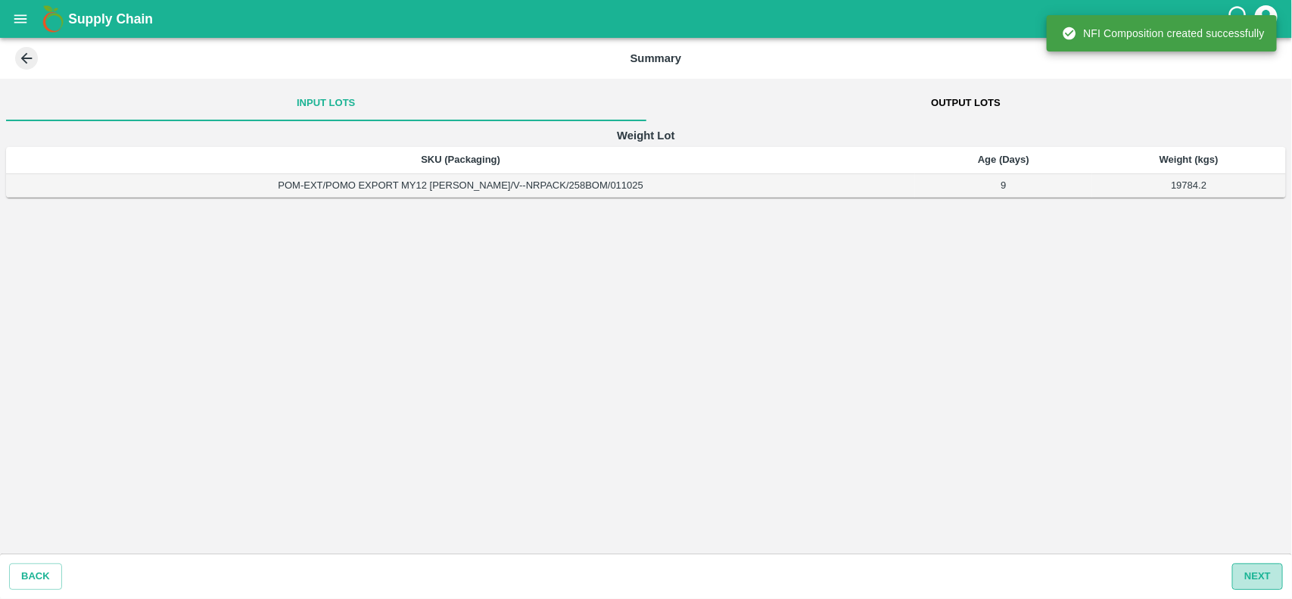
click at [1265, 576] on button "Next" at bounding box center [1257, 576] width 51 height 26
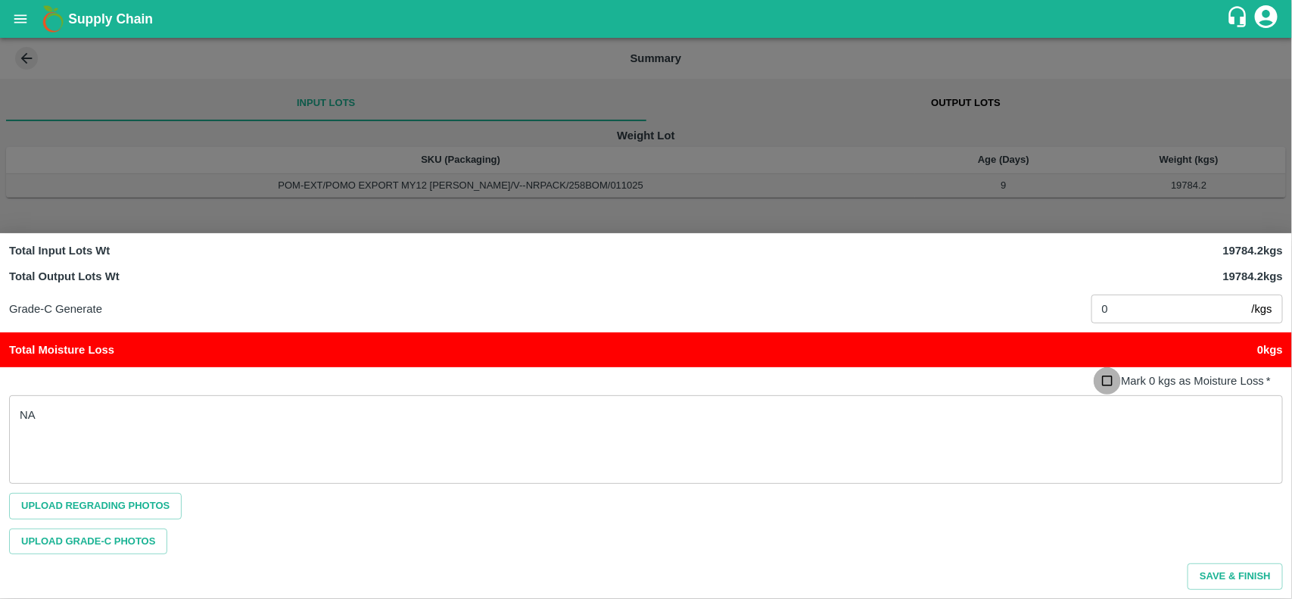
click at [1105, 384] on input "Mark 0 kgs as Moisture Loss   *" at bounding box center [1108, 381] width 28 height 28
checkbox input "true"
click at [1221, 584] on button "Save & Finish" at bounding box center [1234, 576] width 95 height 26
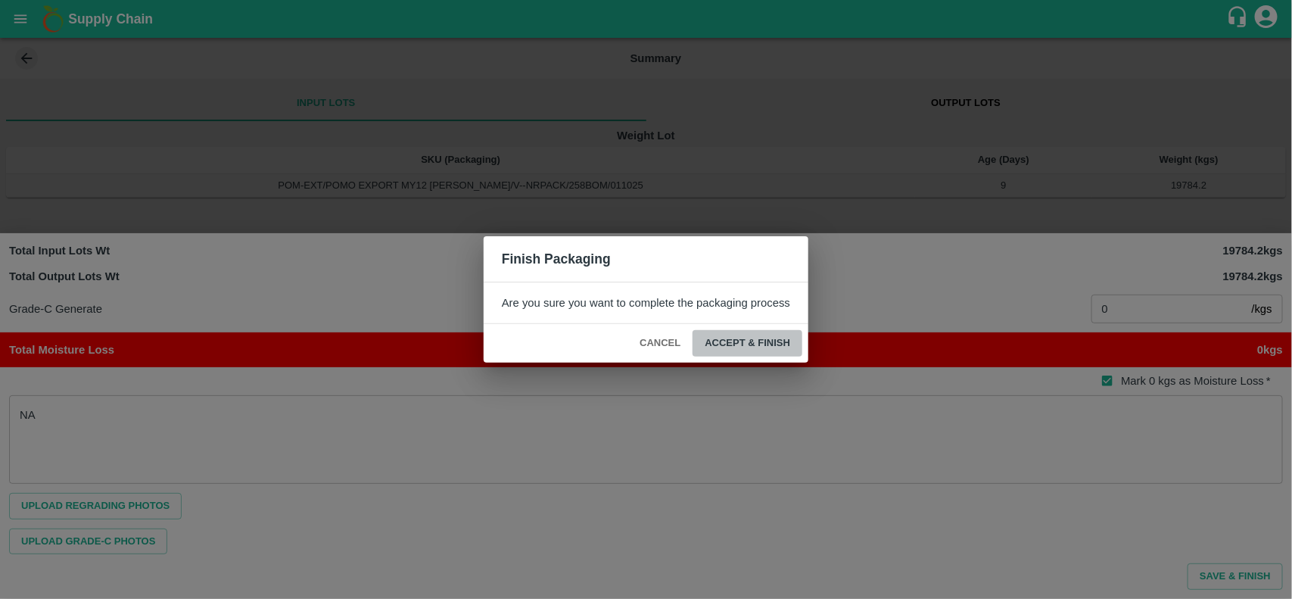
click at [761, 356] on button "ACCEPT & FINISH" at bounding box center [747, 343] width 110 height 26
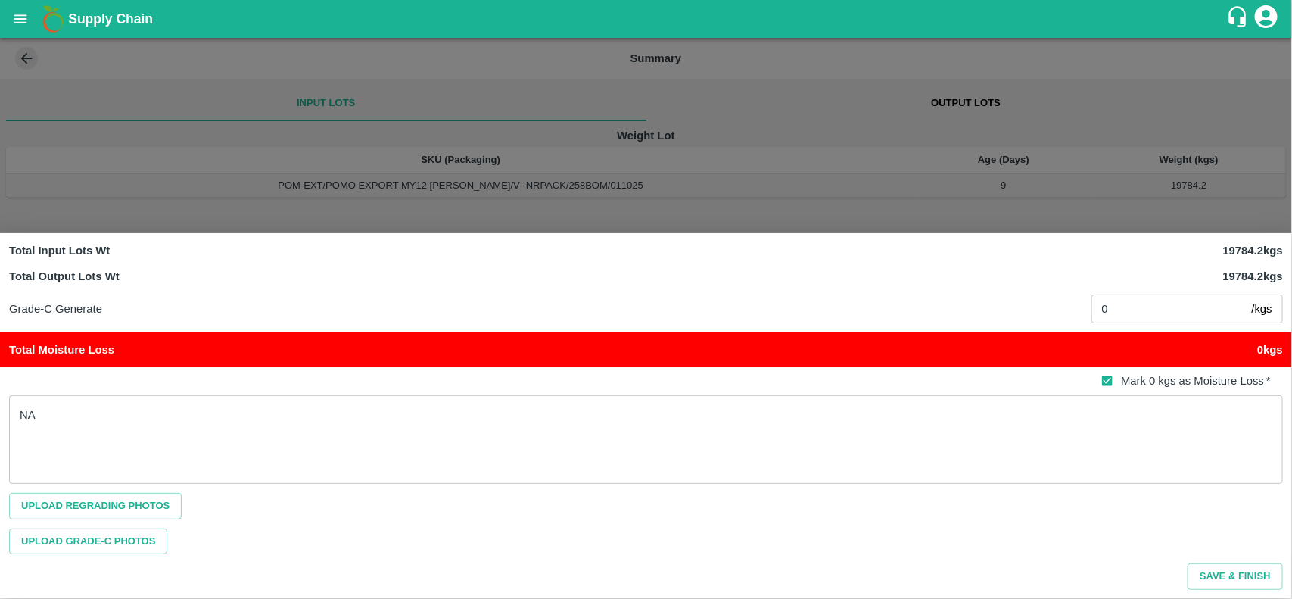
click at [814, 122] on div at bounding box center [646, 299] width 1292 height 599
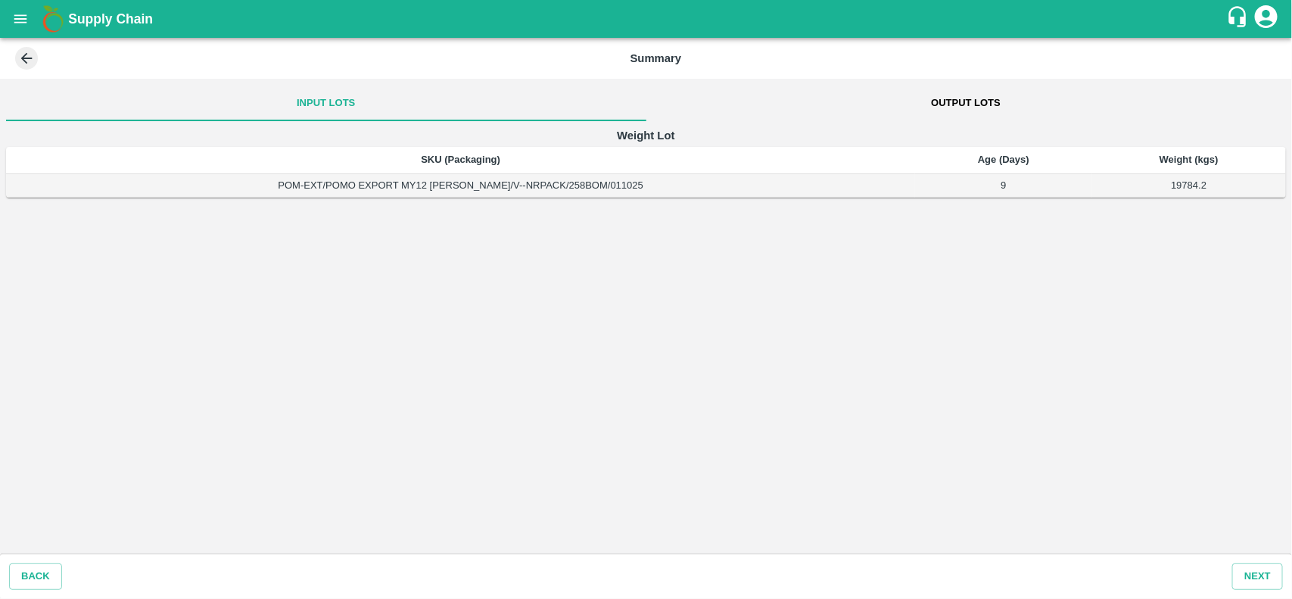
click at [17, 58] on span at bounding box center [26, 58] width 23 height 23
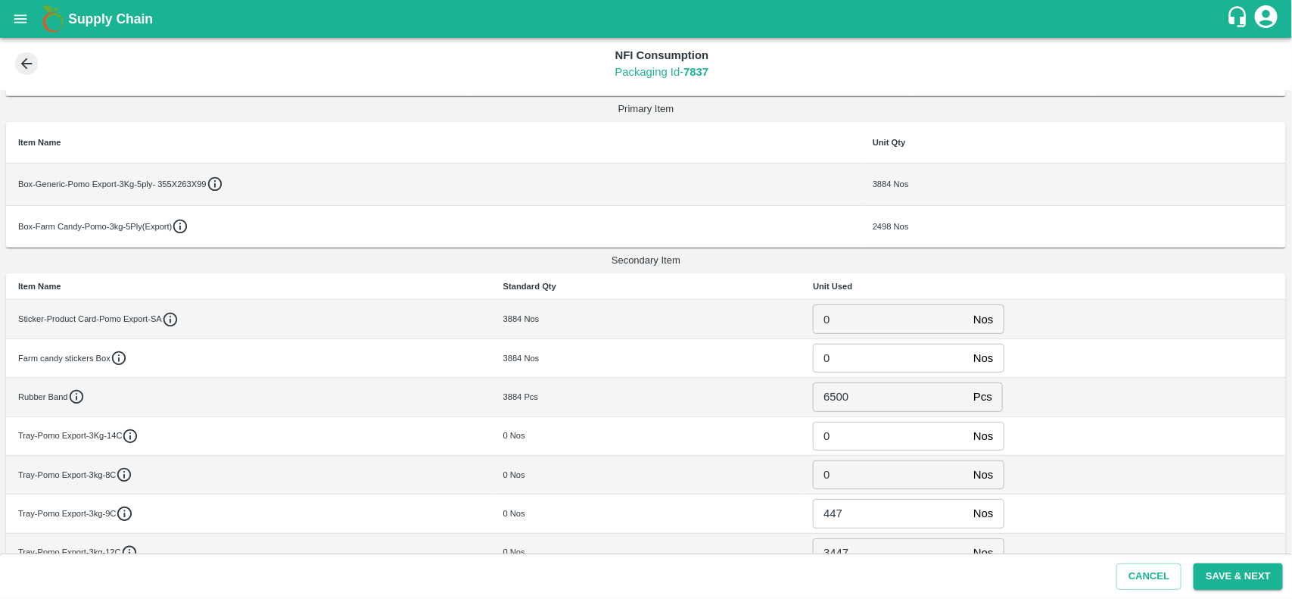
scroll to position [219, 0]
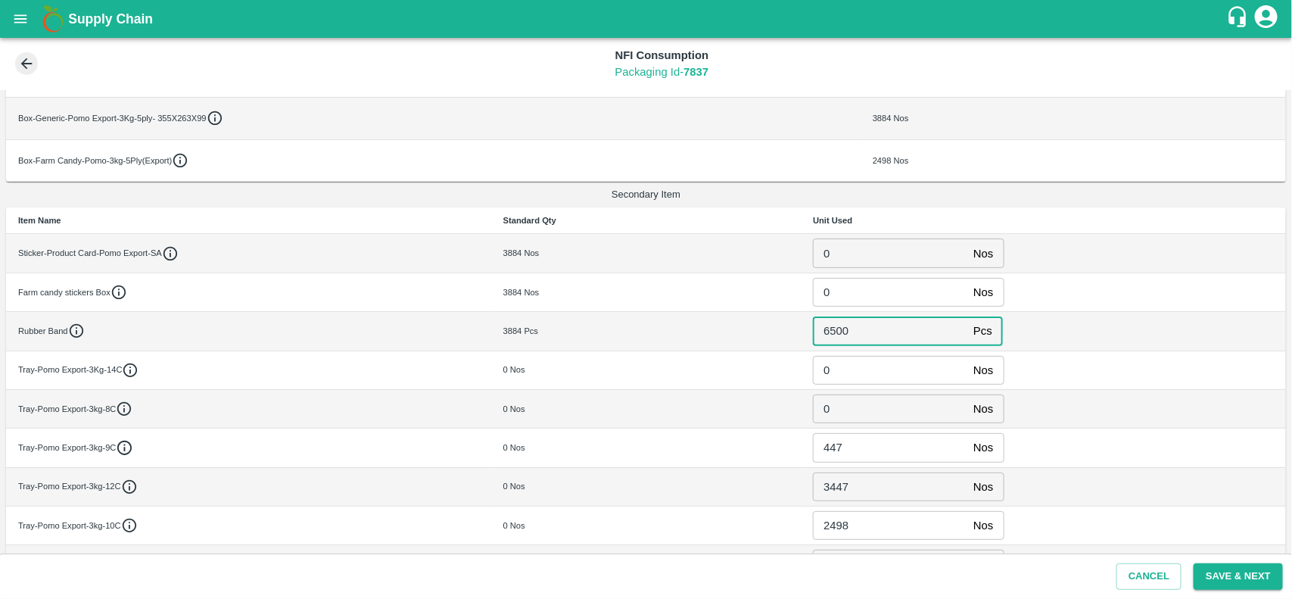
click at [878, 329] on input "6500" at bounding box center [890, 330] width 154 height 29
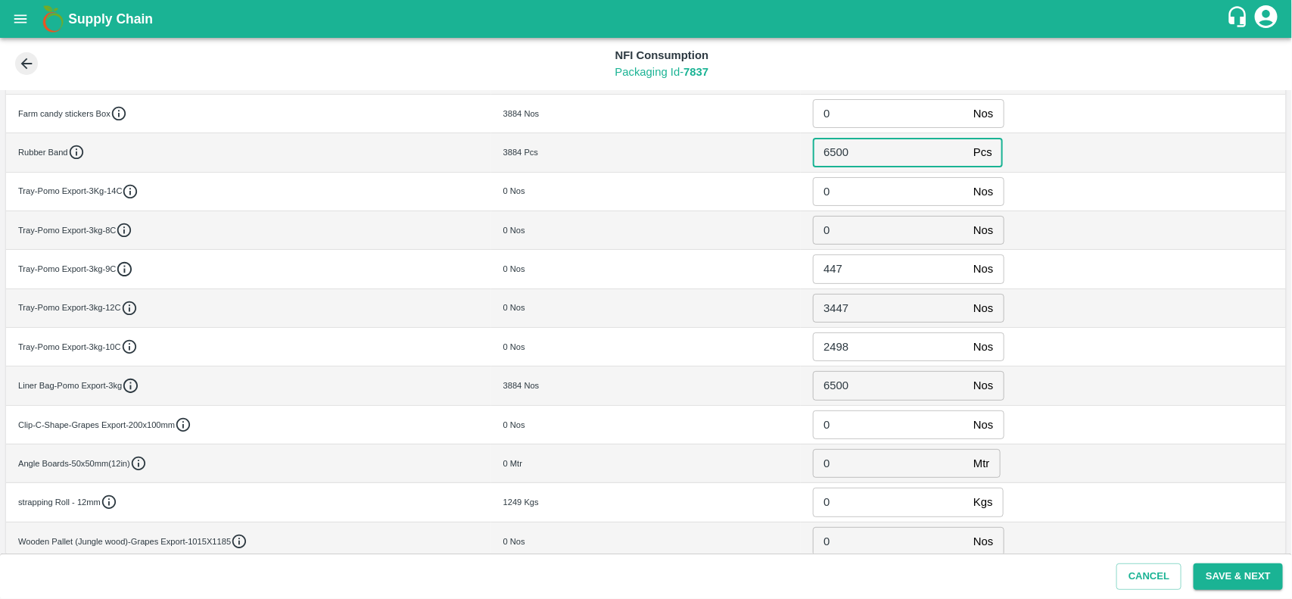
scroll to position [405, 0]
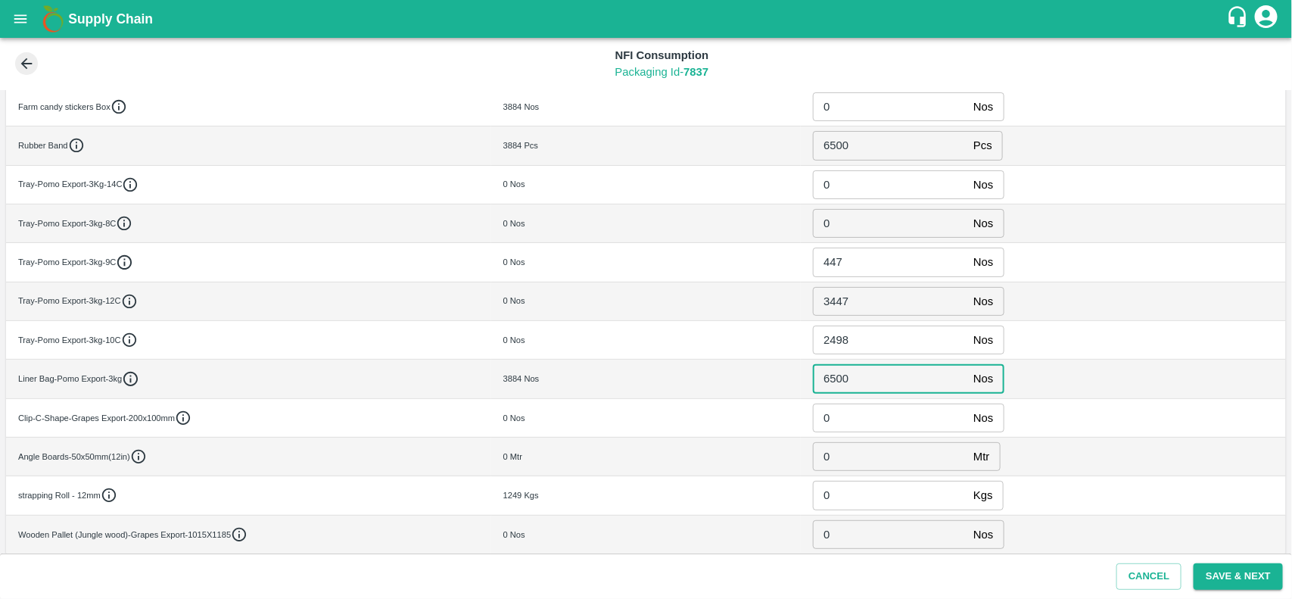
click at [871, 379] on input "6500" at bounding box center [890, 378] width 154 height 29
type input "6"
type input "4458"
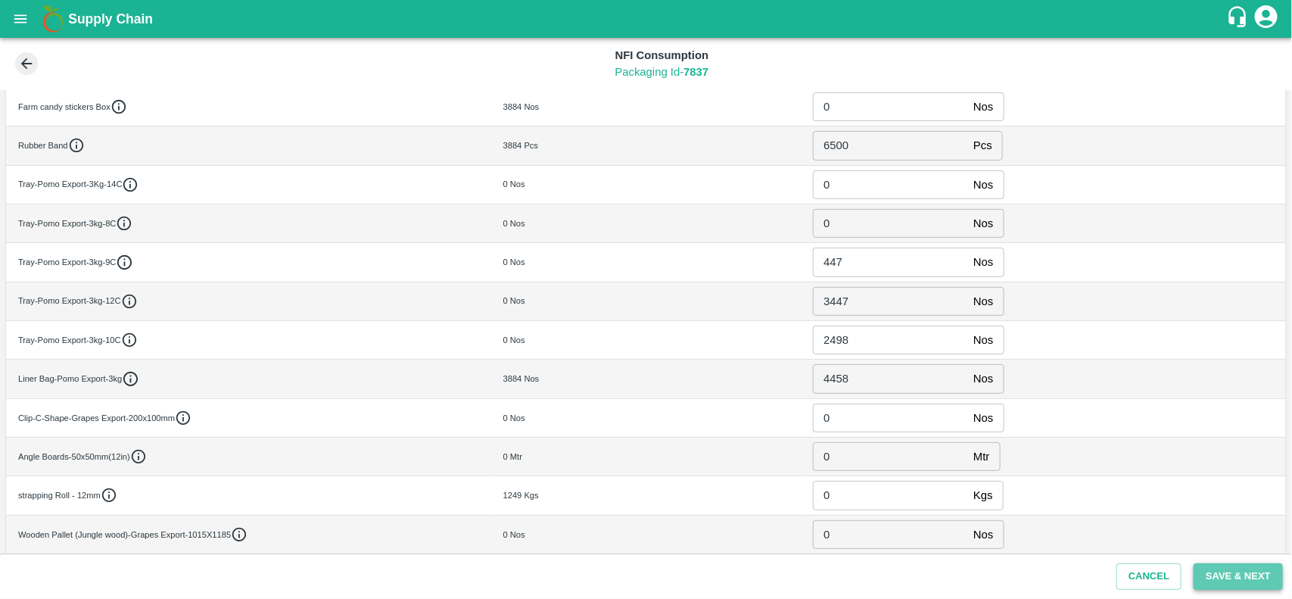
click at [1237, 568] on button "Save & Next" at bounding box center [1237, 576] width 89 height 26
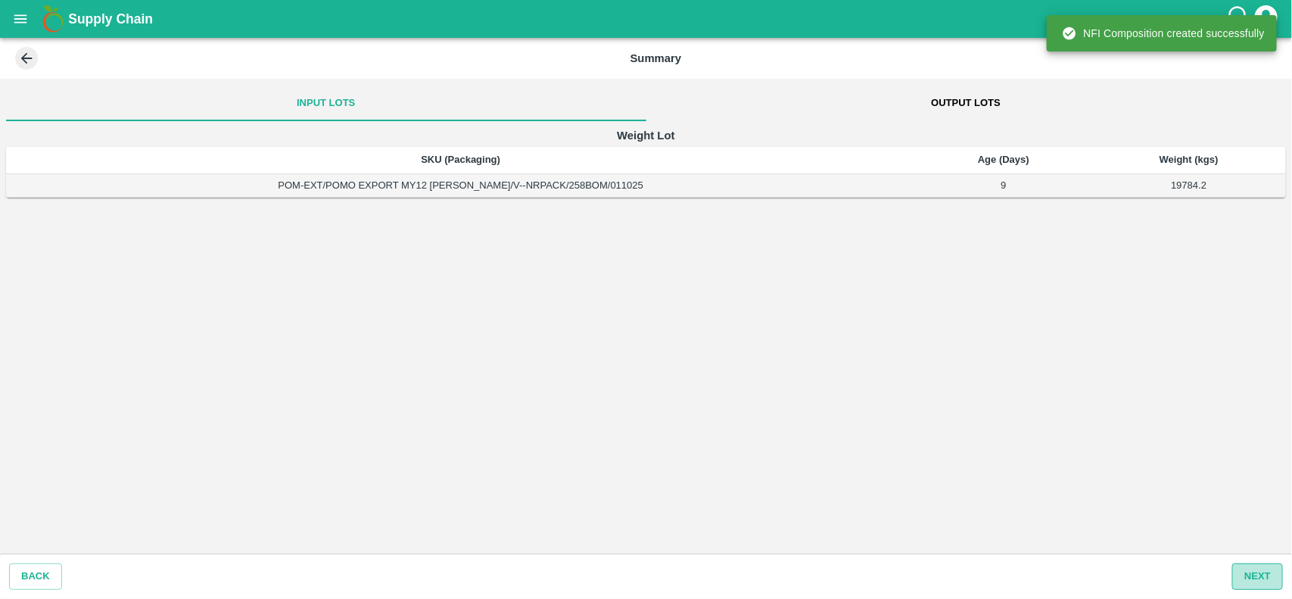
click at [1274, 569] on button "Next" at bounding box center [1257, 576] width 51 height 26
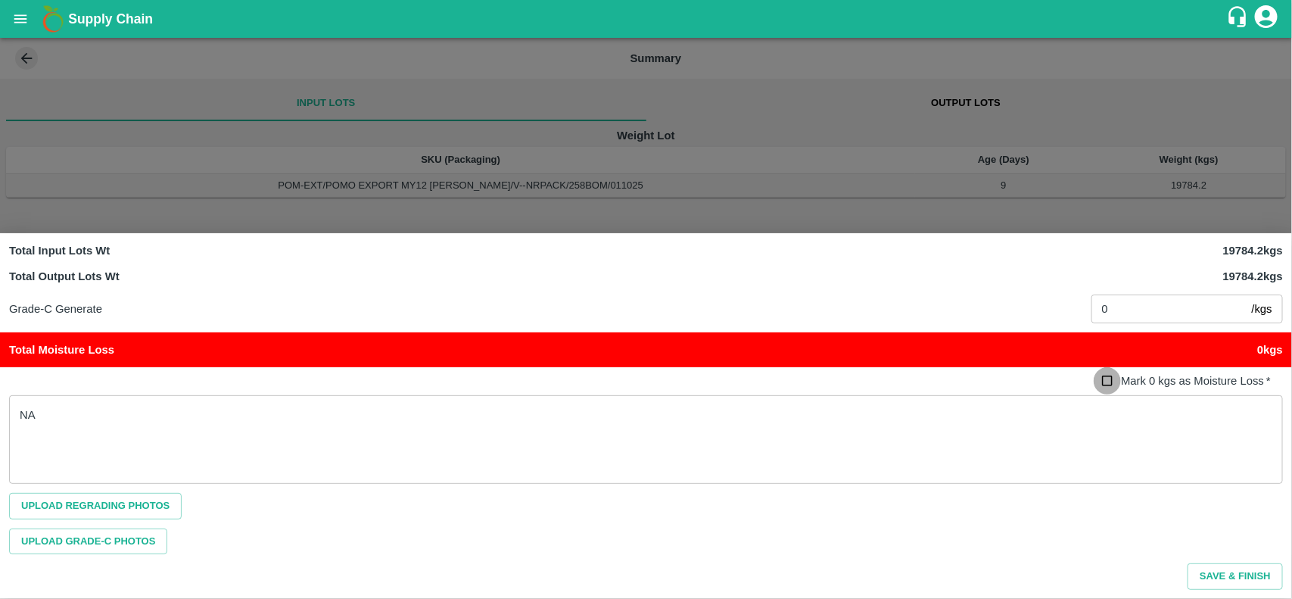
click at [1111, 376] on input "Mark 0 kgs as Moisture Loss   *" at bounding box center [1108, 381] width 28 height 28
checkbox input "true"
click at [1227, 570] on button "Save & Finish" at bounding box center [1234, 576] width 95 height 26
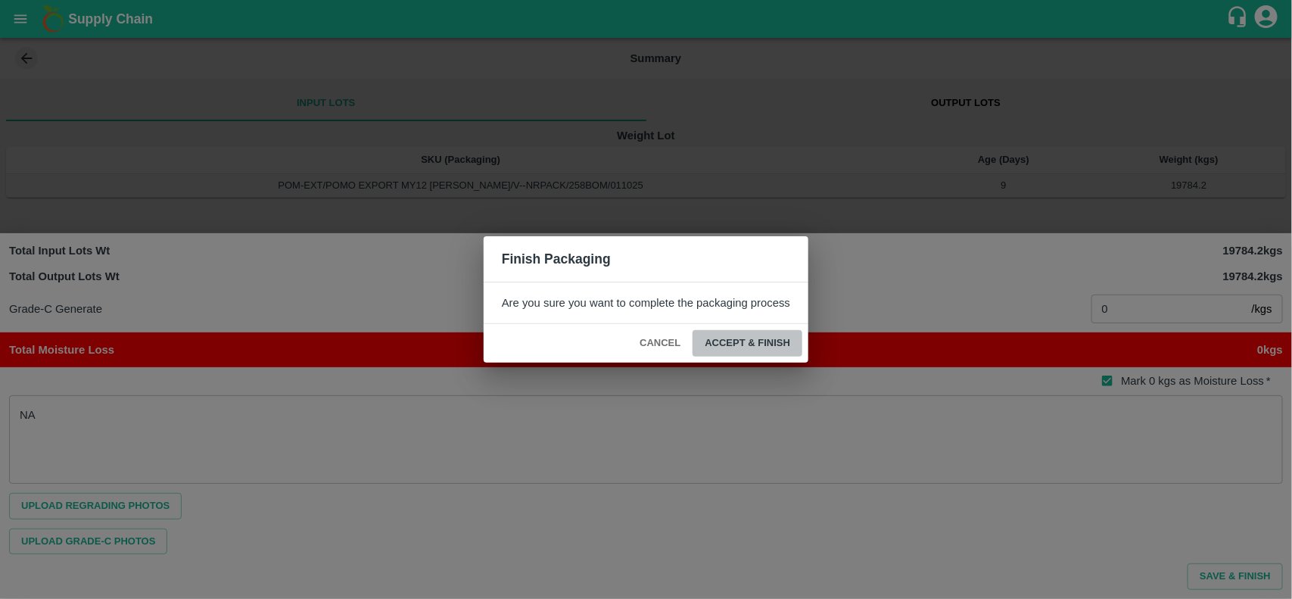
click at [767, 342] on button "ACCEPT & FINISH" at bounding box center [747, 343] width 110 height 26
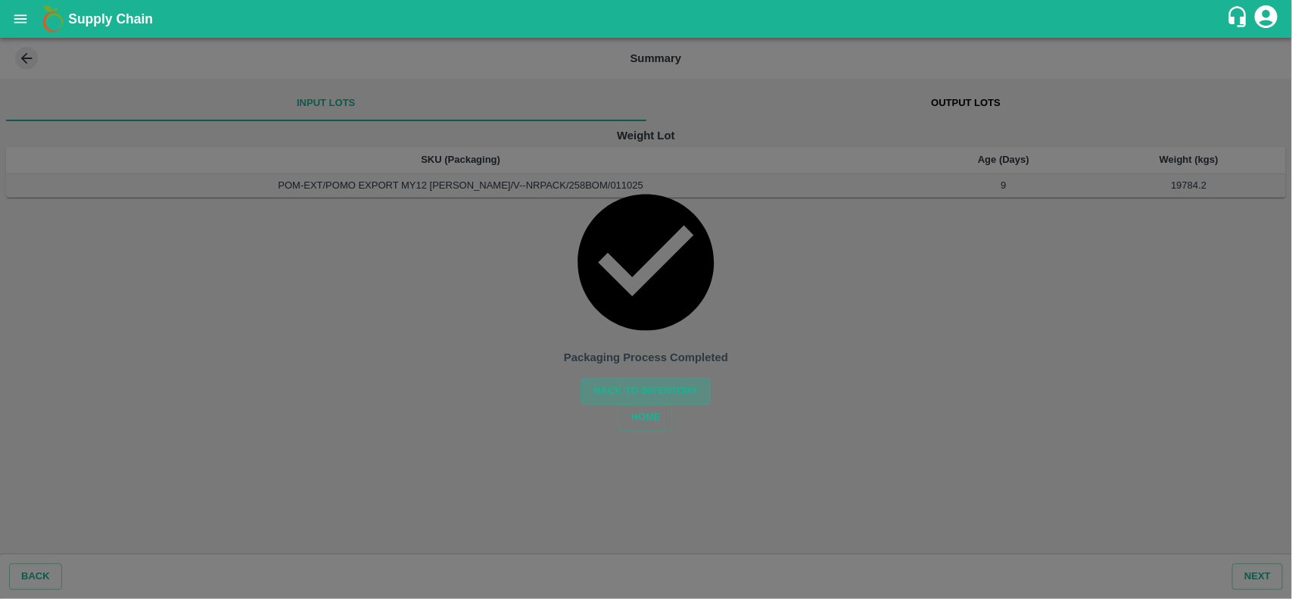
click at [674, 378] on button "Back to Inventory" at bounding box center [646, 391] width 129 height 26
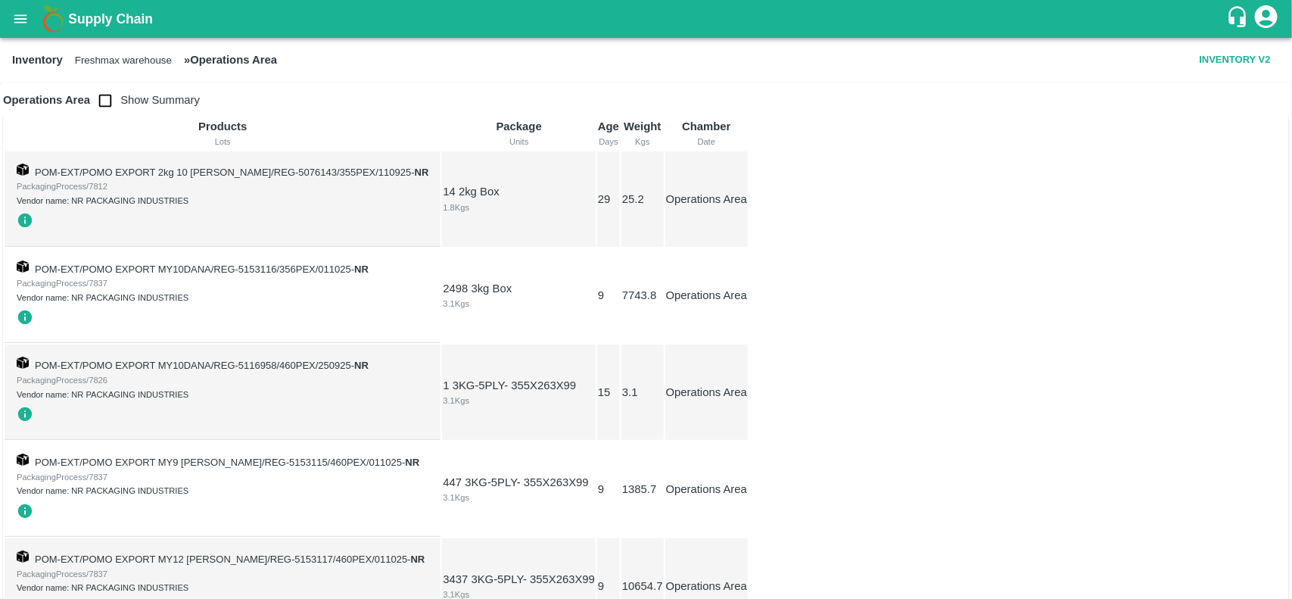
drag, startPoint x: 368, startPoint y: 182, endPoint x: 369, endPoint y: 191, distance: 8.4
click at [369, 191] on div "Operations Area Show Summary Products Lots Package Units Age Days Weight Kgs Ch…" at bounding box center [646, 359] width 1292 height 555
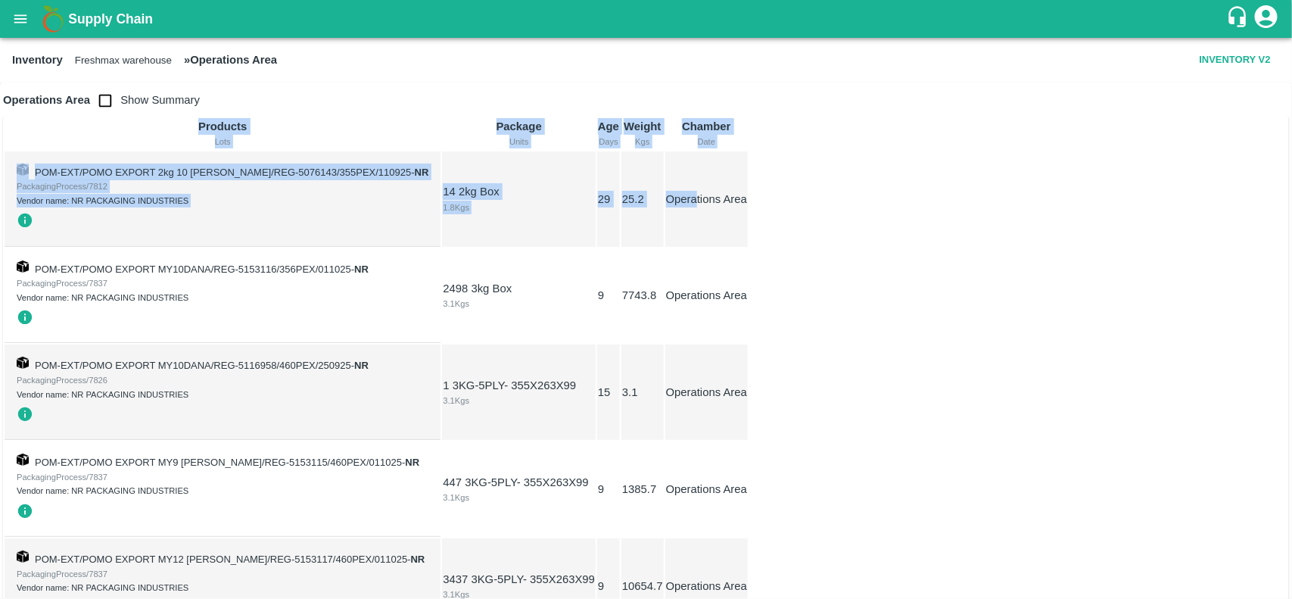
drag, startPoint x: 368, startPoint y: 120, endPoint x: 372, endPoint y: 187, distance: 67.5
click at [372, 187] on div "Operations Area Show Summary Products Lots Package Units Age Days Weight Kgs Ch…" at bounding box center [646, 560] width 1292 height 957
click at [621, 209] on td "25.2" at bounding box center [642, 198] width 42 height 95
drag, startPoint x: 368, startPoint y: 101, endPoint x: 366, endPoint y: 178, distance: 77.2
click at [366, 178] on div "Operations Area Show Summary Products Lots Package Units Age Days Weight Kgs Ch…" at bounding box center [646, 359] width 1292 height 555
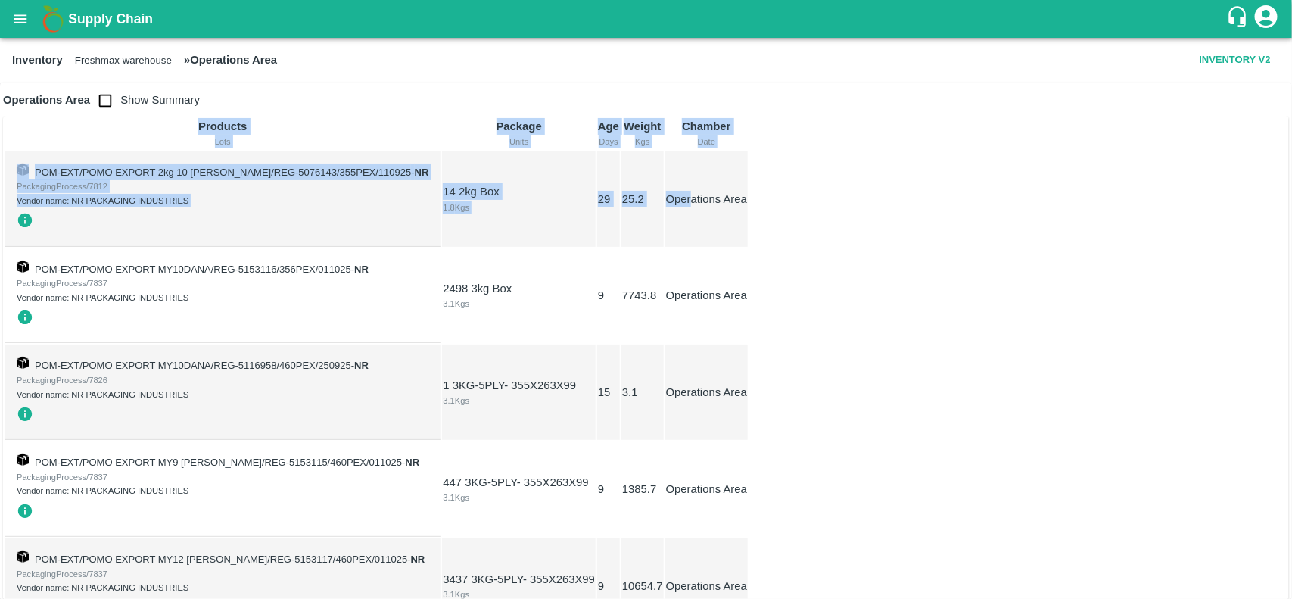
click at [621, 204] on td "25.2" at bounding box center [642, 198] width 42 height 95
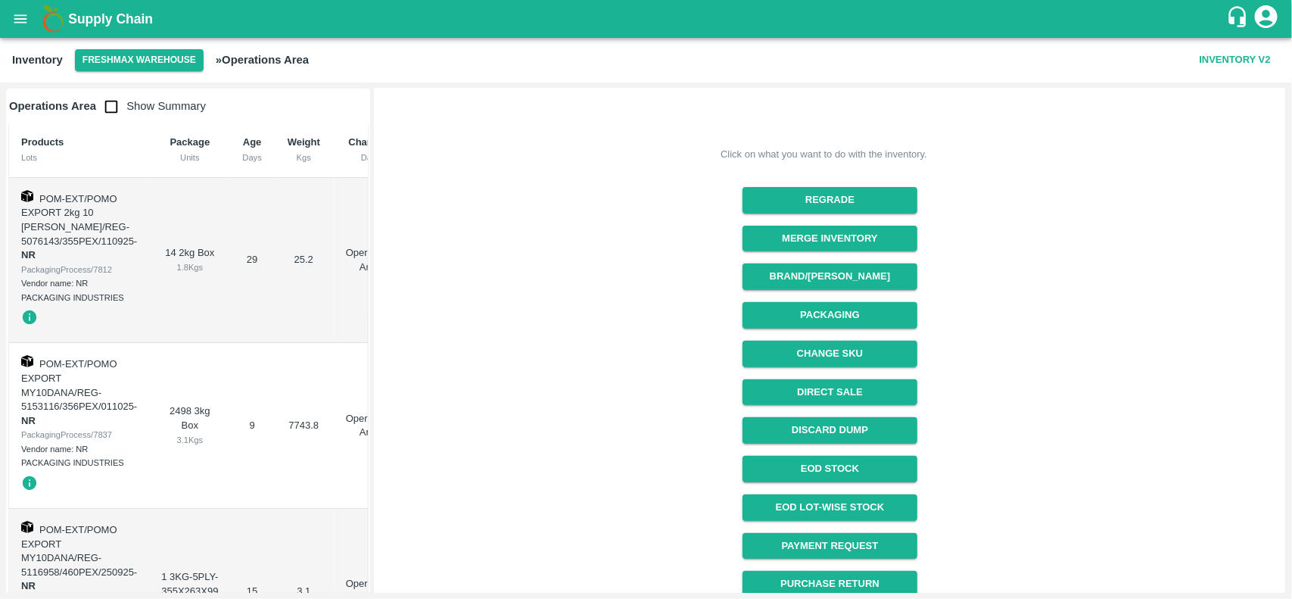
scroll to position [191, 0]
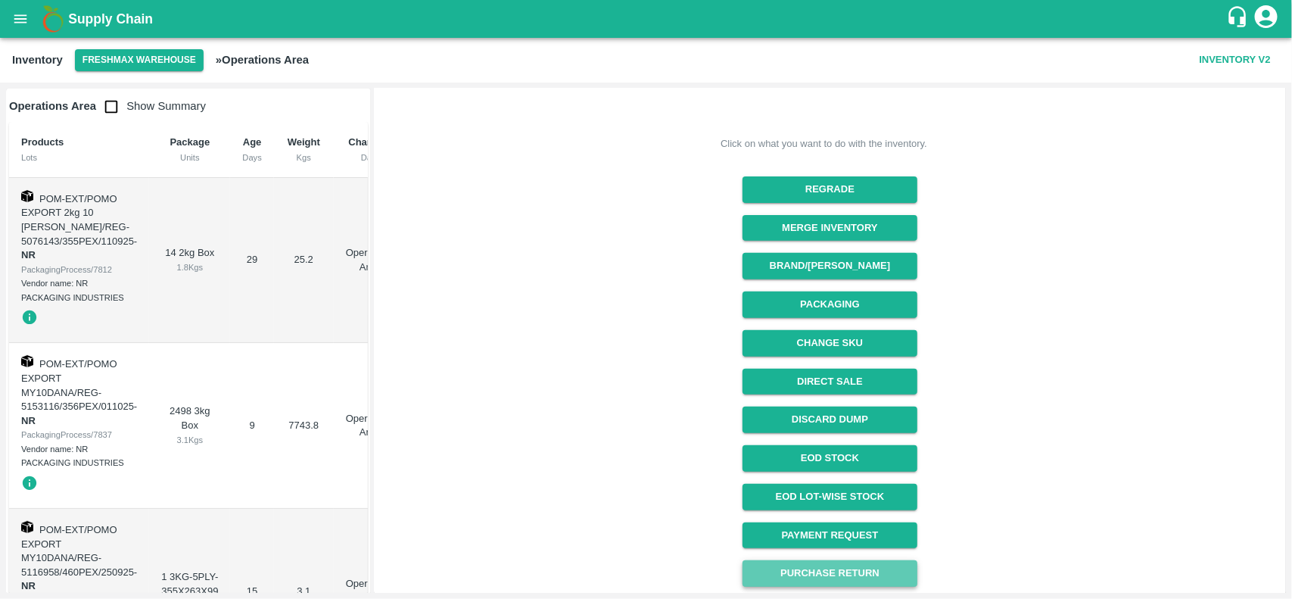
click at [845, 571] on button "Purchase Return" at bounding box center [829, 573] width 175 height 26
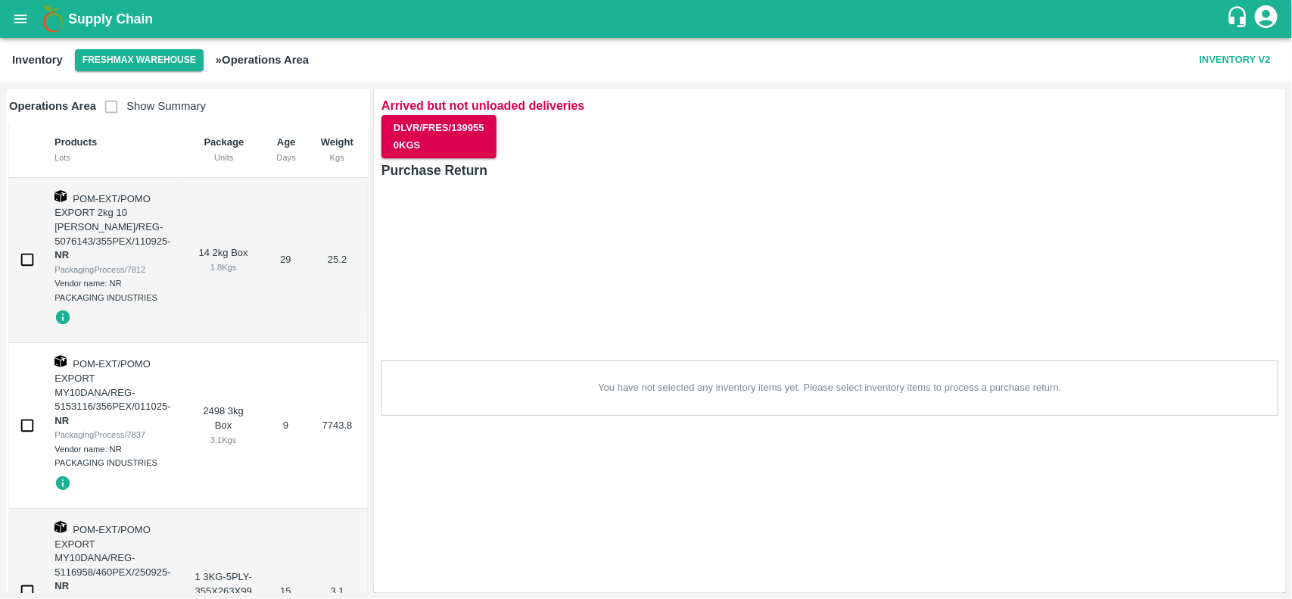
scroll to position [0, 0]
click at [30, 265] on input "checkbox" at bounding box center [27, 259] width 30 height 30
checkbox input "true"
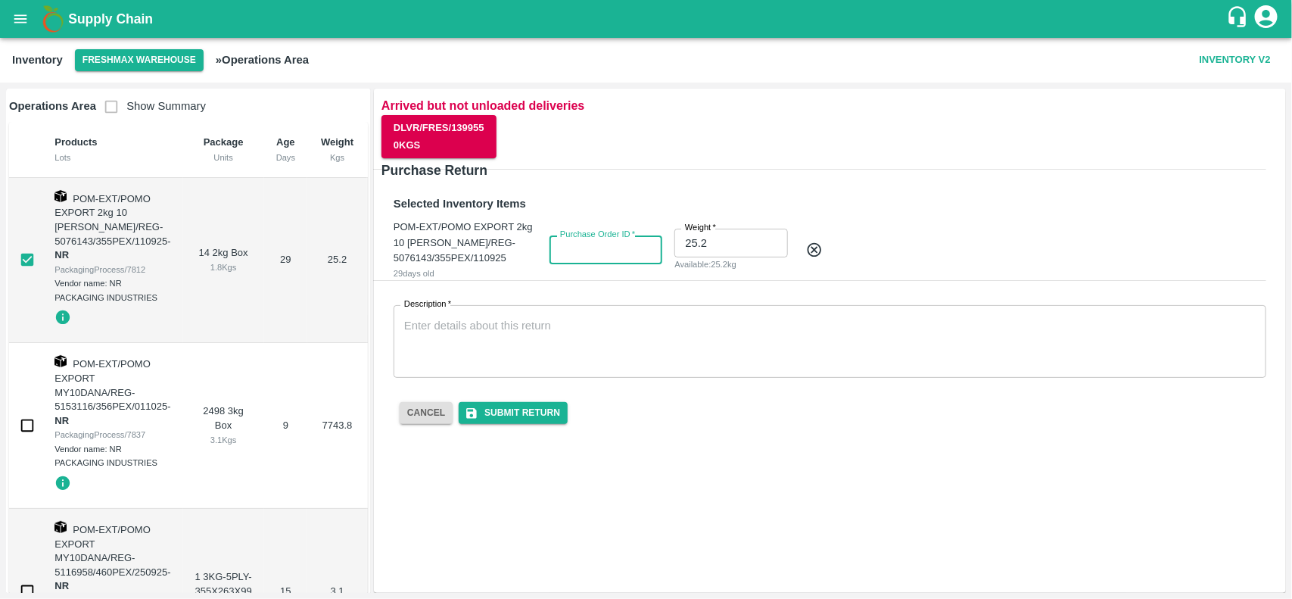
click at [589, 250] on input "Purchase Order ID   *" at bounding box center [605, 249] width 113 height 29
click at [565, 240] on input "Purchase Order ID   *" at bounding box center [605, 241] width 113 height 29
paste input "175398"
type input "175398"
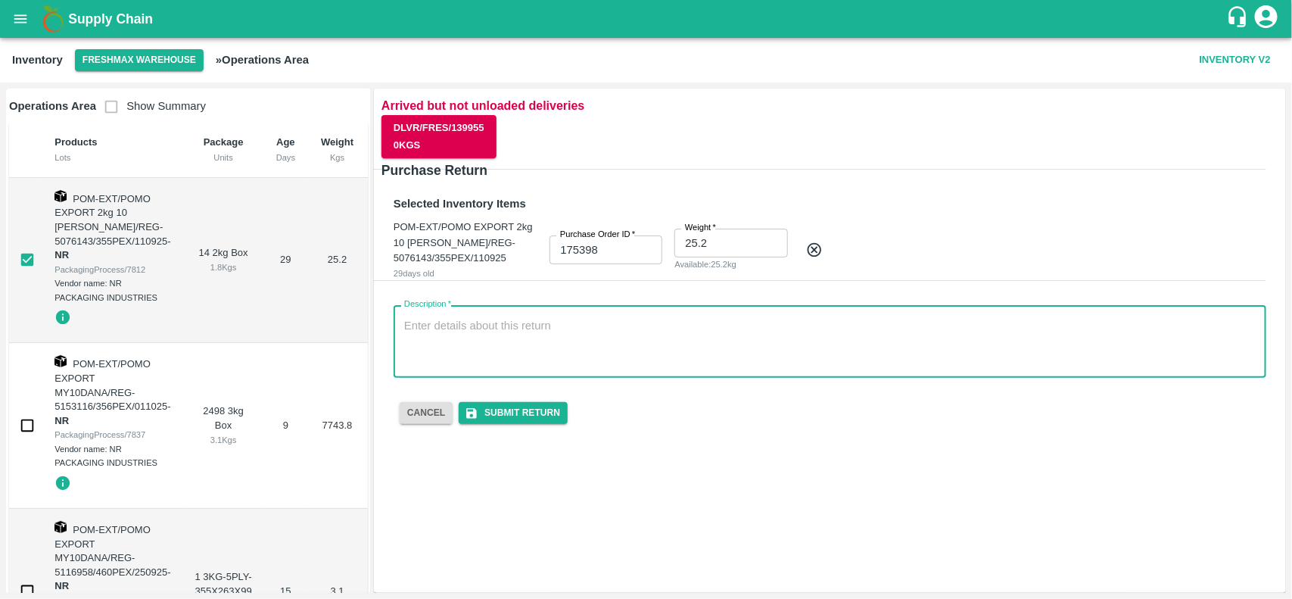
click at [503, 345] on textarea "Description   *" at bounding box center [829, 342] width 851 height 48
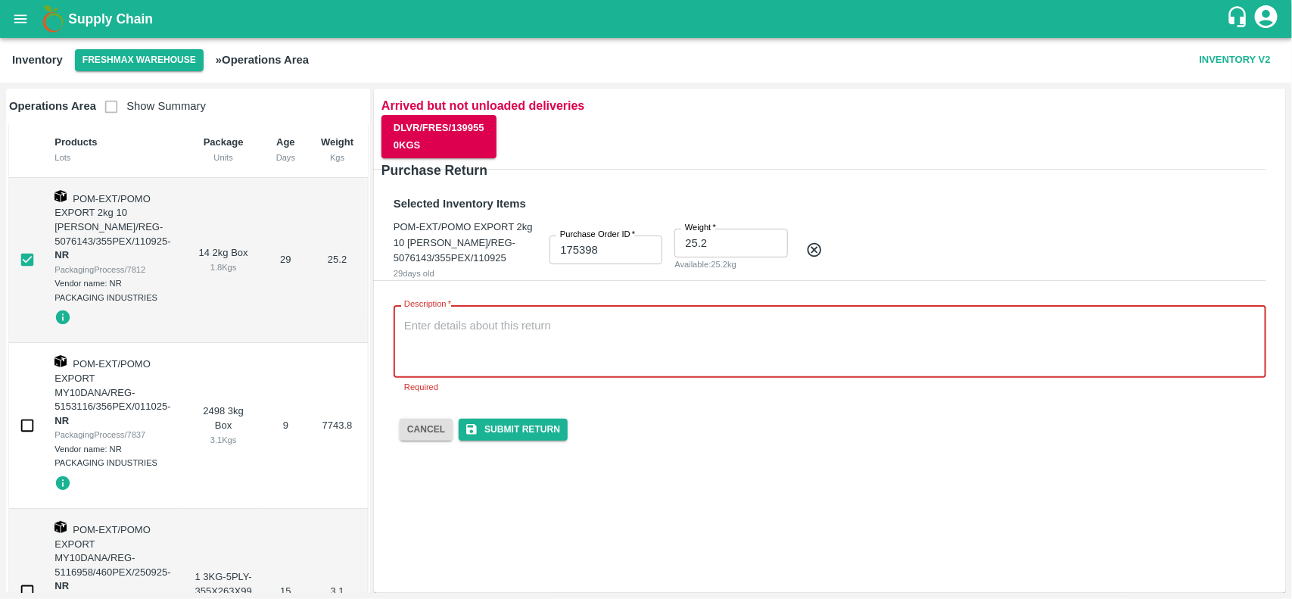
click at [613, 320] on textarea "Description   *" at bounding box center [829, 342] width 851 height 48
paste textarea "this is because we could not fill the material in the container, and we returne…"
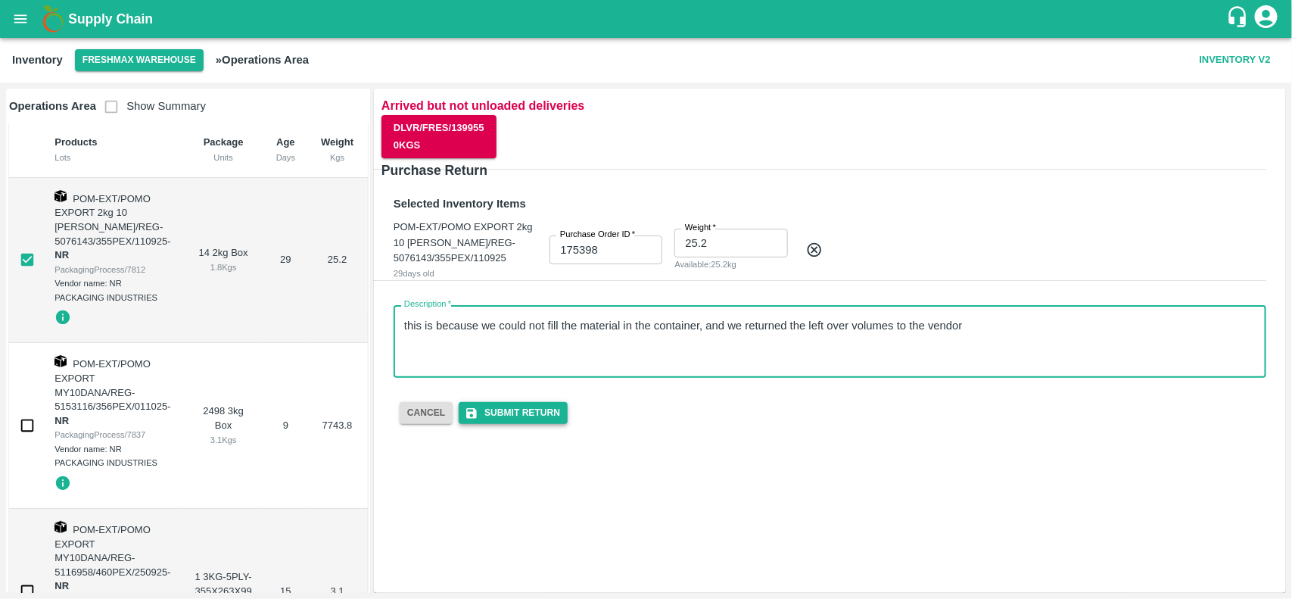
type textarea "this is because we could not fill the material in the container, and we returne…"
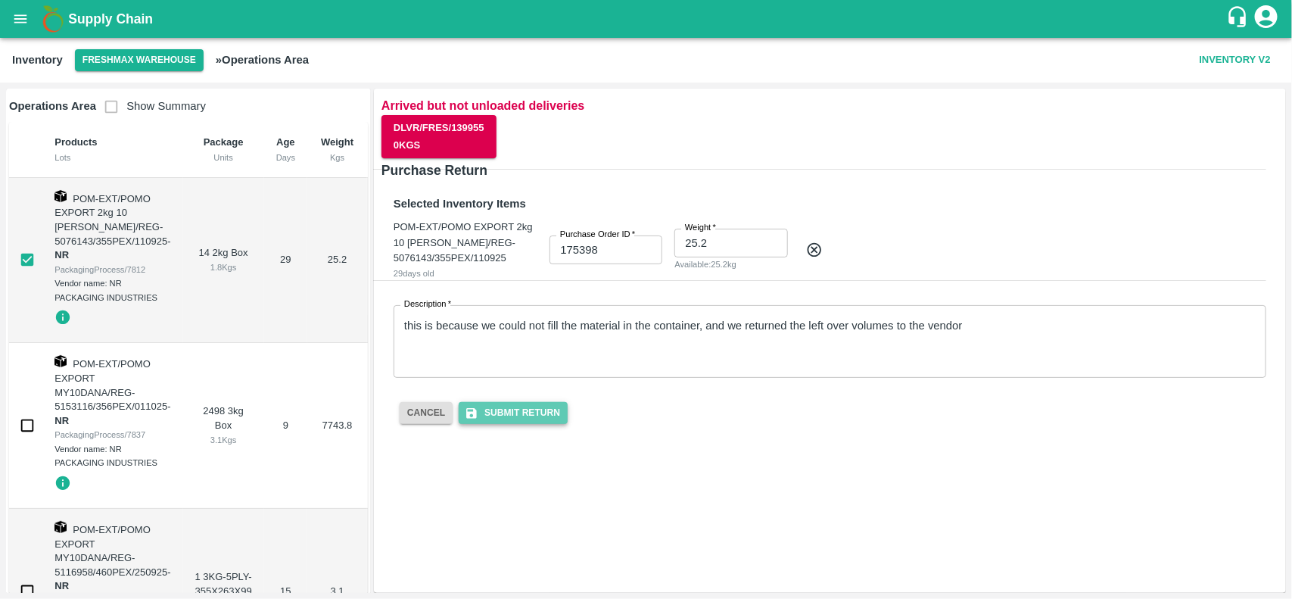
click at [540, 421] on button "Submit Return" at bounding box center [513, 413] width 109 height 22
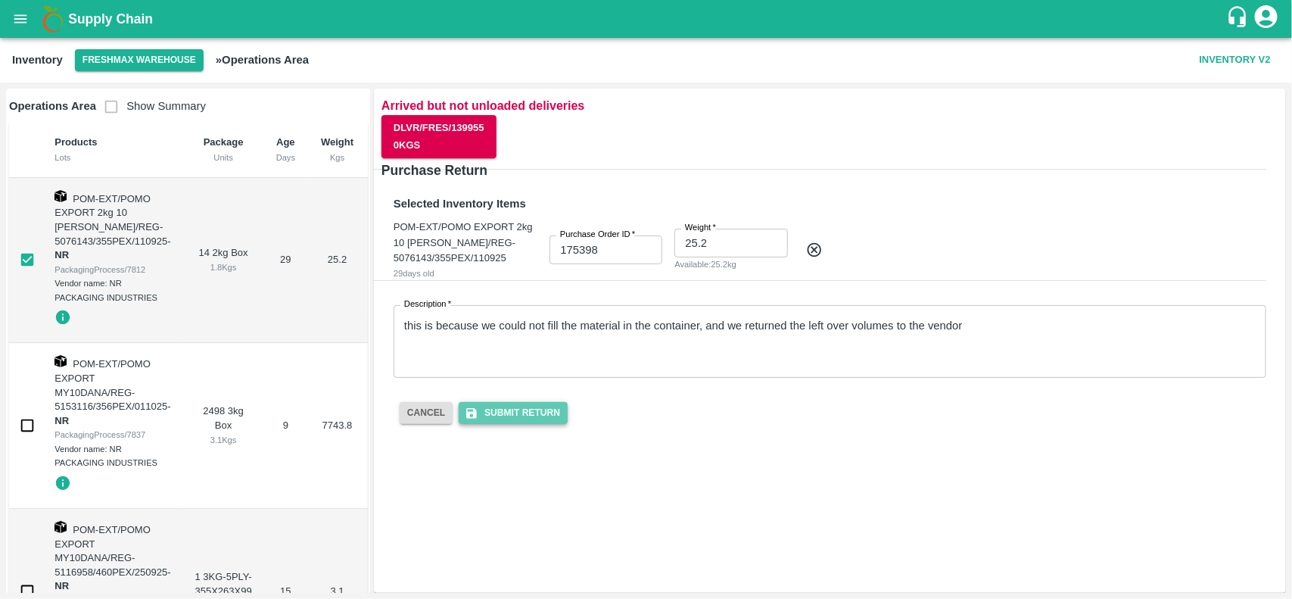
click at [540, 421] on button "Submit Return" at bounding box center [513, 413] width 109 height 22
click at [31, 265] on input "checkbox" at bounding box center [27, 259] width 30 height 30
checkbox input "false"
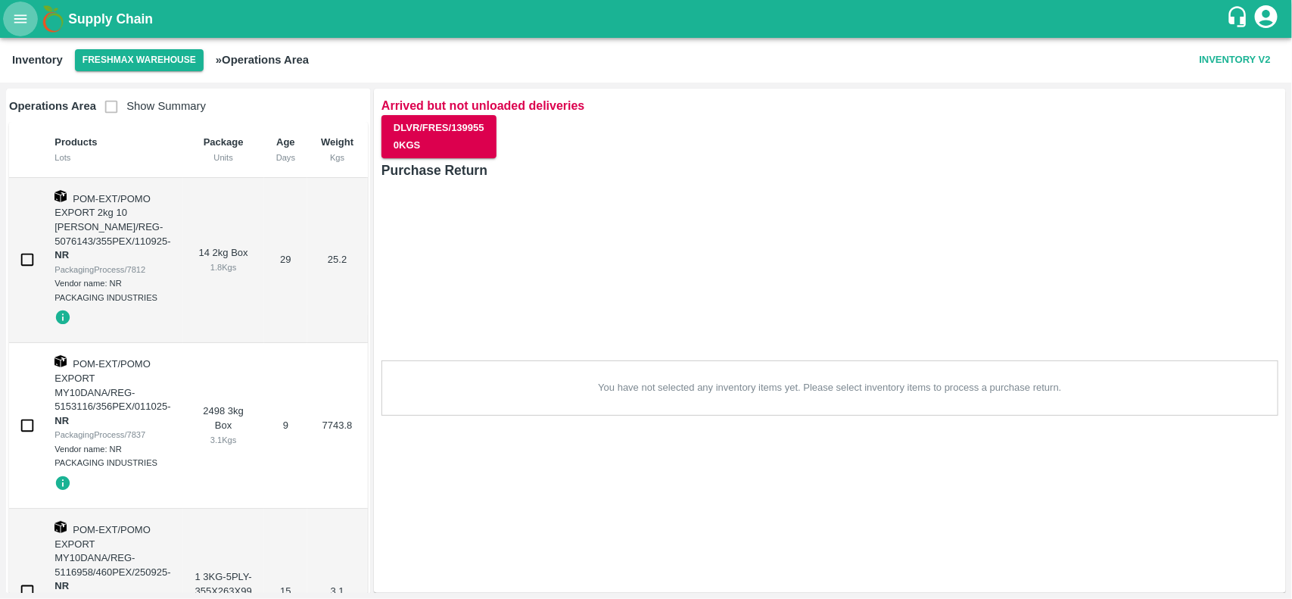
click at [36, 19] on button "open drawer" at bounding box center [20, 19] width 35 height 35
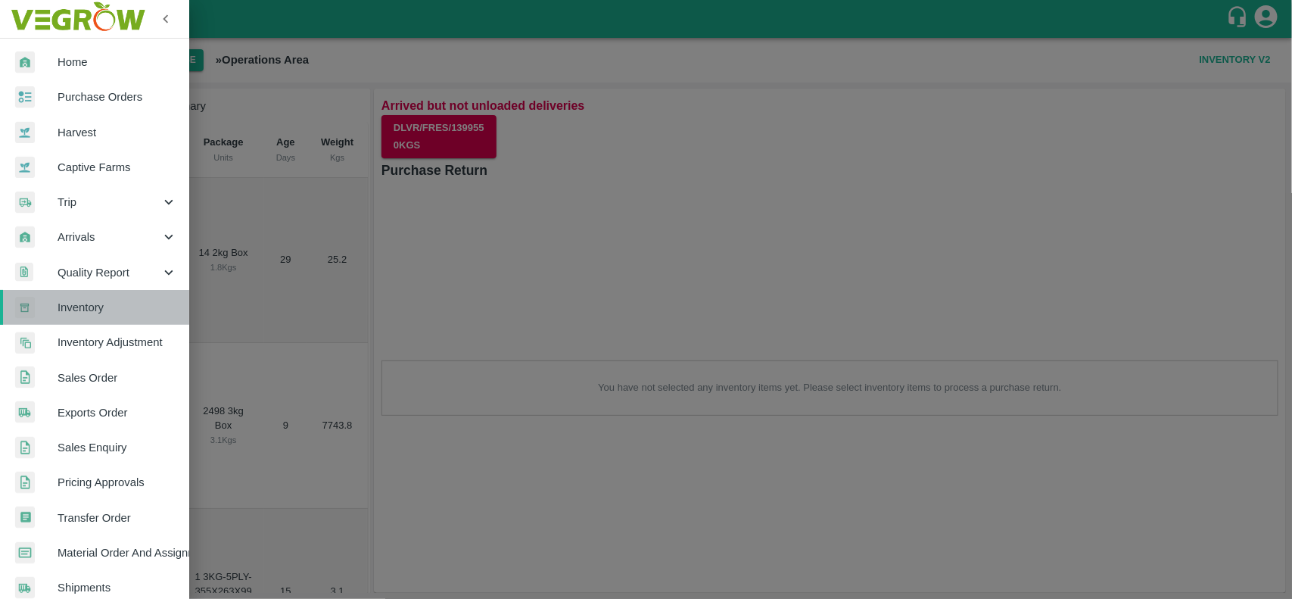
click at [123, 319] on link "Inventory" at bounding box center [94, 307] width 189 height 35
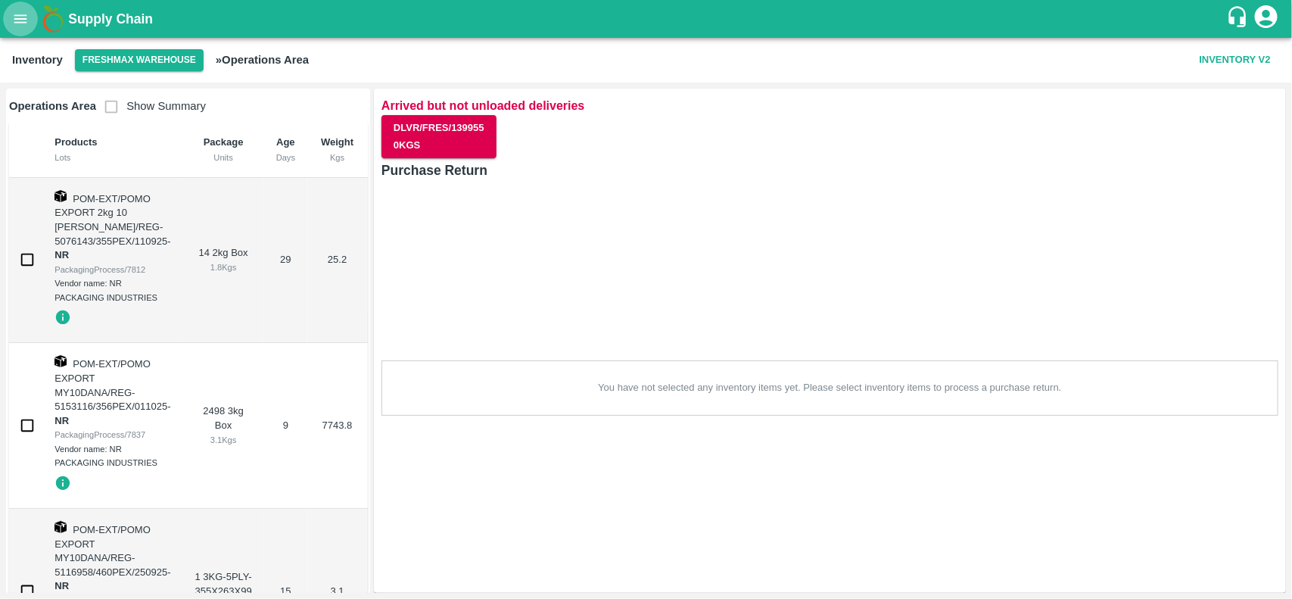
click at [23, 15] on icon "open drawer" at bounding box center [20, 18] width 13 height 8
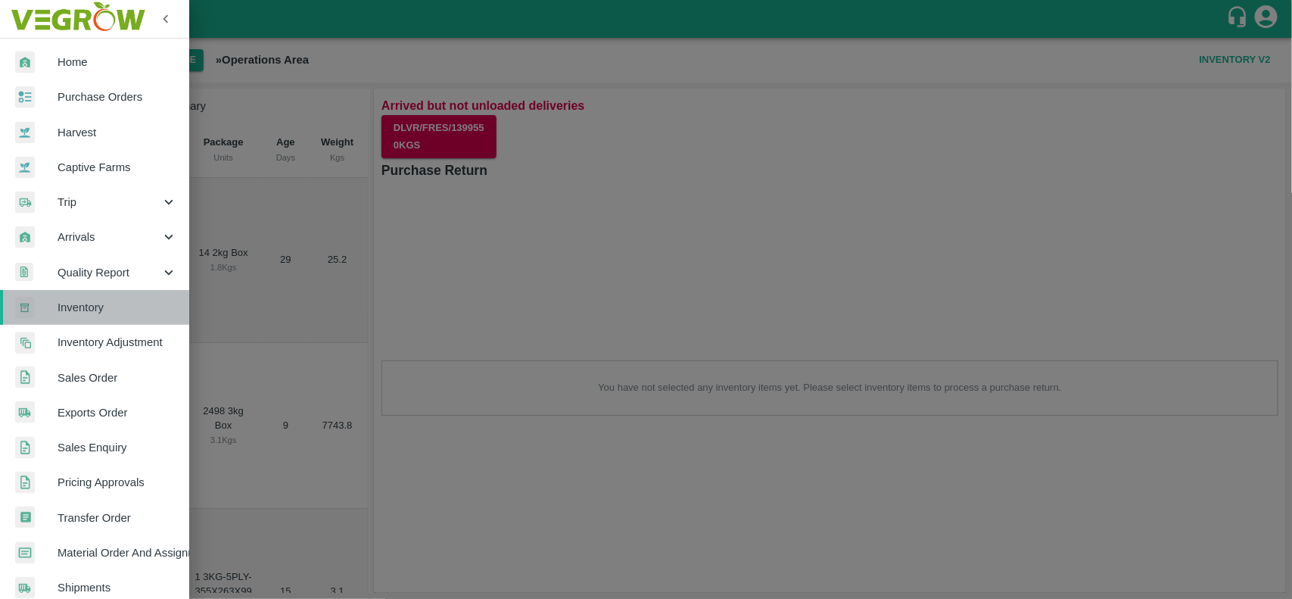
click at [114, 314] on span "Inventory" at bounding box center [118, 307] width 120 height 17
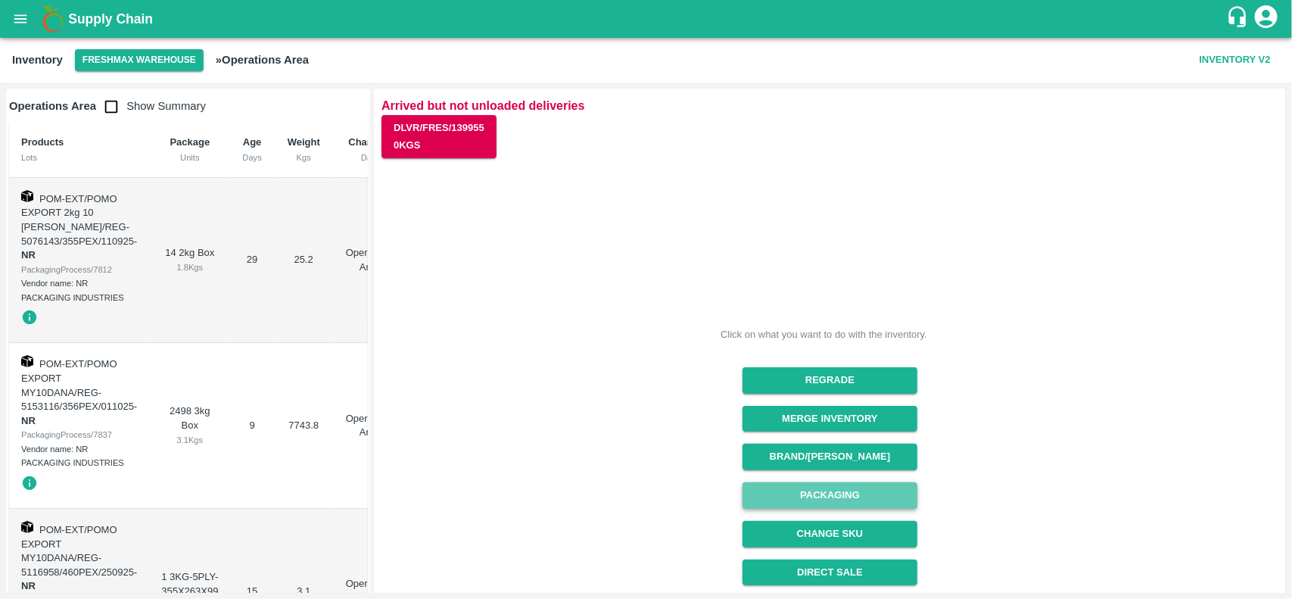
click at [860, 492] on button "Packaging" at bounding box center [829, 495] width 175 height 26
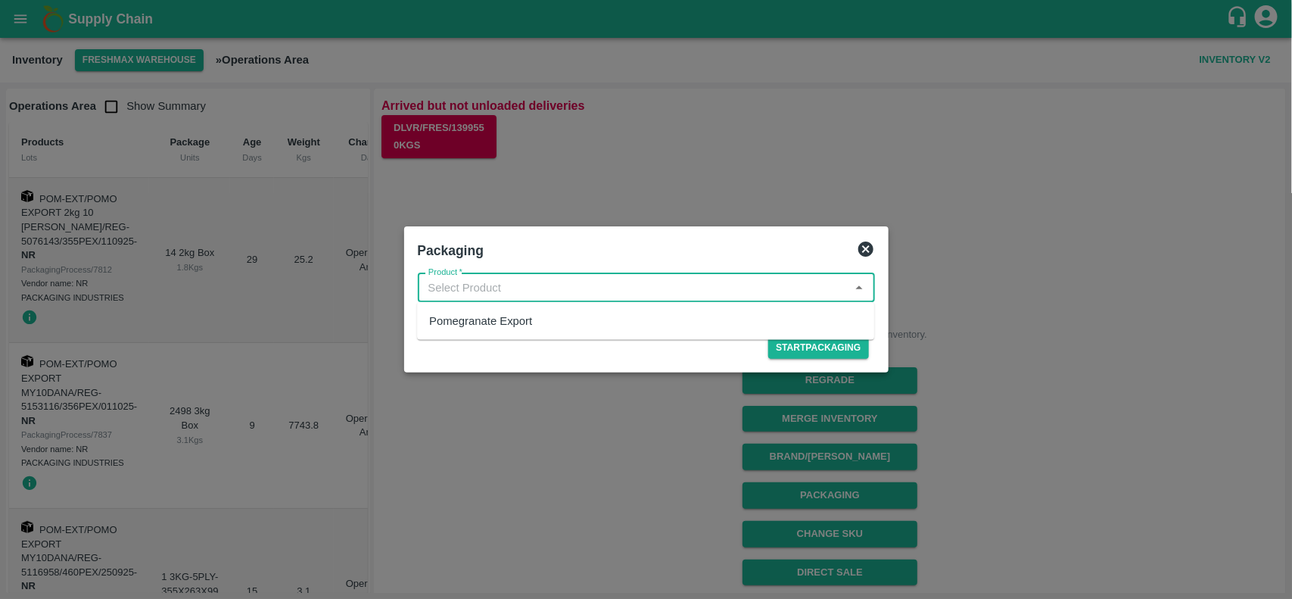
click at [571, 292] on input "Product   *" at bounding box center [633, 288] width 423 height 20
click at [543, 322] on div "Pomegranate Export" at bounding box center [645, 321] width 457 height 26
type input "Pomegranate Export"
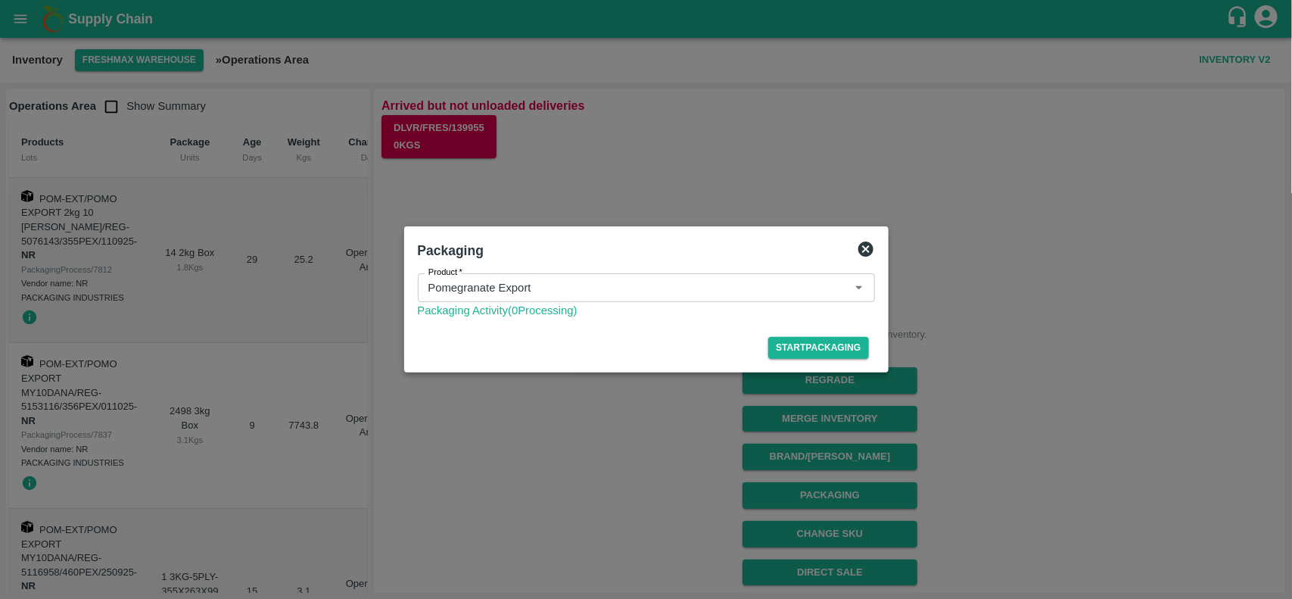
click at [797, 335] on div "Start Packaging" at bounding box center [646, 345] width 469 height 40
click at [802, 349] on button "Start Packaging" at bounding box center [818, 348] width 100 height 22
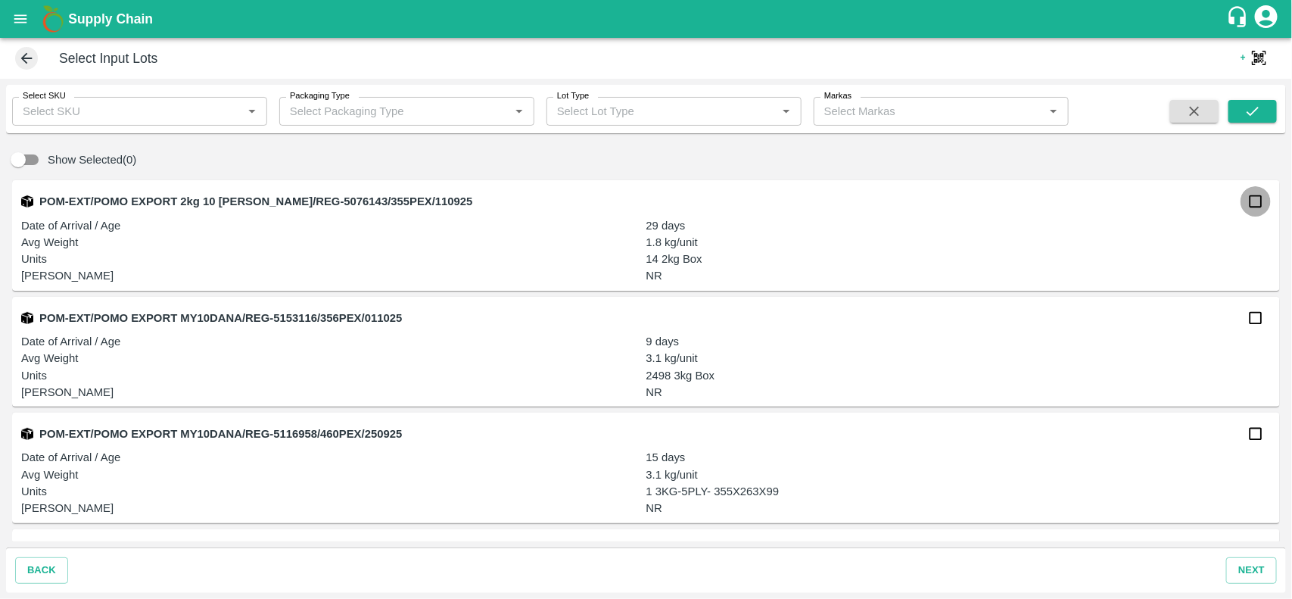
click at [1253, 207] on input "checkbox" at bounding box center [1255, 201] width 30 height 30
checkbox input "true"
click at [1246, 572] on button "next" at bounding box center [1251, 570] width 51 height 26
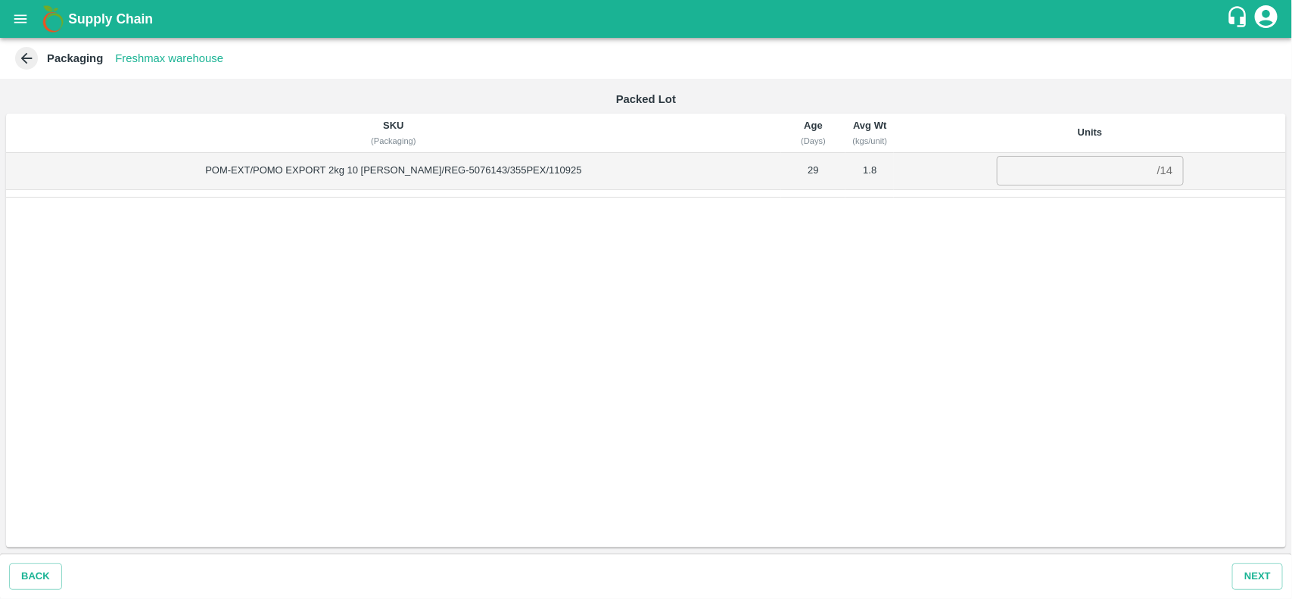
click at [1157, 171] on div "/ 14" at bounding box center [1165, 171] width 16 height 0
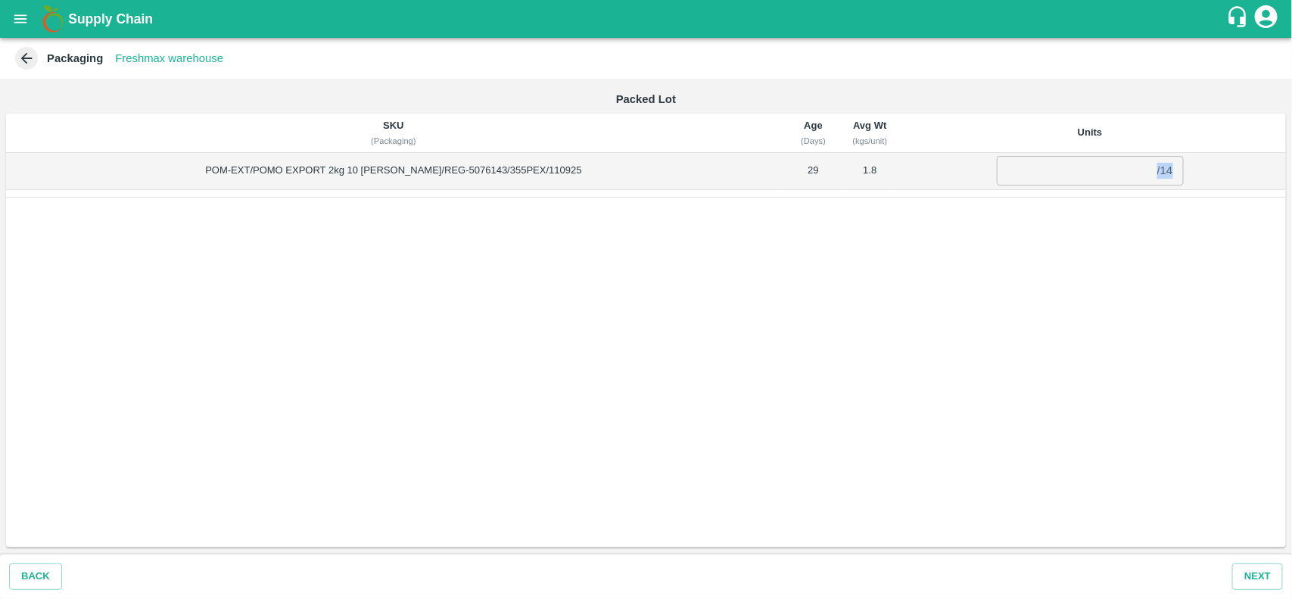
click at [1157, 171] on div "/ 14" at bounding box center [1165, 171] width 16 height 0
copy div "14"
click at [1045, 182] on input "number" at bounding box center [1074, 170] width 154 height 29
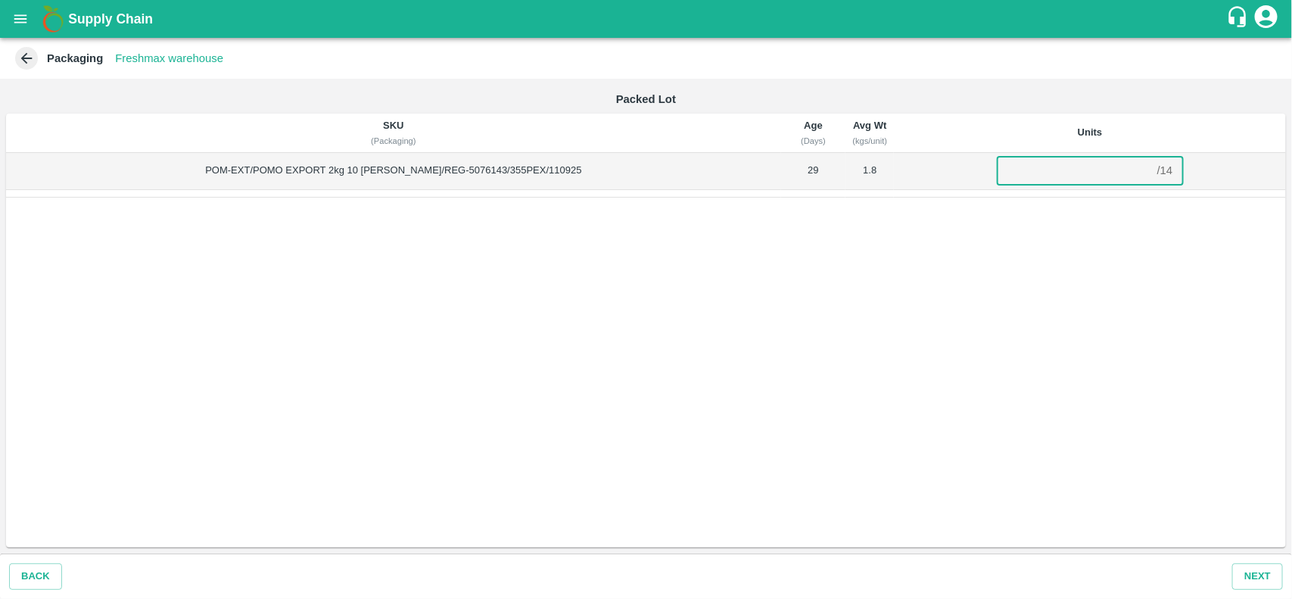
paste input "14"
type input "14"
click at [1256, 572] on button "Next" at bounding box center [1257, 576] width 51 height 26
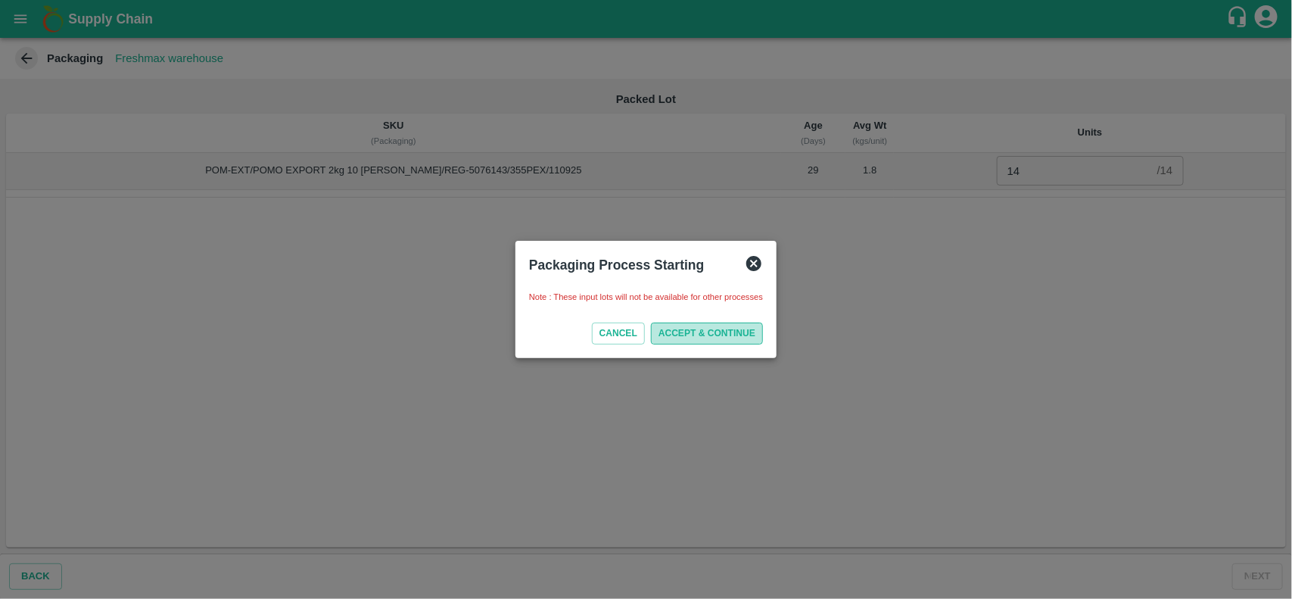
click at [745, 337] on button "ACCEPT & CONTINUE" at bounding box center [707, 333] width 112 height 22
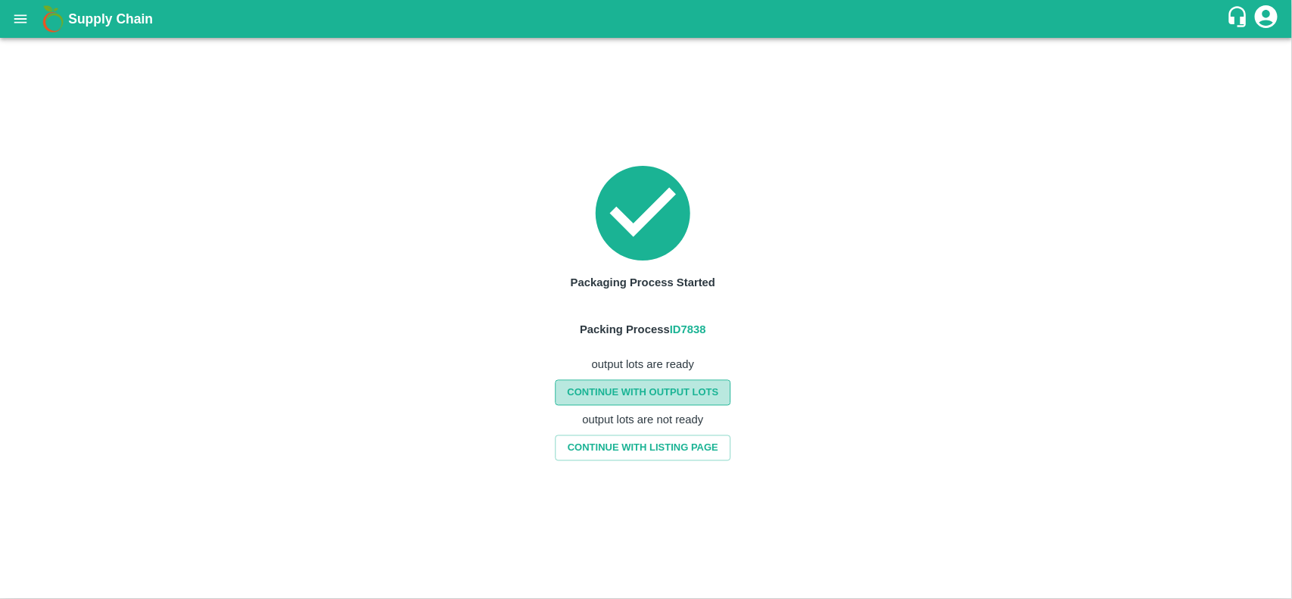
click at [691, 384] on link "CONTINUE WITH OUTPUT LOTS" at bounding box center [643, 392] width 176 height 26
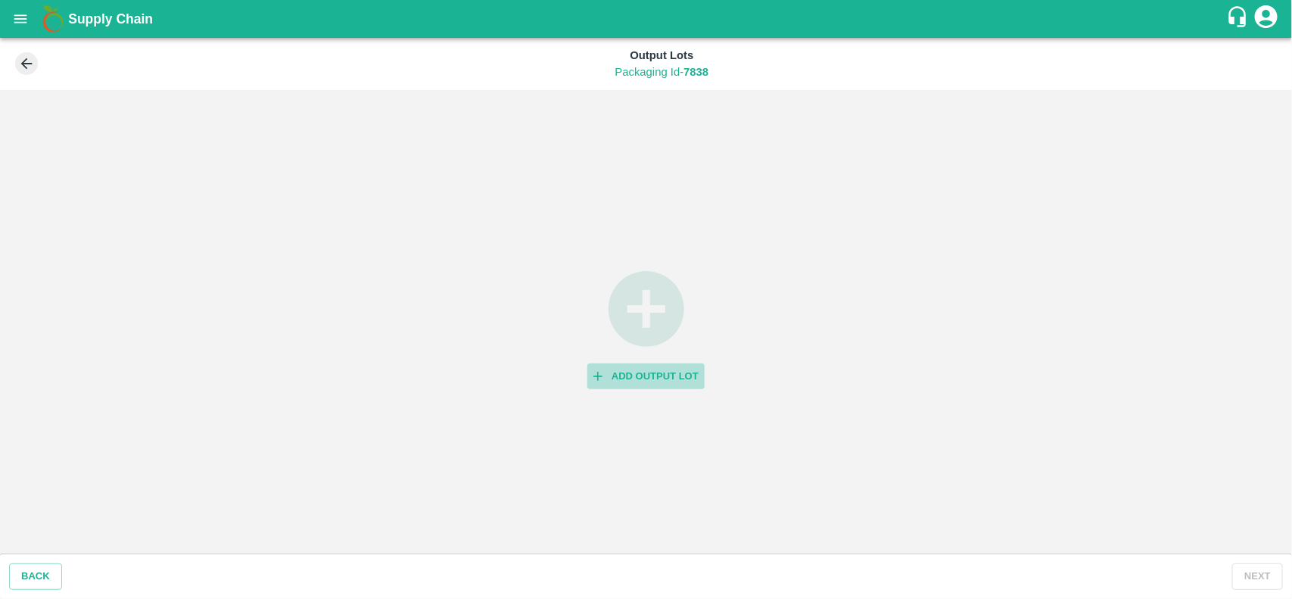
click at [640, 375] on button "Add Output Lot" at bounding box center [645, 376] width 117 height 26
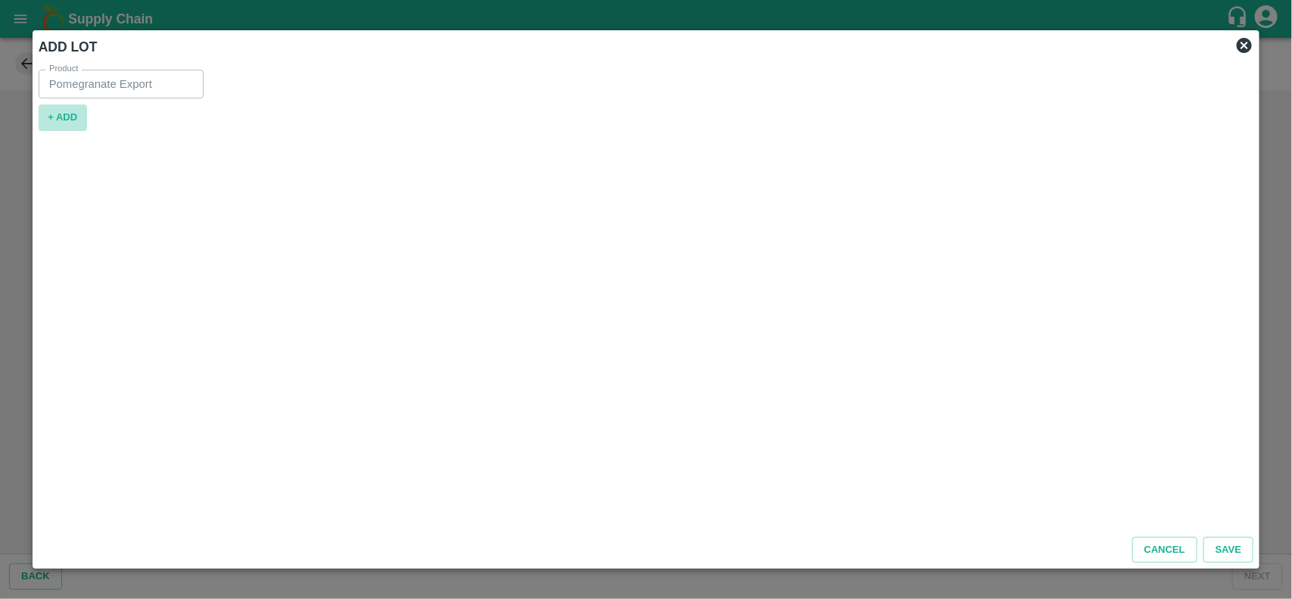
click at [79, 122] on button "+ ADD" at bounding box center [63, 117] width 48 height 26
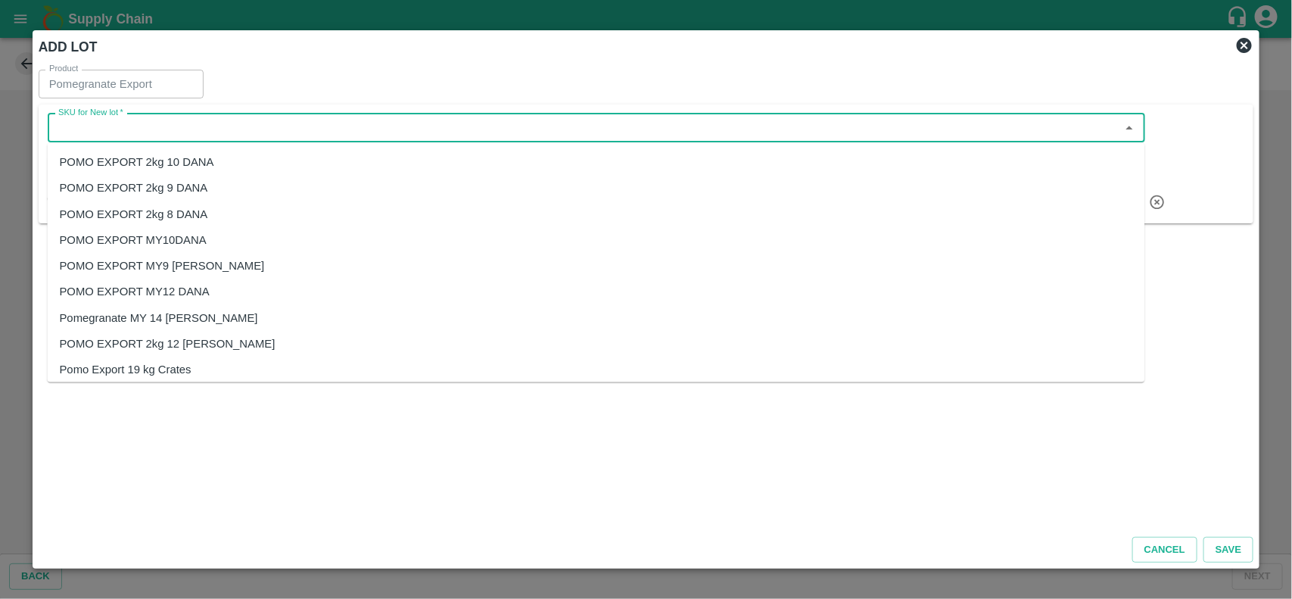
click at [126, 118] on input "SKU for New lot   *" at bounding box center [583, 128] width 1063 height 20
click at [213, 160] on div "POMO EXPORT 2kg 10 DANA" at bounding box center [137, 162] width 154 height 17
type input "POMO EXPORT 2kg 10 DANA"
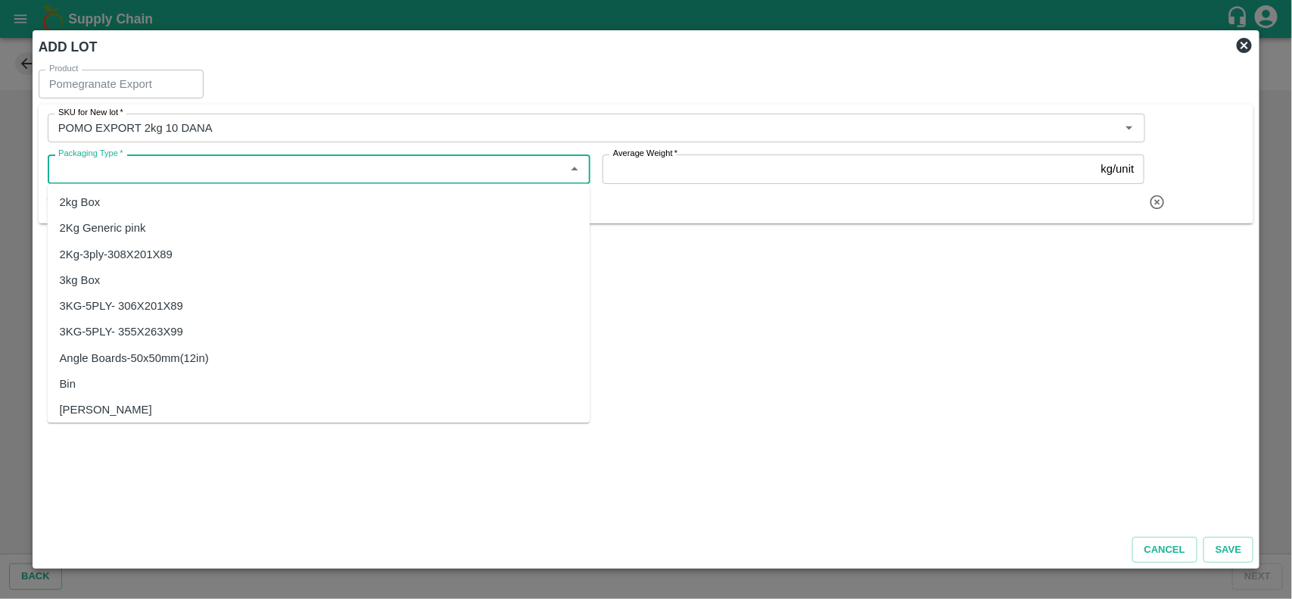
click at [135, 160] on input "Packaging Type   *" at bounding box center [306, 169] width 509 height 20
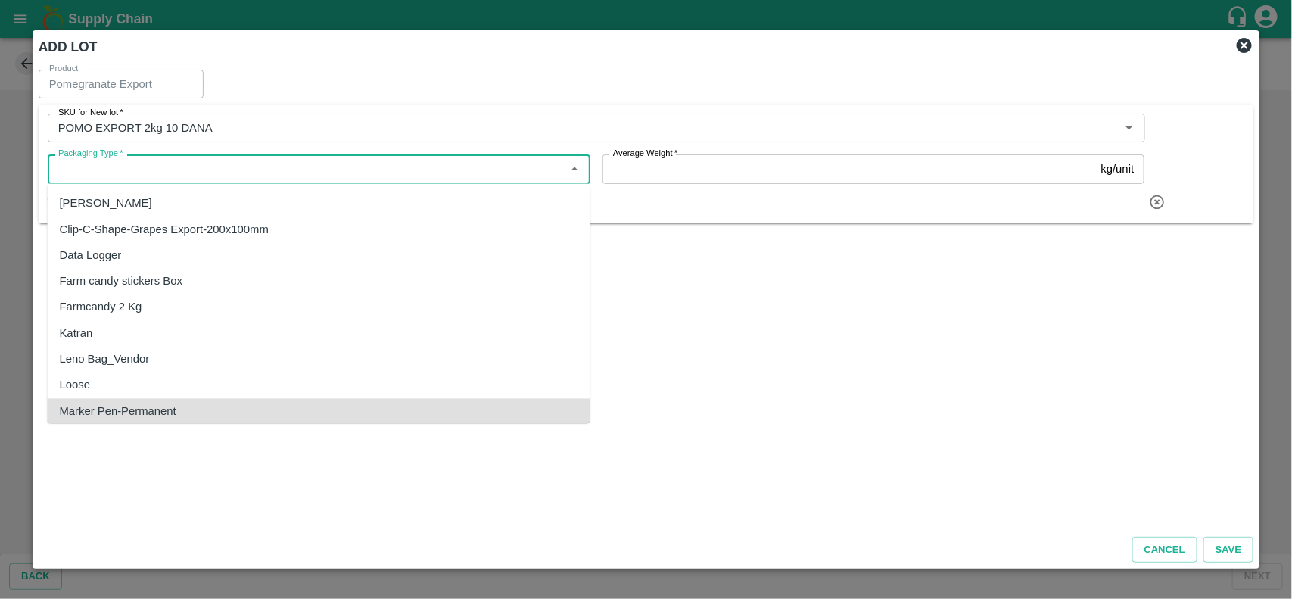
scroll to position [233, 0]
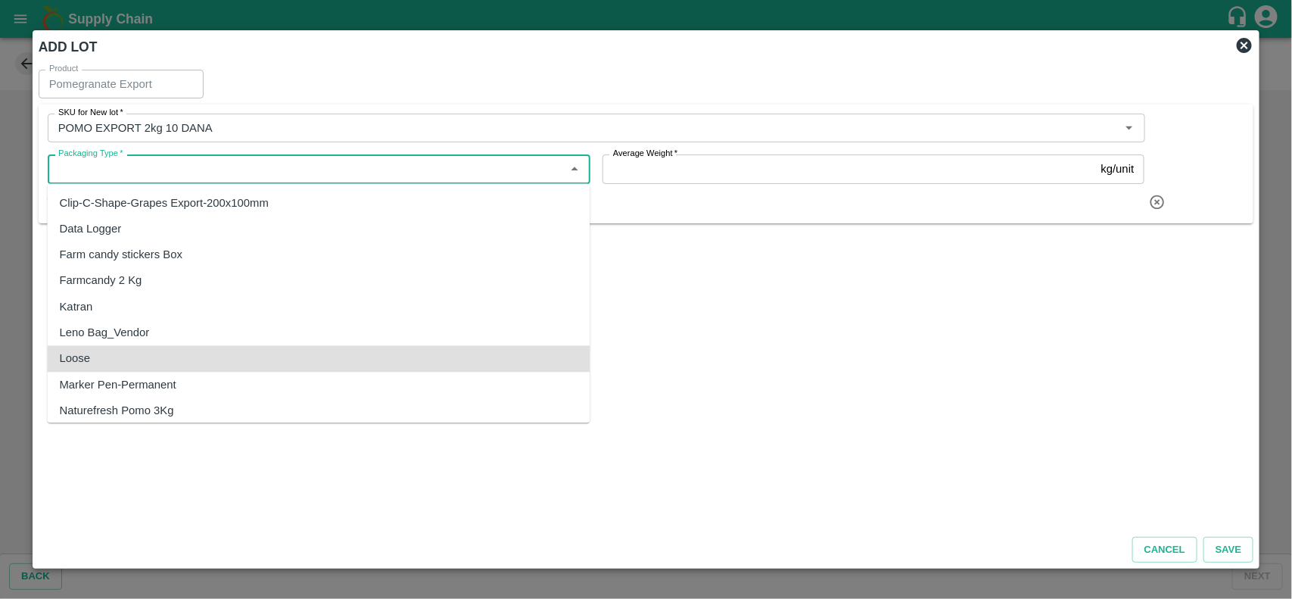
click at [188, 337] on div "Leno Bag_Vendor" at bounding box center [319, 332] width 543 height 26
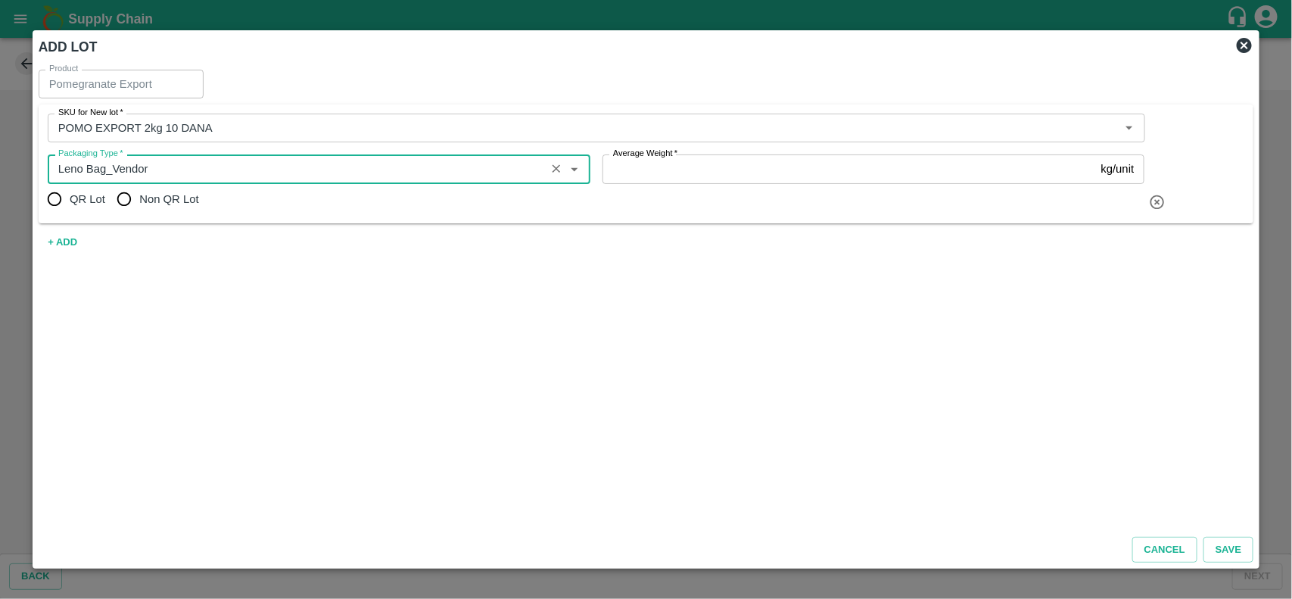
click at [154, 172] on input "Packaging Type   *" at bounding box center [296, 169] width 489 height 20
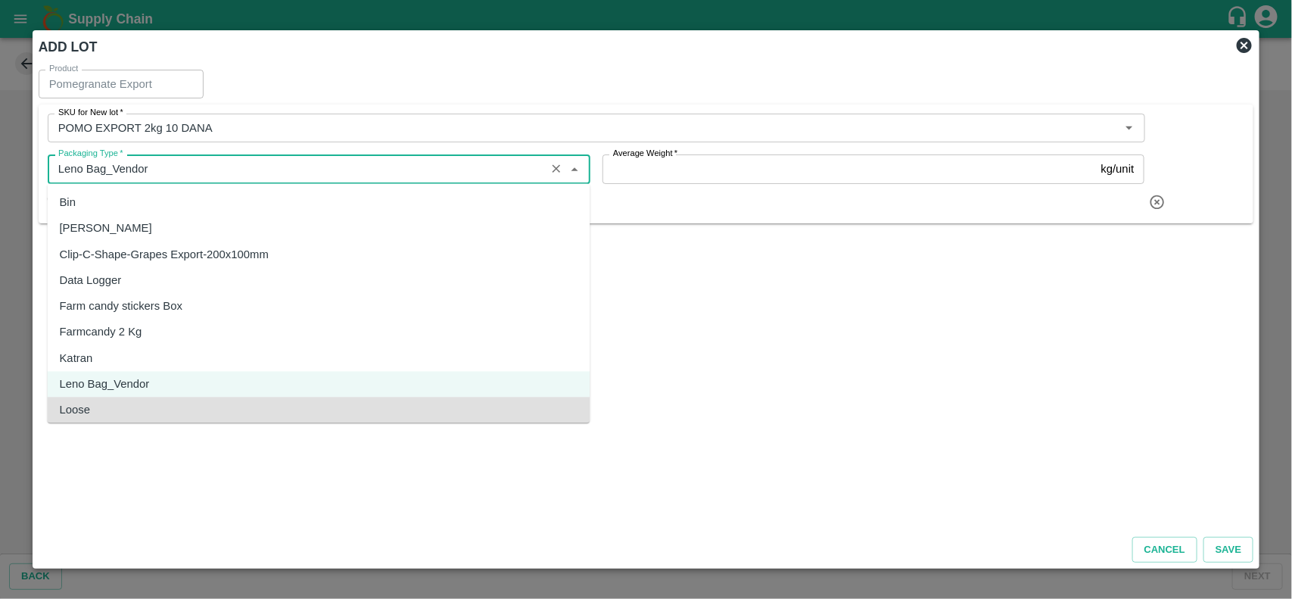
scroll to position [207, 0]
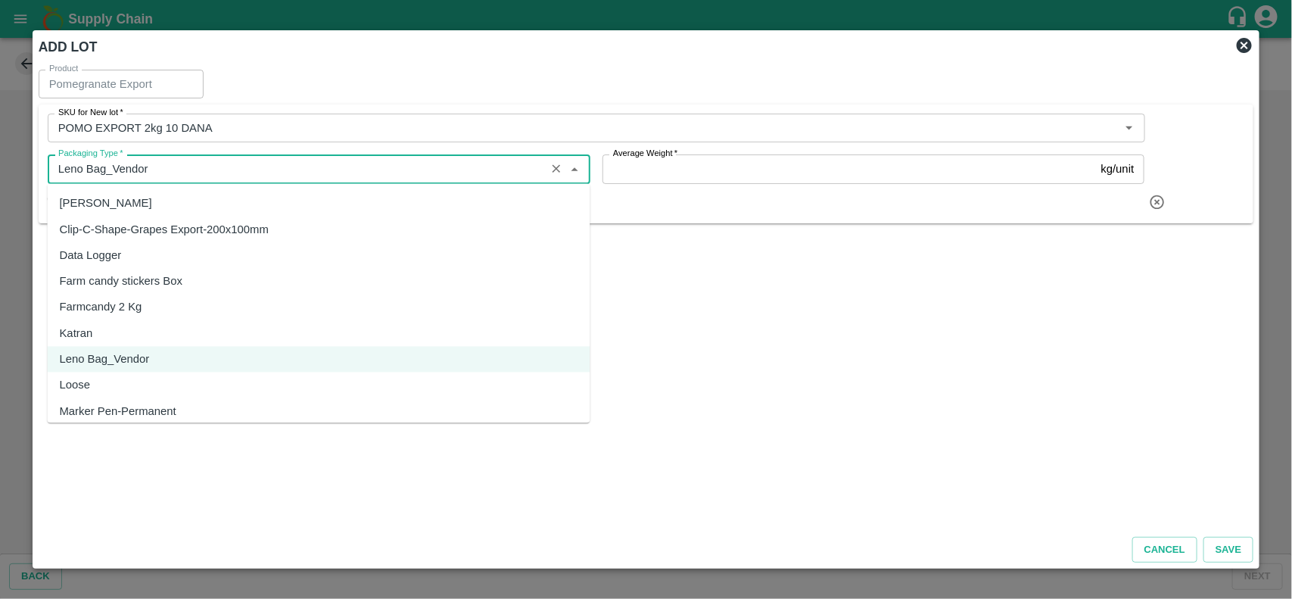
click at [87, 387] on div "Loose" at bounding box center [75, 385] width 30 height 17
type input "Loose"
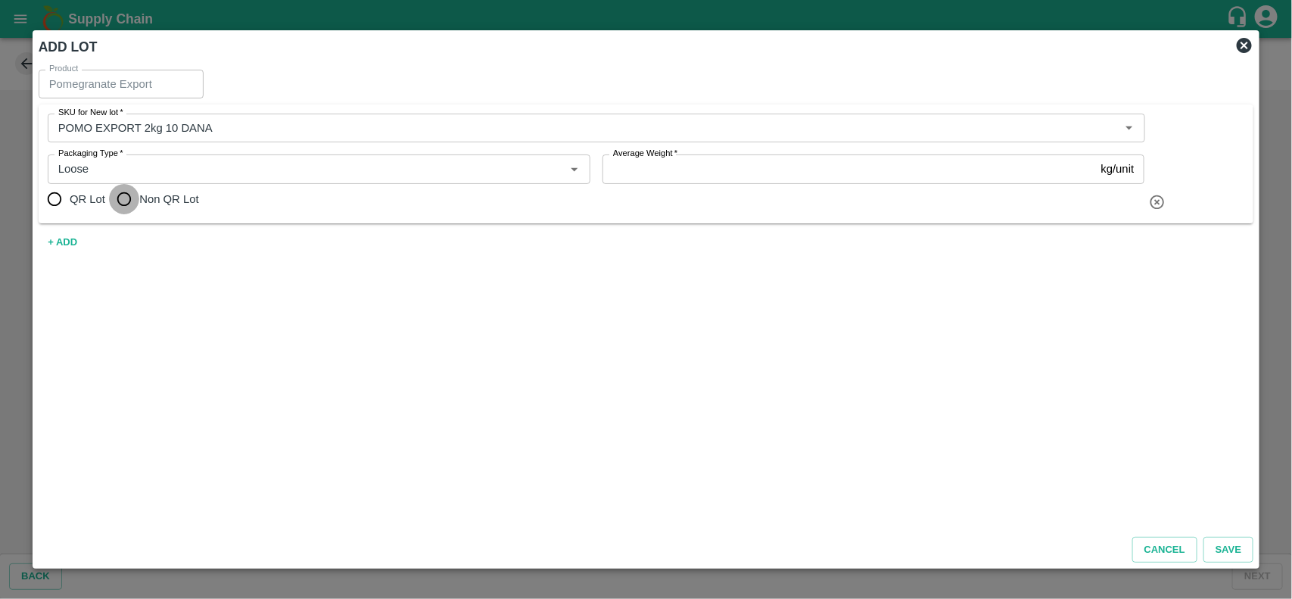
click at [132, 198] on input "Non QR Lot" at bounding box center [124, 199] width 30 height 30
radio input "true"
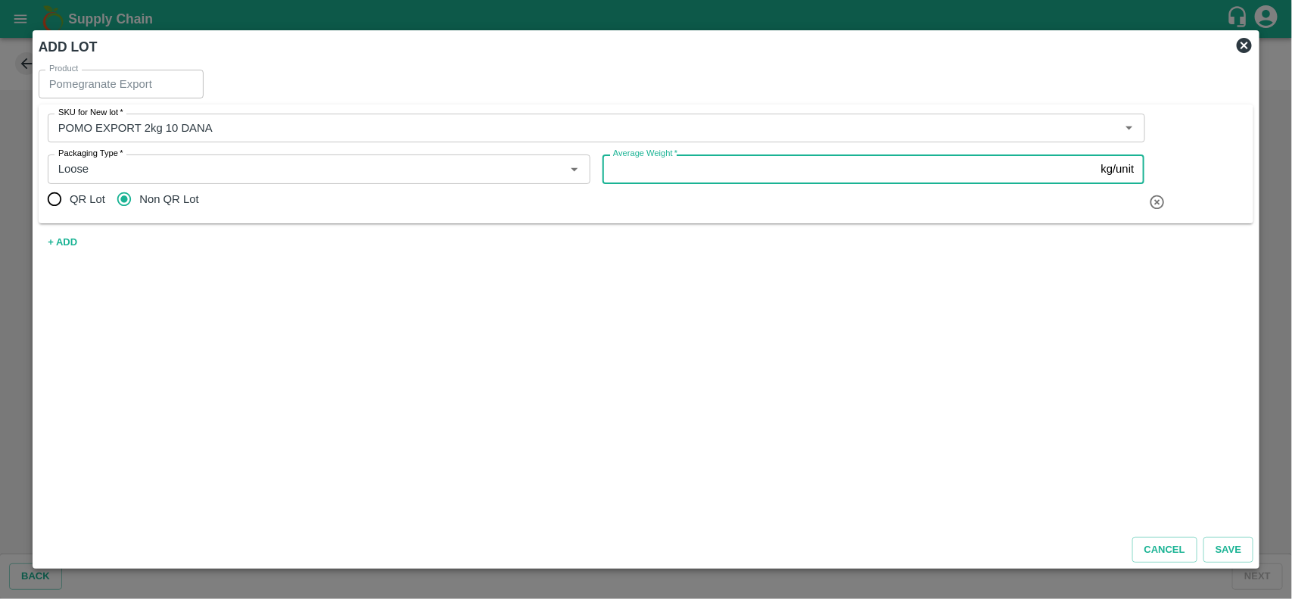
click at [679, 179] on input "Average Weight   *" at bounding box center [848, 168] width 493 height 29
type input "1.8"
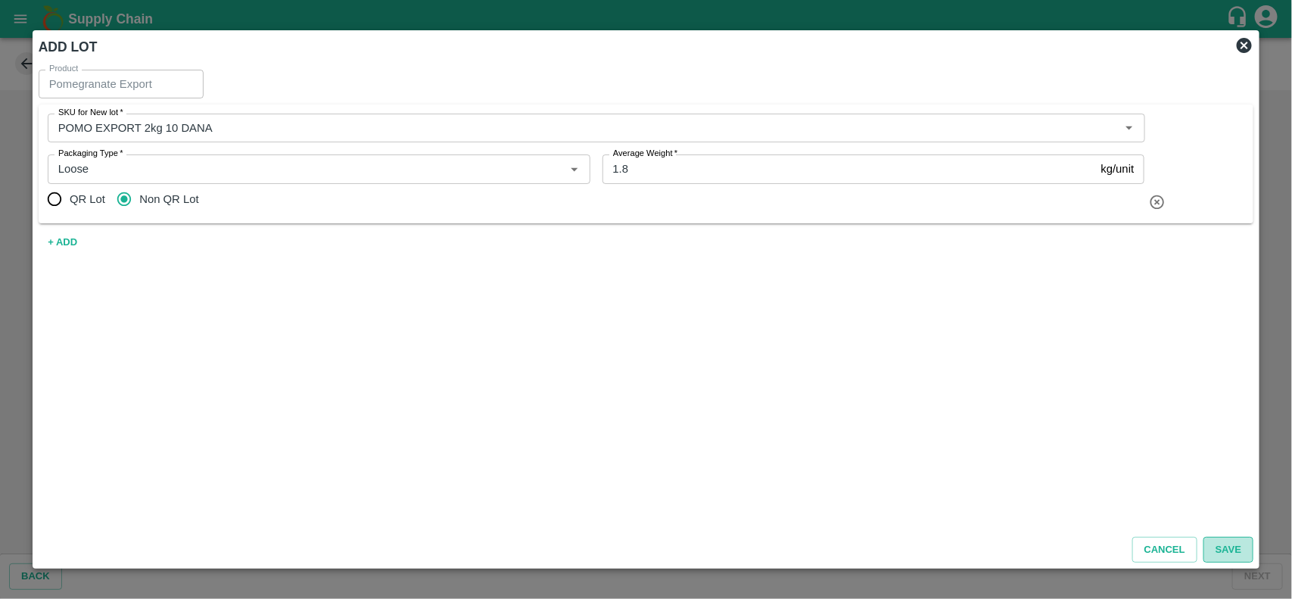
click at [1224, 542] on button "Save" at bounding box center [1228, 550] width 50 height 26
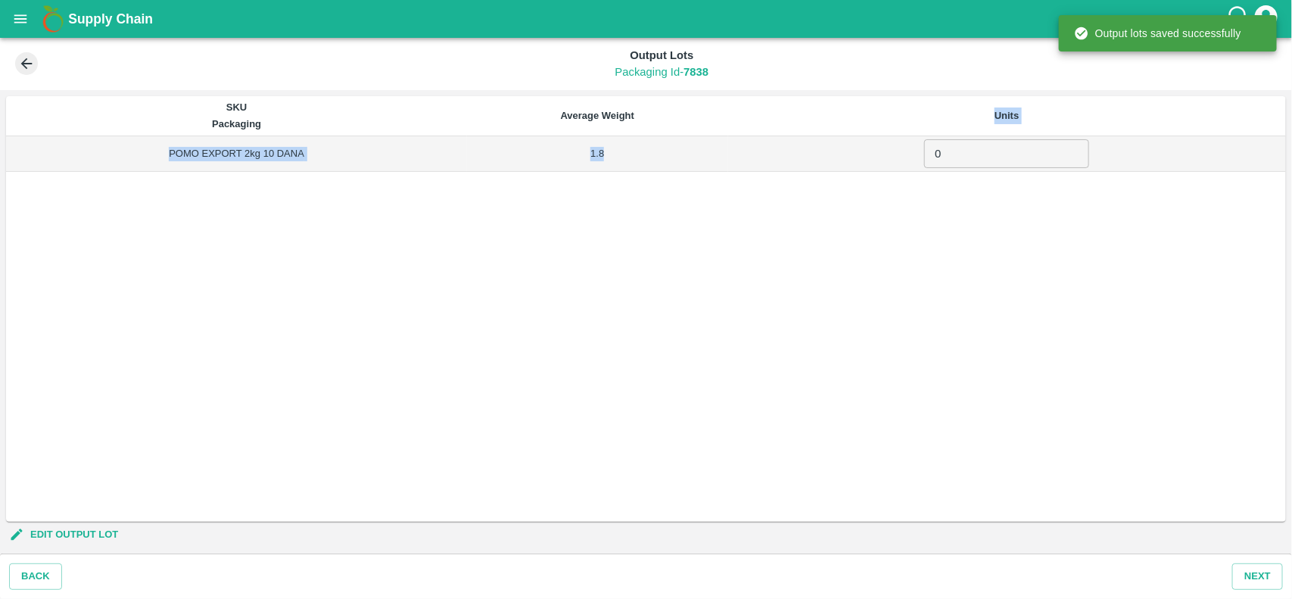
drag, startPoint x: 982, startPoint y: 126, endPoint x: 969, endPoint y: 163, distance: 39.3
click at [969, 163] on table "SKU Packaging Average Weight Units POMO EXPORT 2kg 10 DANA 1.8 0 ​" at bounding box center [646, 134] width 1280 height 76
click at [969, 163] on input "0" at bounding box center [1006, 153] width 165 height 29
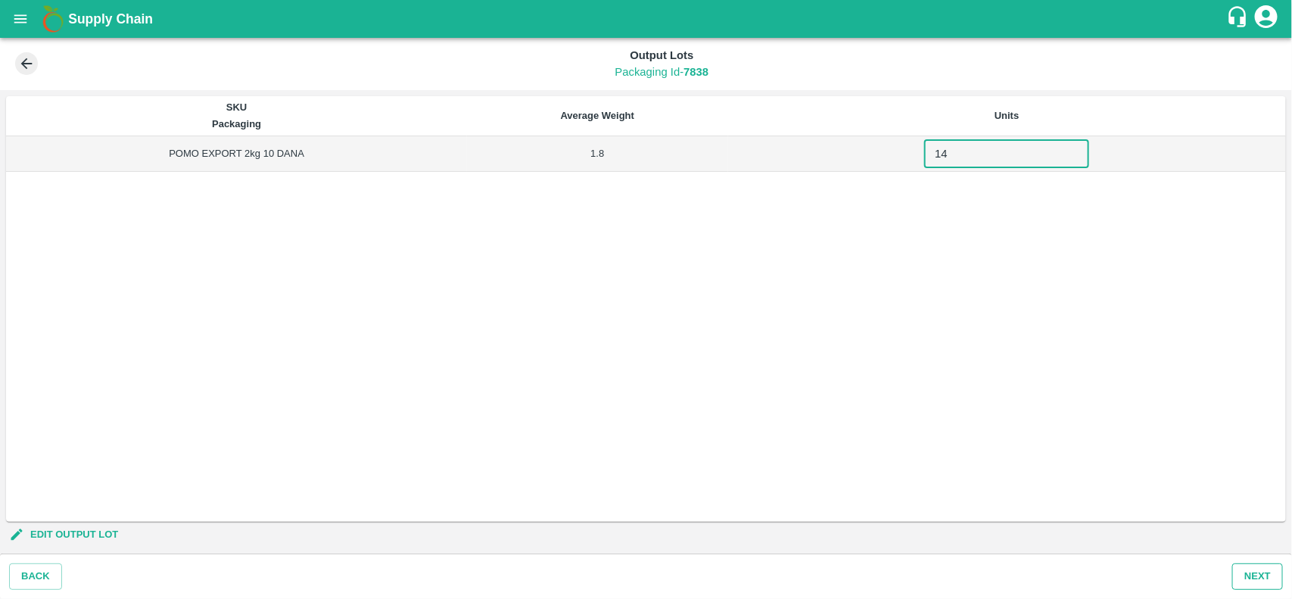
type input "14"
click at [1250, 573] on button "Next" at bounding box center [1257, 576] width 51 height 26
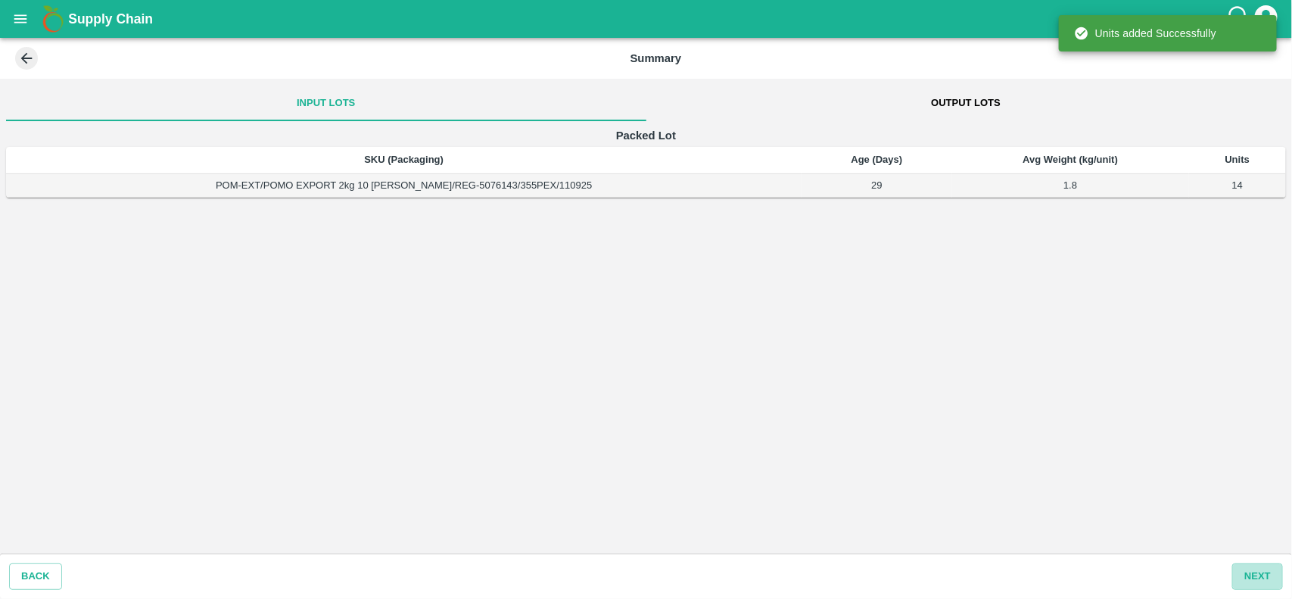
click at [1250, 573] on button "Next" at bounding box center [1257, 576] width 51 height 26
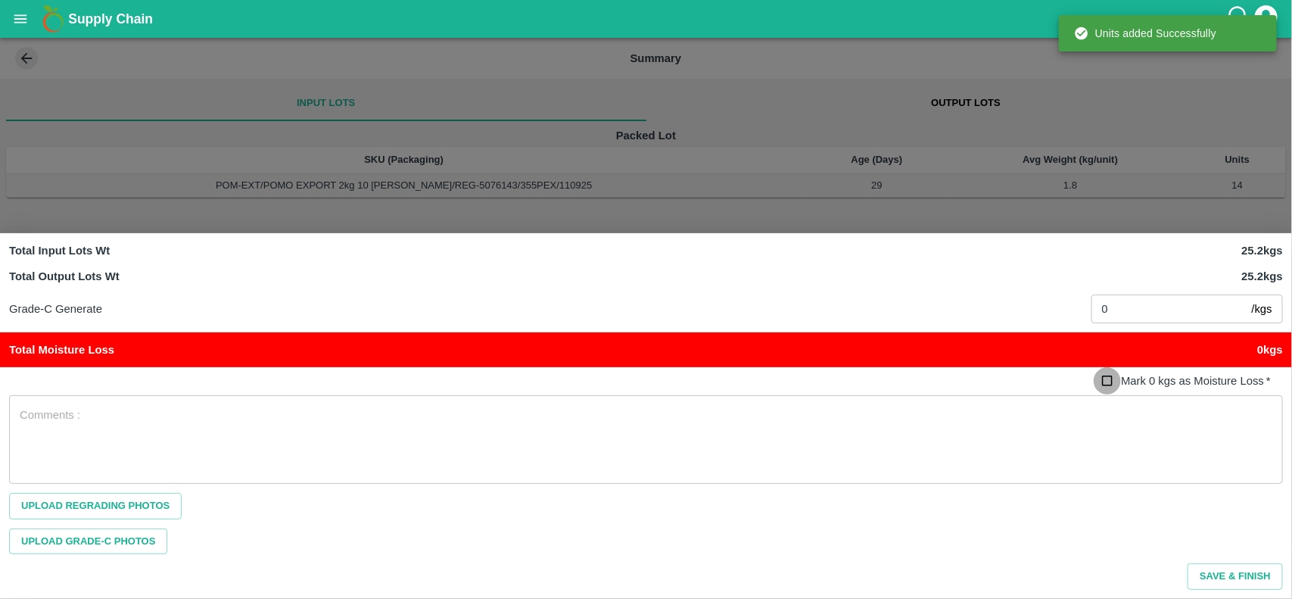
click at [1106, 387] on input "Mark 0 kgs as Moisture Loss   *" at bounding box center [1108, 381] width 28 height 28
checkbox input "true"
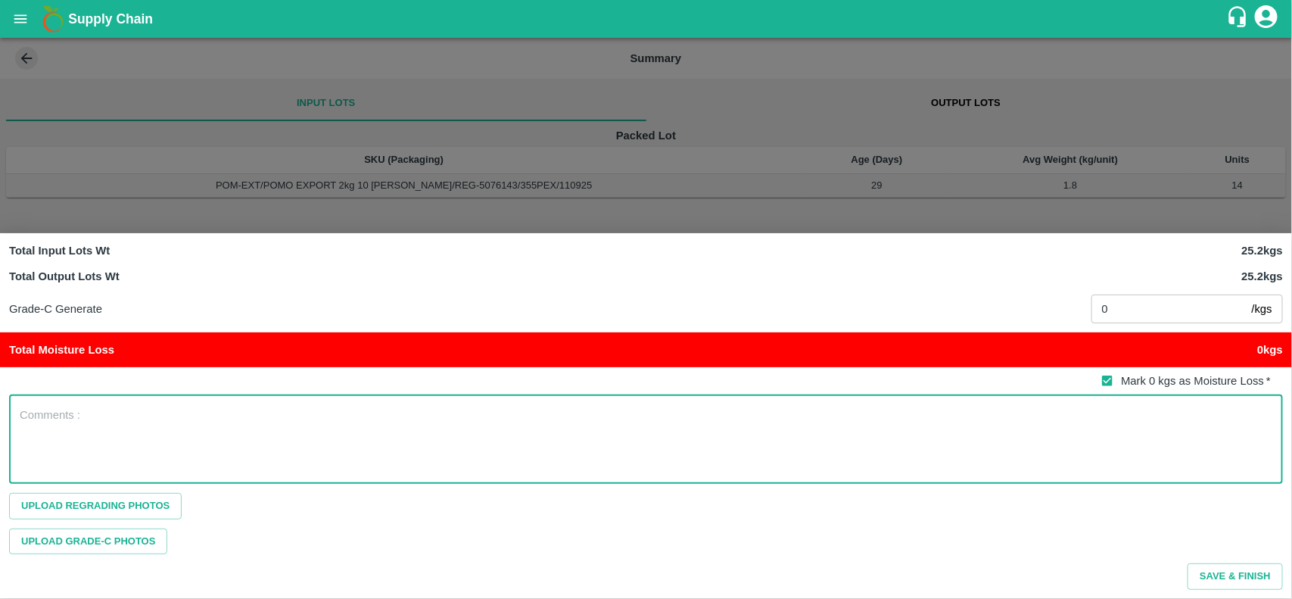
click at [993, 428] on textarea at bounding box center [646, 439] width 1252 height 64
type textarea "na"
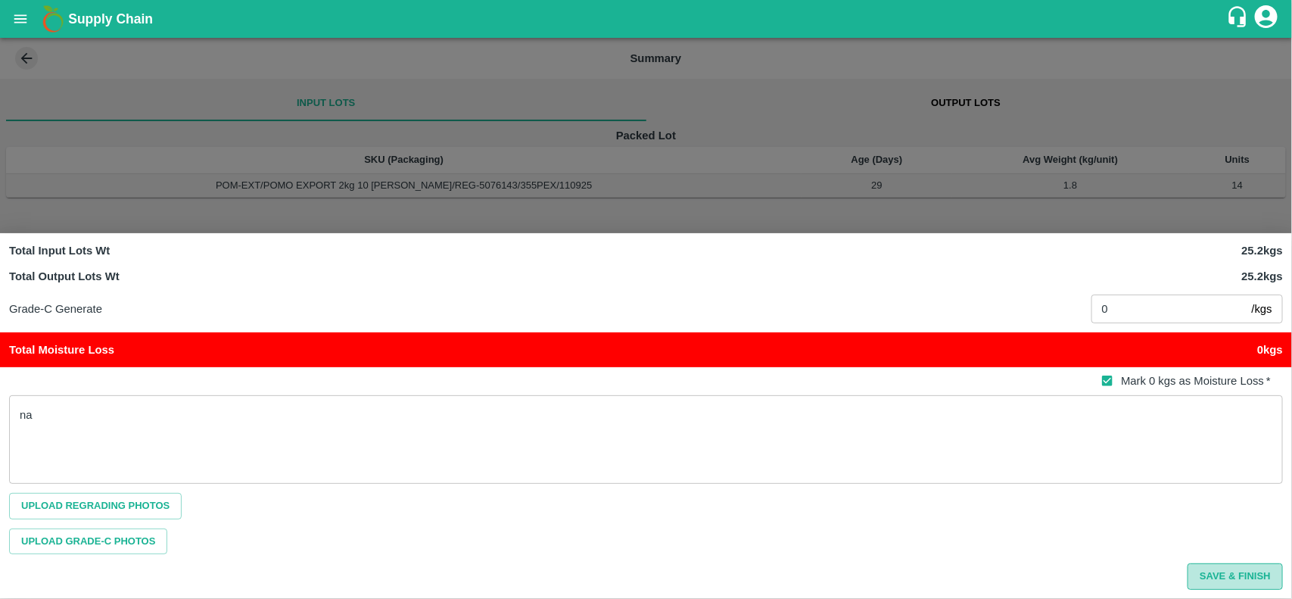
click at [1243, 577] on button "Save & Finish" at bounding box center [1234, 576] width 95 height 26
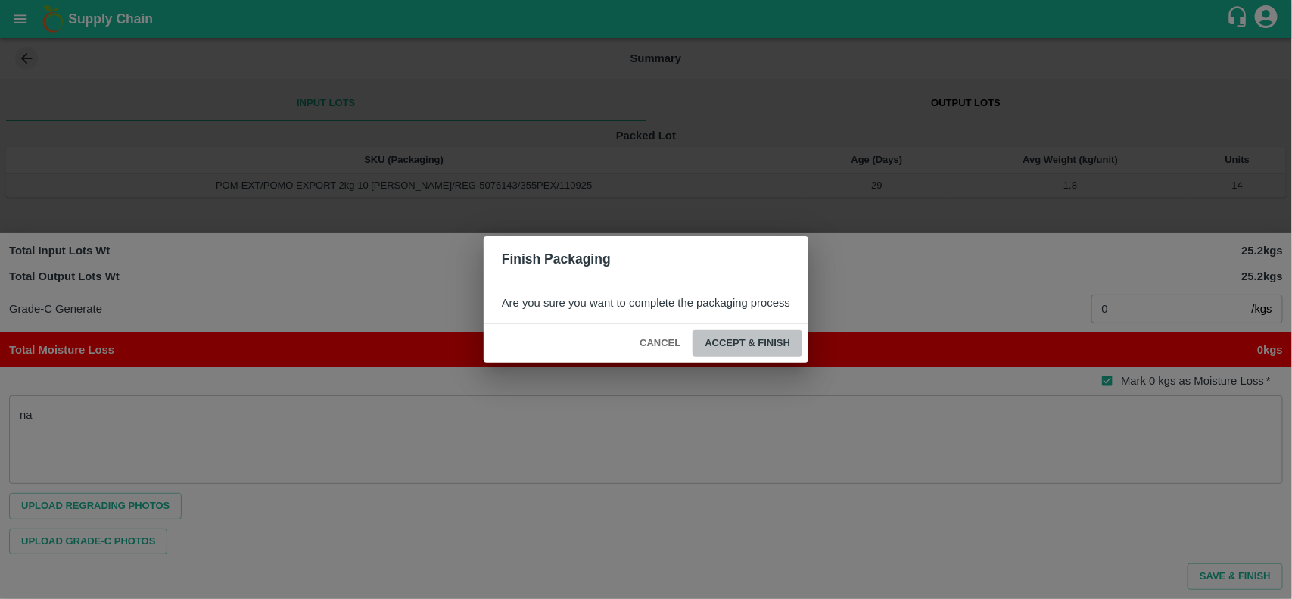
click at [764, 334] on button "ACCEPT & FINISH" at bounding box center [747, 343] width 110 height 26
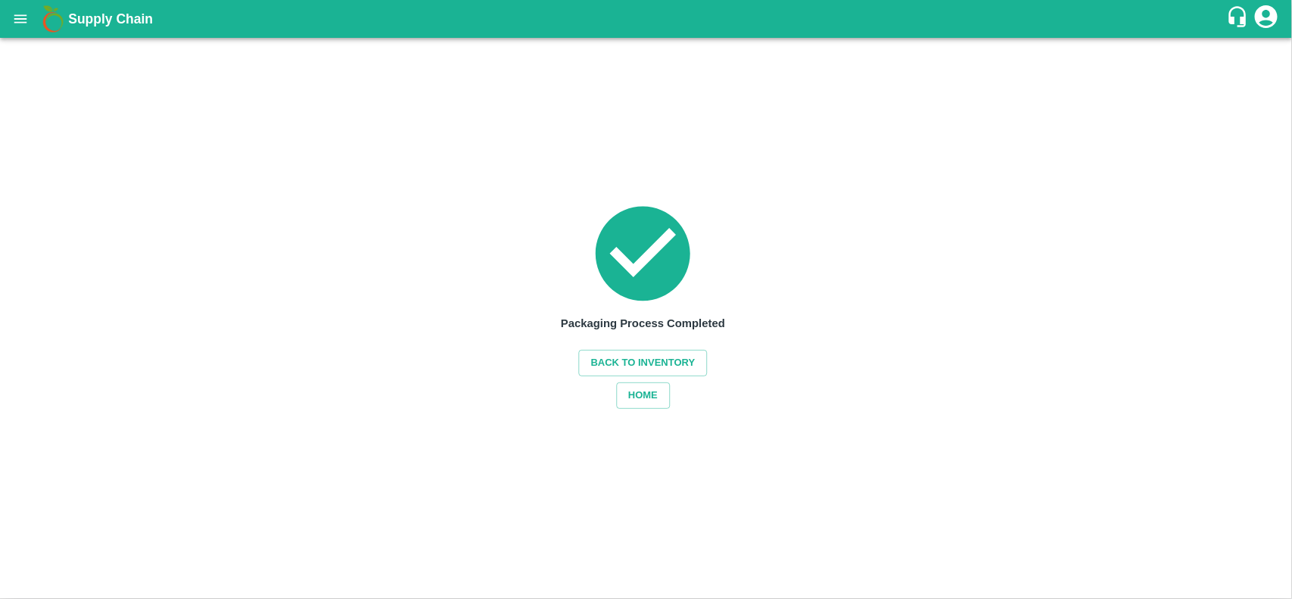
click at [28, 17] on icon "open drawer" at bounding box center [20, 19] width 17 height 17
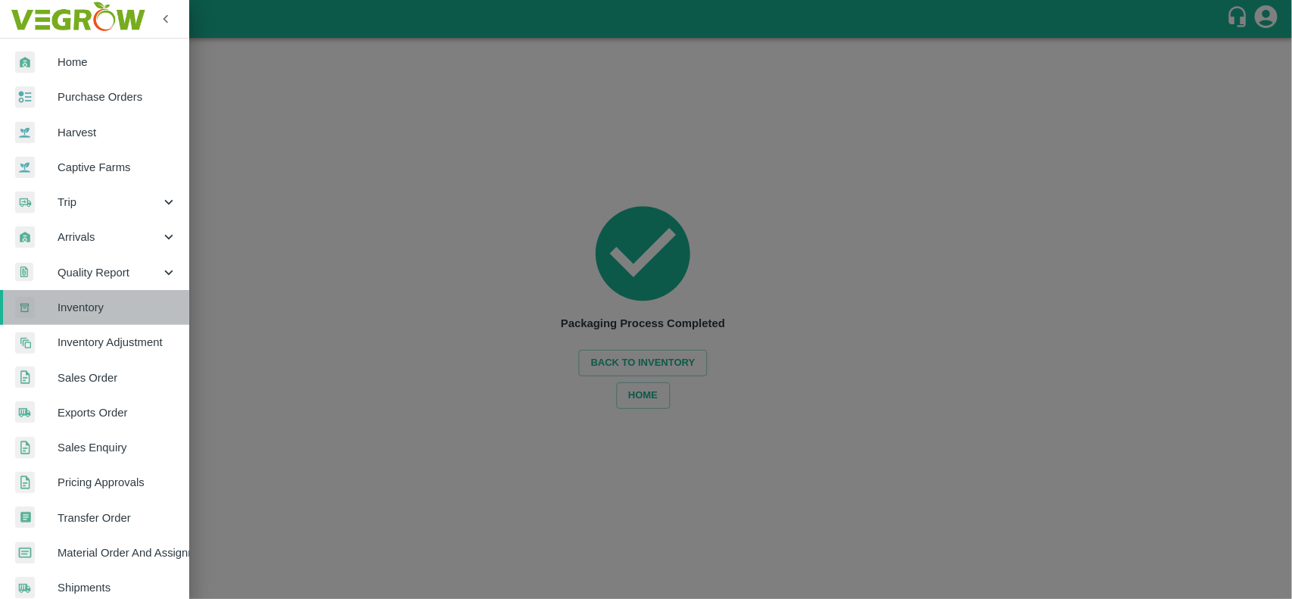
click at [116, 299] on span "Inventory" at bounding box center [118, 307] width 120 height 17
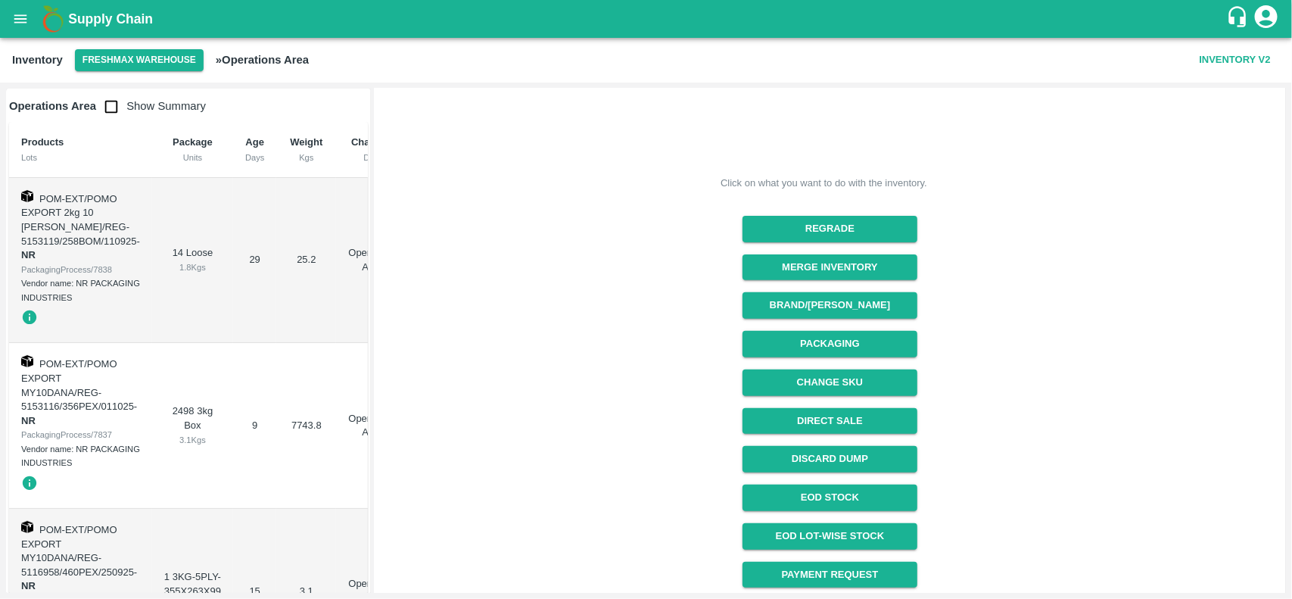
scroll to position [191, 0]
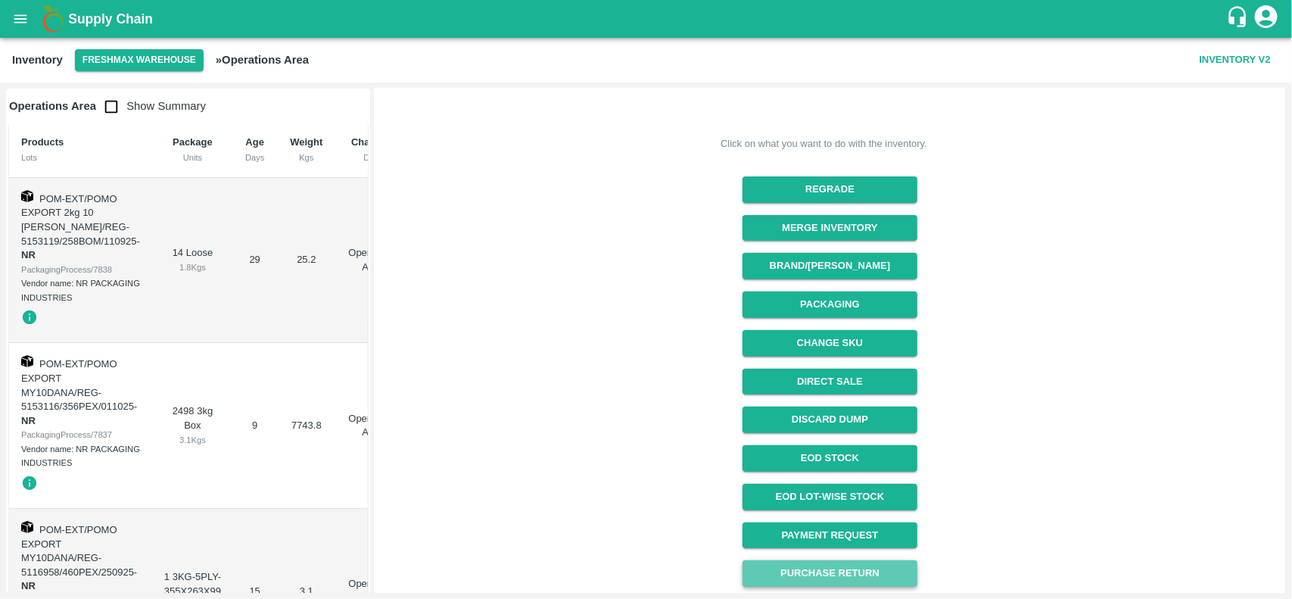
click at [865, 576] on button "Purchase Return" at bounding box center [829, 573] width 175 height 26
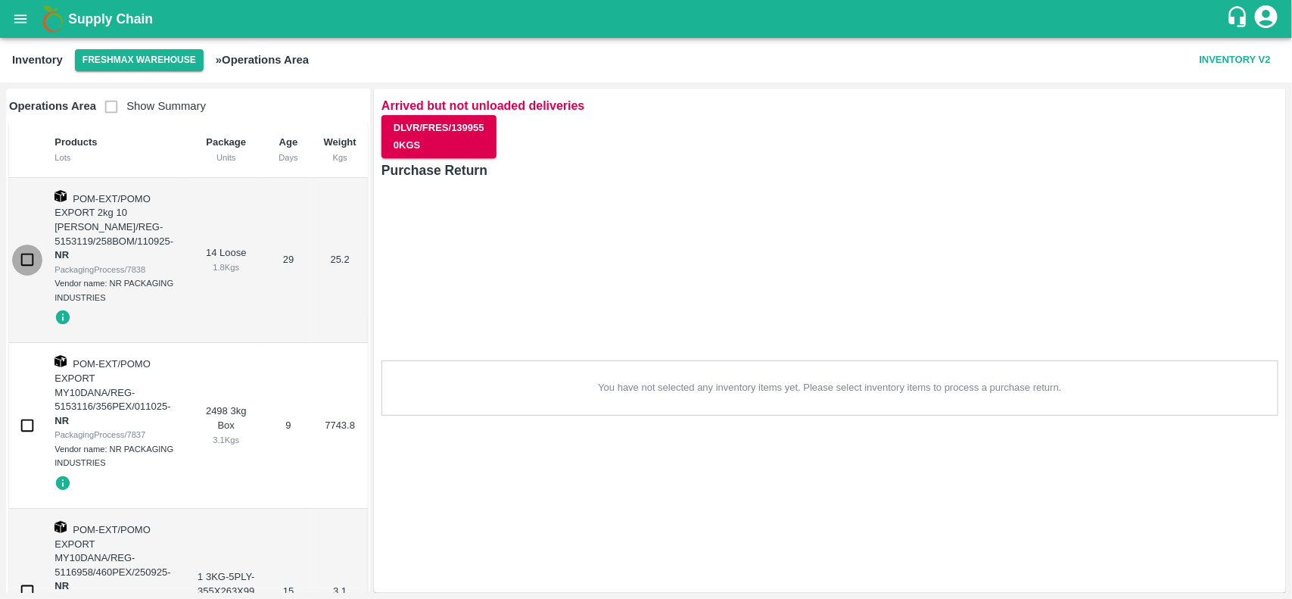
click at [30, 262] on input "checkbox" at bounding box center [27, 259] width 30 height 30
checkbox input "true"
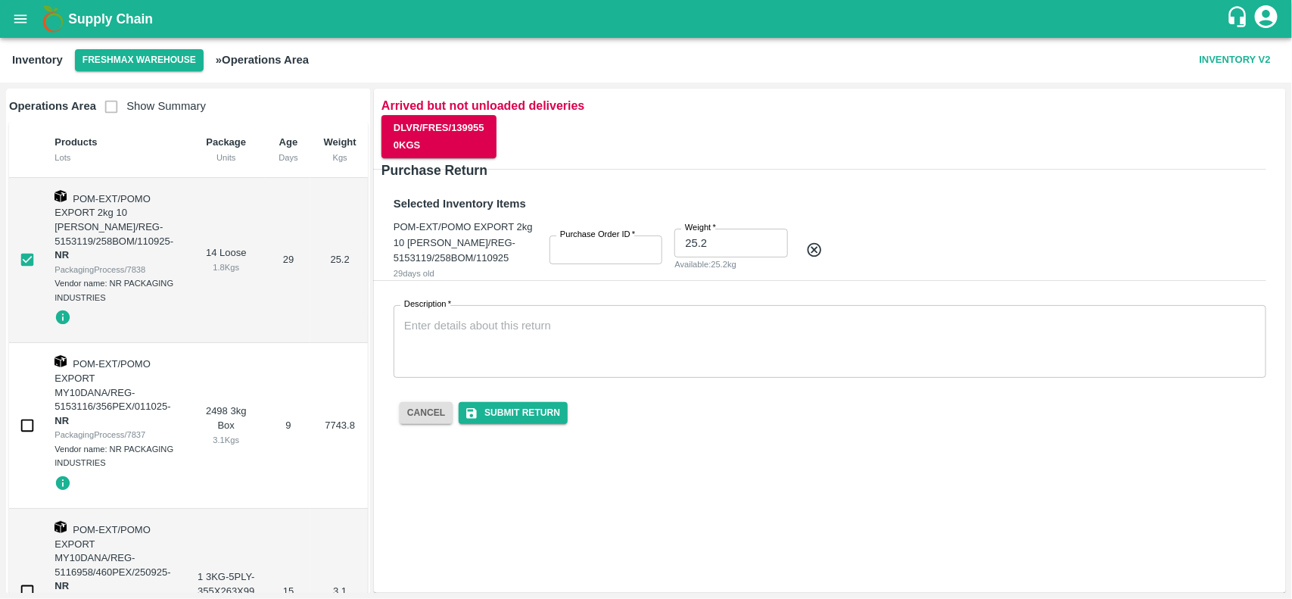
click at [614, 248] on input "Purchase Order ID   *" at bounding box center [605, 249] width 113 height 29
click at [604, 237] on input "Purchase Order ID   *" at bounding box center [605, 241] width 113 height 29
paste input "175398"
type input "175398"
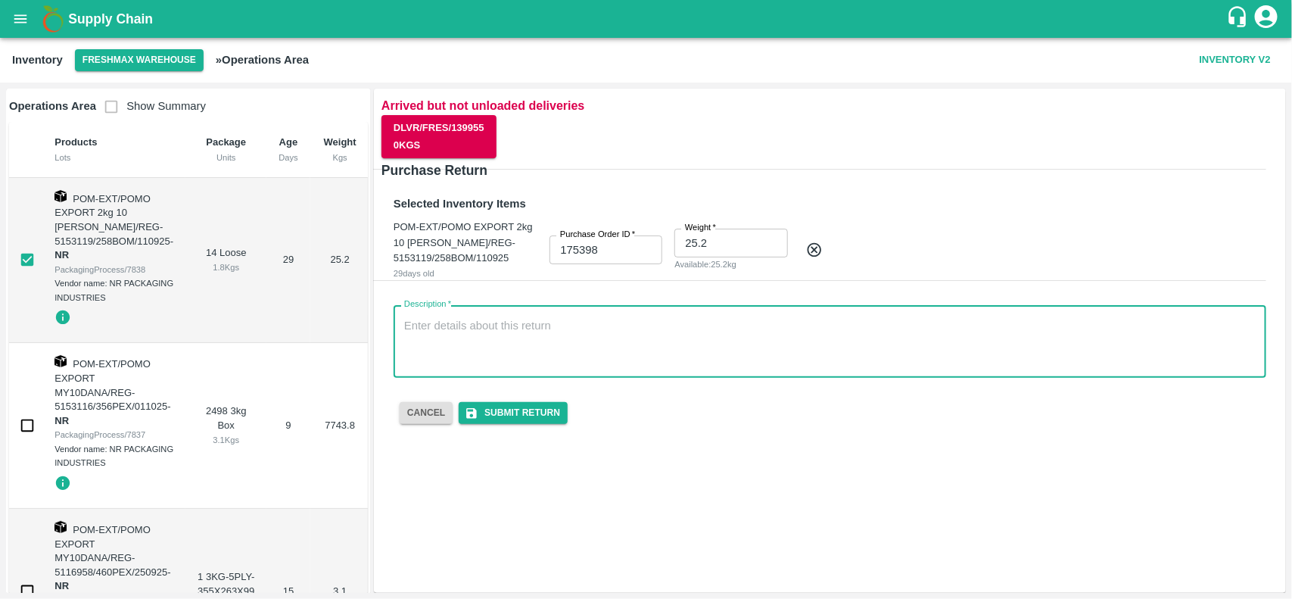
click at [530, 328] on textarea "Description   *" at bounding box center [829, 342] width 851 height 48
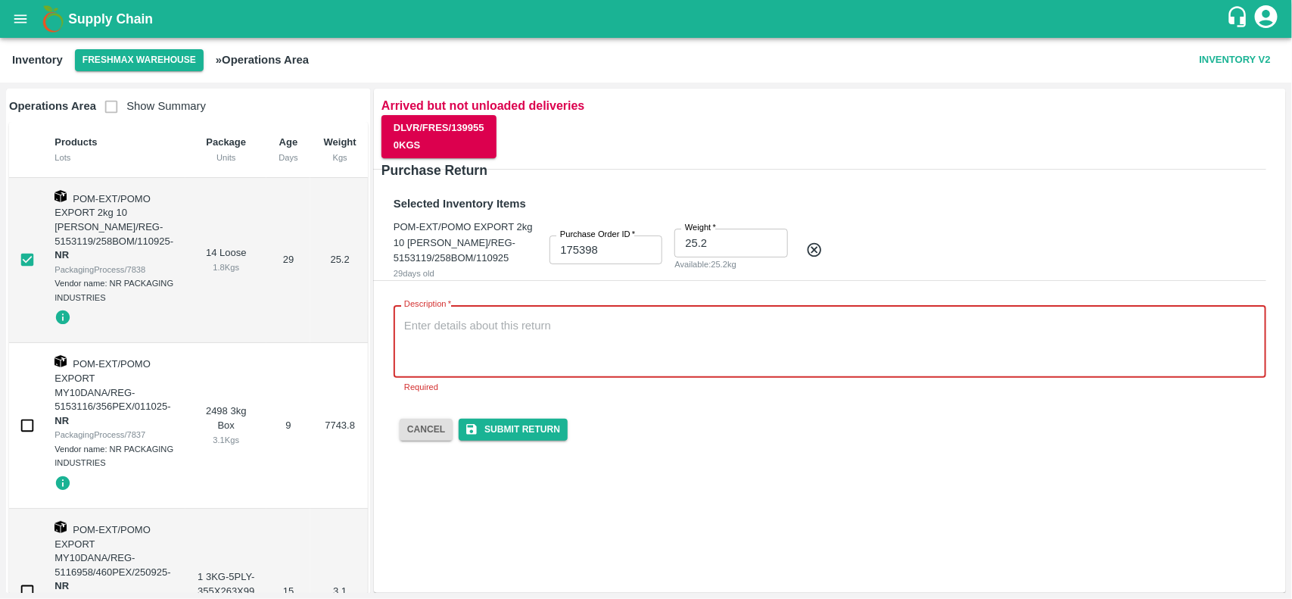
click at [530, 347] on textarea "Description   *" at bounding box center [829, 342] width 851 height 48
paste textarea "this is because we could not fill the material in the container, and we returne…"
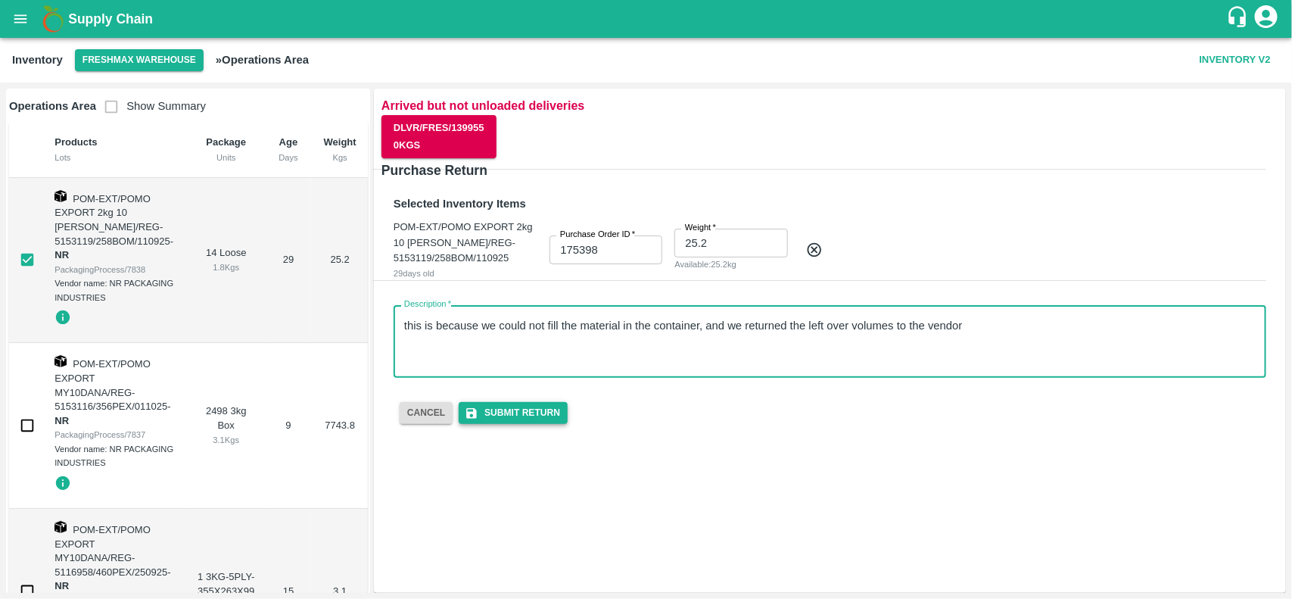
type textarea "this is because we could not fill the material in the container, and we returne…"
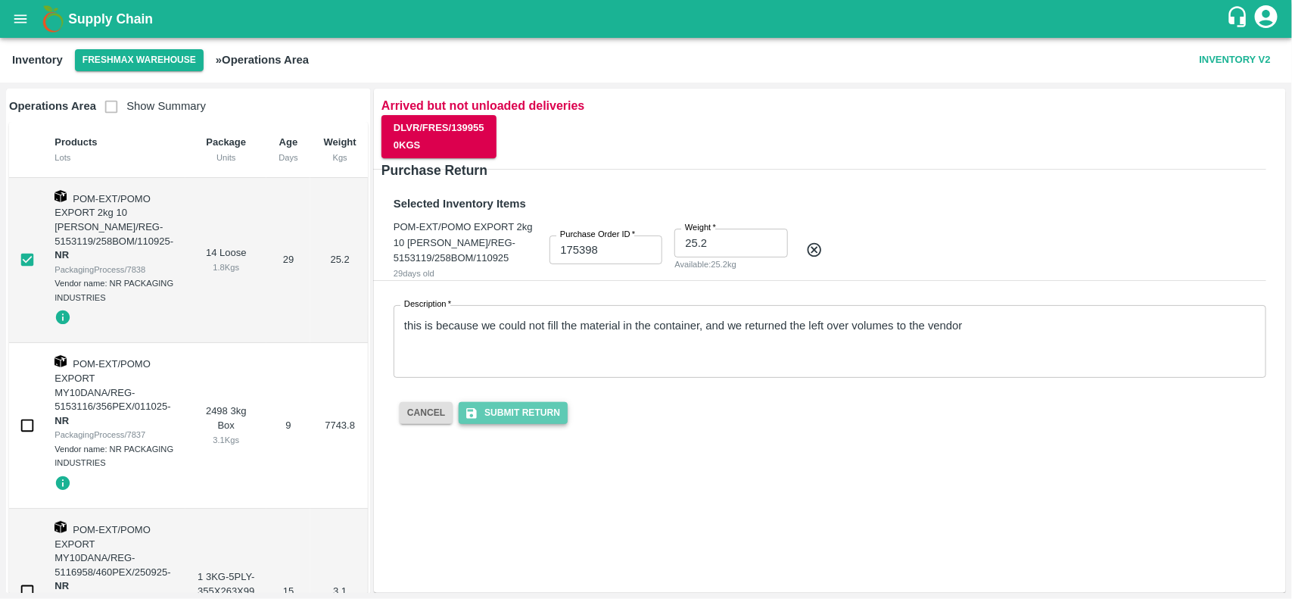
click at [535, 424] on button "Submit Return" at bounding box center [513, 413] width 109 height 22
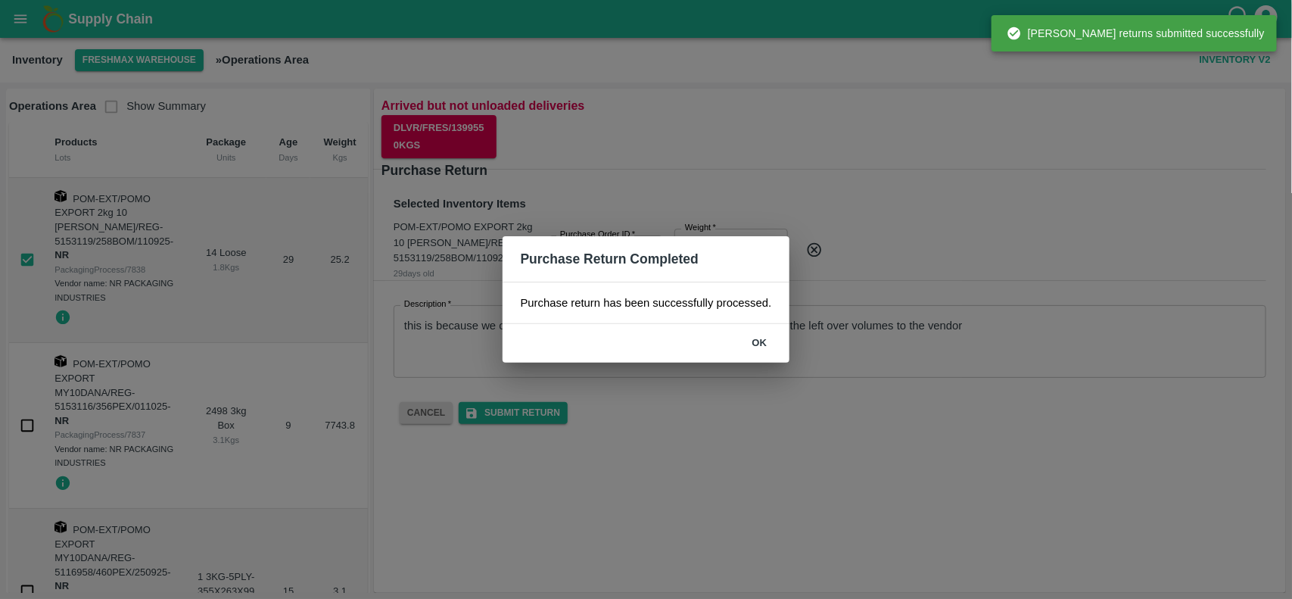
click at [758, 348] on button "ok" at bounding box center [759, 343] width 48 height 26
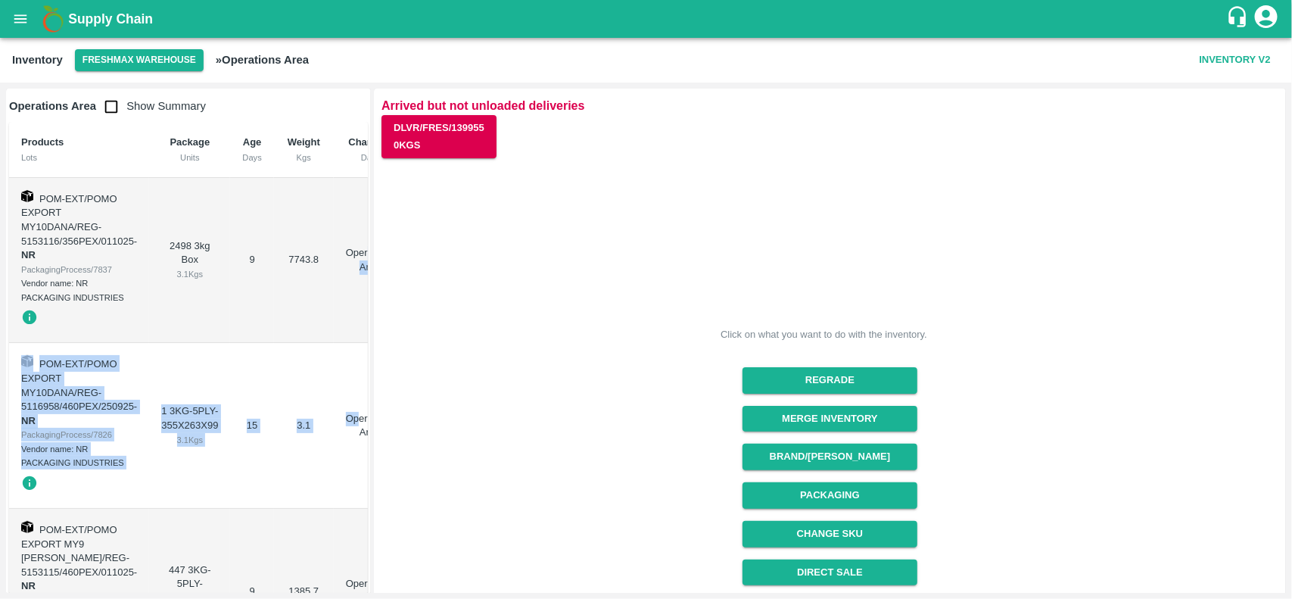
drag, startPoint x: 368, startPoint y: 238, endPoint x: 356, endPoint y: 345, distance: 107.4
click at [356, 345] on div "Operations Area Show Summary Products Lots Package Units Age Days Weight Kgs Ch…" at bounding box center [188, 466] width 365 height 755
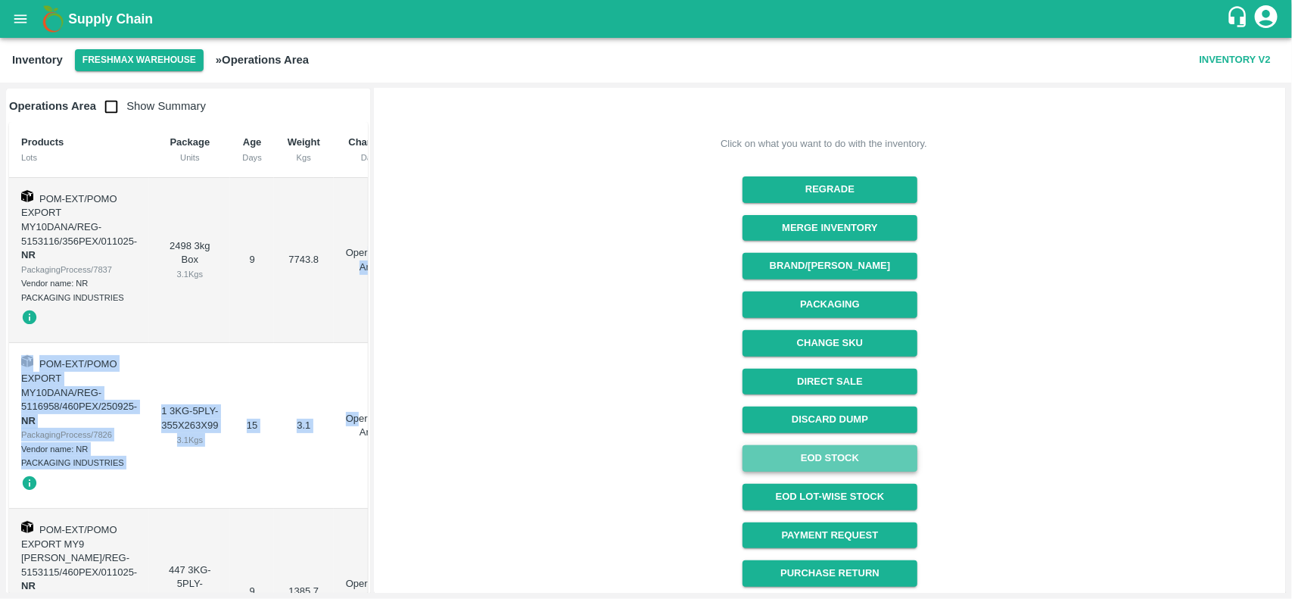
click at [860, 468] on link "EOD Stock" at bounding box center [829, 458] width 175 height 26
